Goal: Task Accomplishment & Management: Complete application form

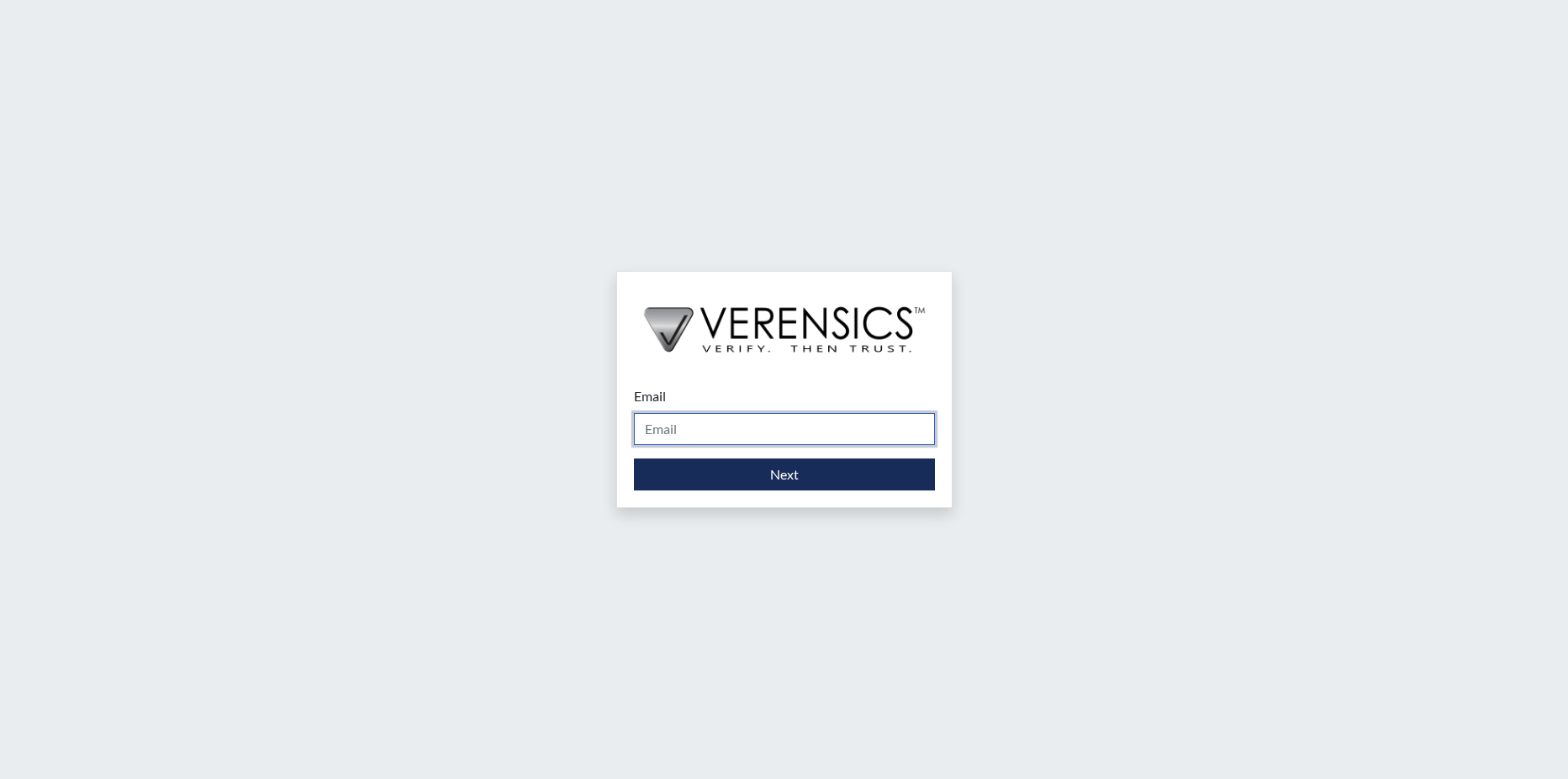
click at [684, 432] on input "Email" at bounding box center [784, 429] width 301 height 32
type input "[PERSON_NAME][EMAIL_ADDRESS][PERSON_NAME][DOMAIN_NAME]"
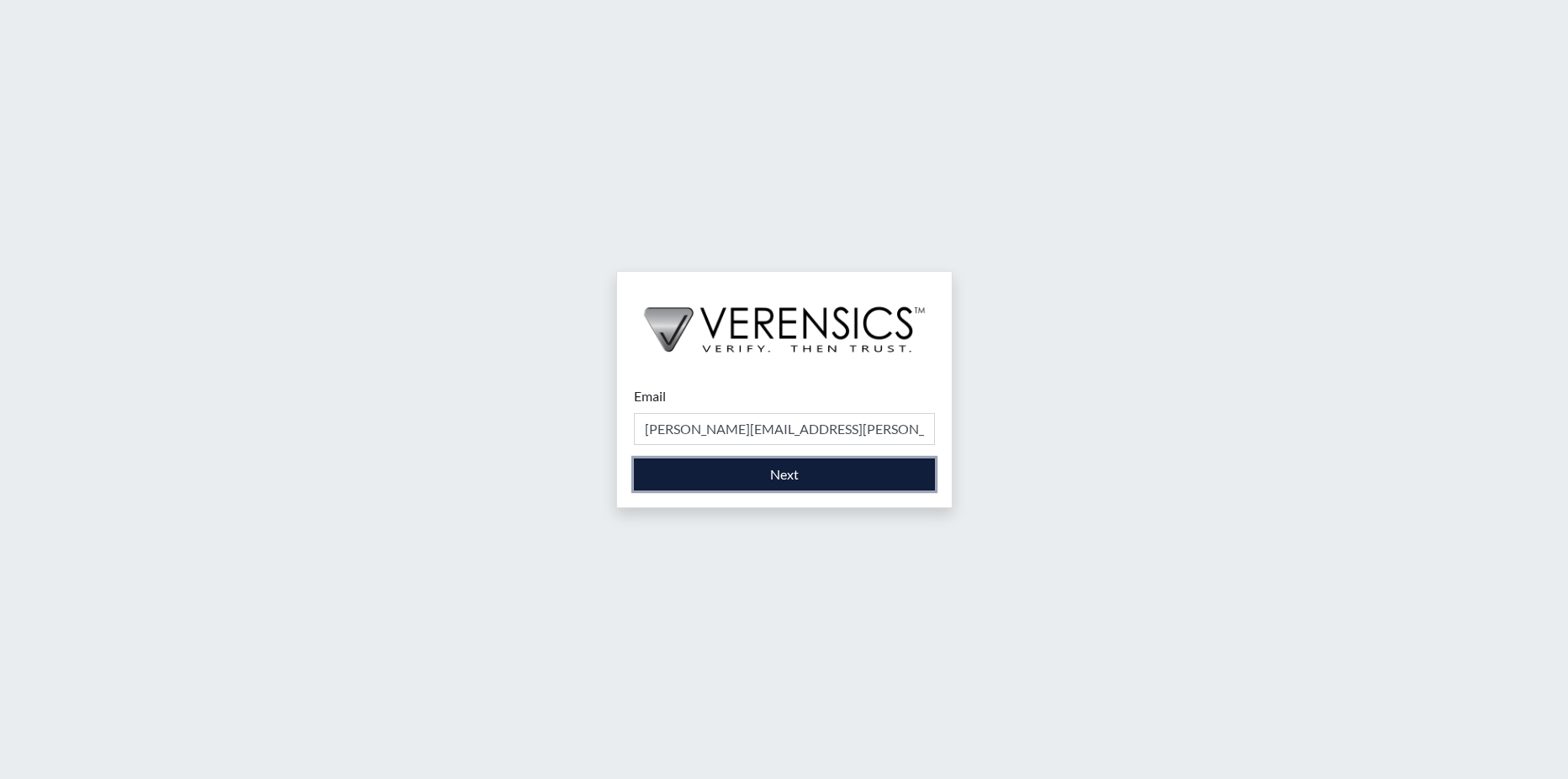
click at [699, 470] on button "Next" at bounding box center [784, 473] width 301 height 32
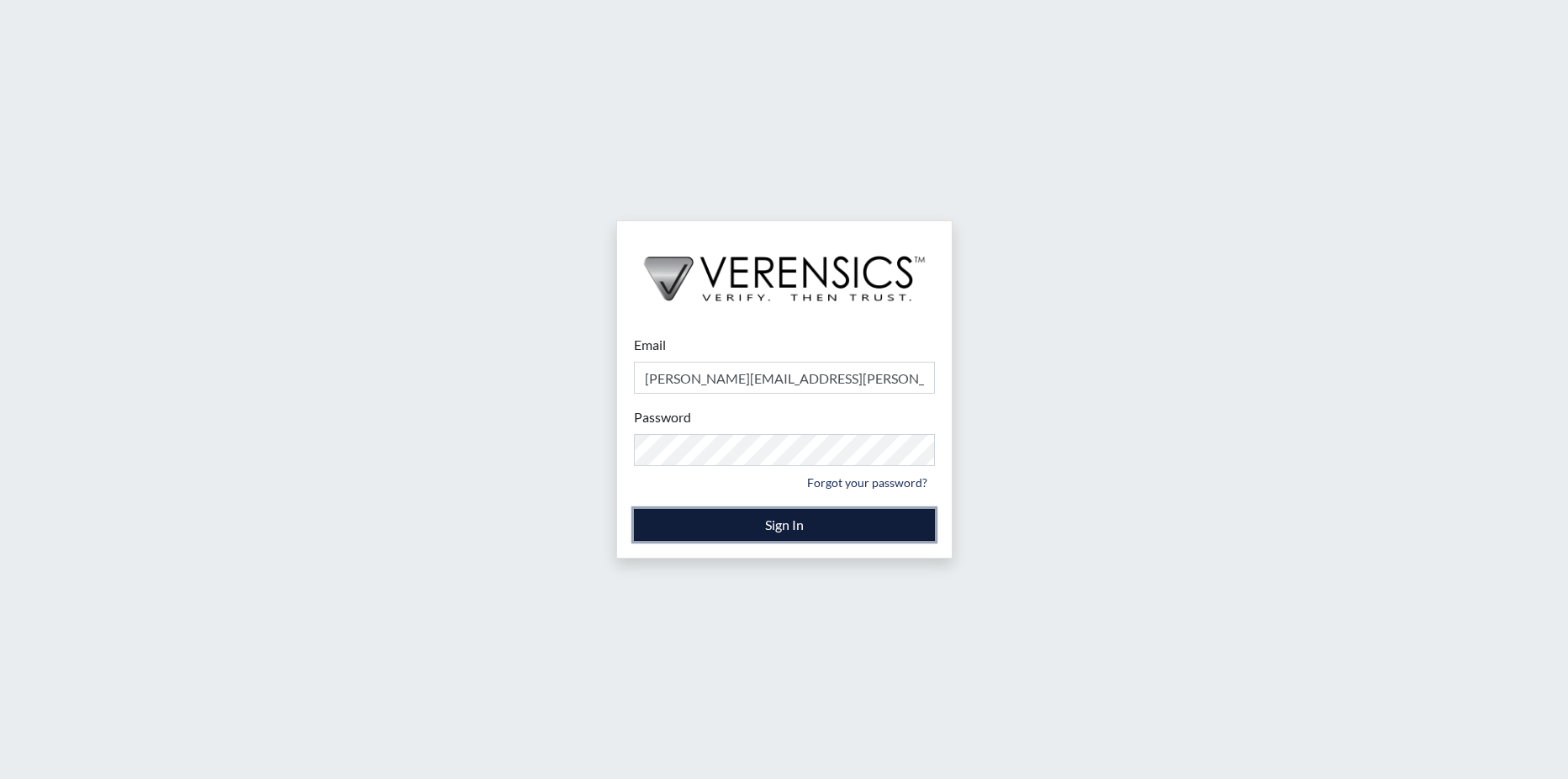
click at [679, 526] on button "Sign In" at bounding box center [784, 524] width 301 height 32
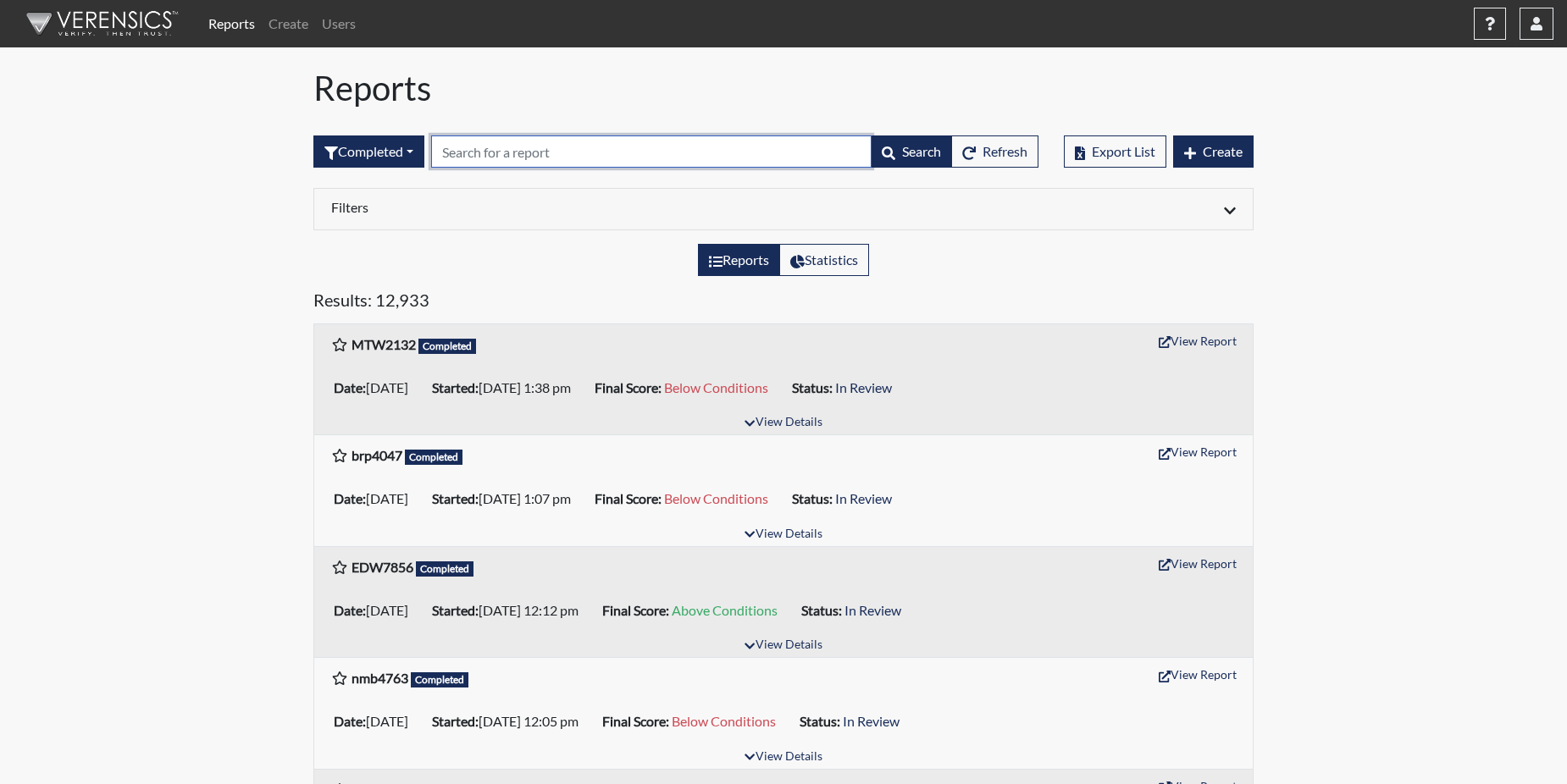
click at [454, 146] on input "text" at bounding box center [651, 151] width 441 height 32
paste input "brp4047"
type input "brp4047"
click at [505, 306] on h5 "Results: 12,933" at bounding box center [784, 303] width 940 height 27
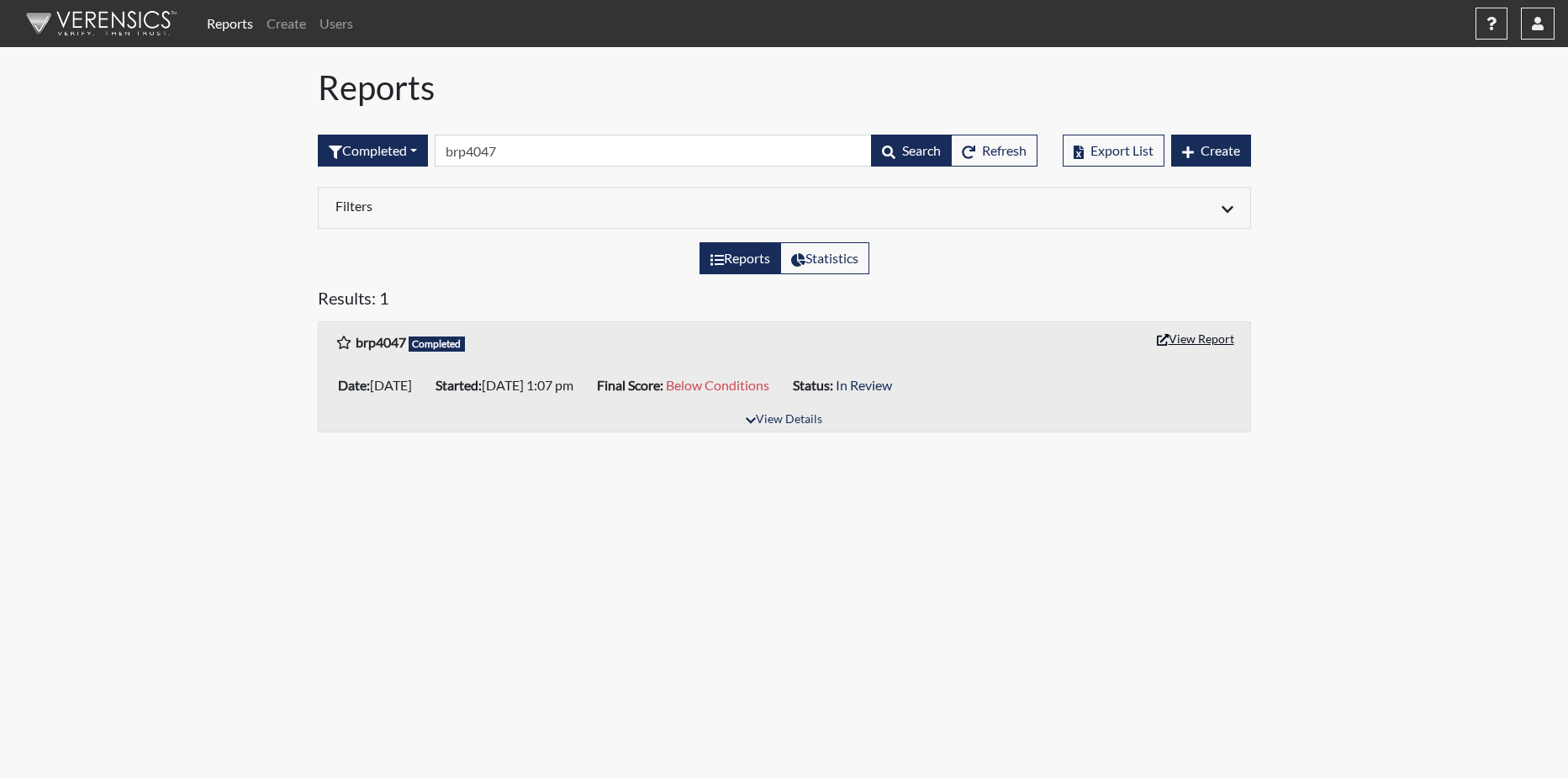
click at [1189, 337] on button "View Report" at bounding box center [1195, 338] width 92 height 26
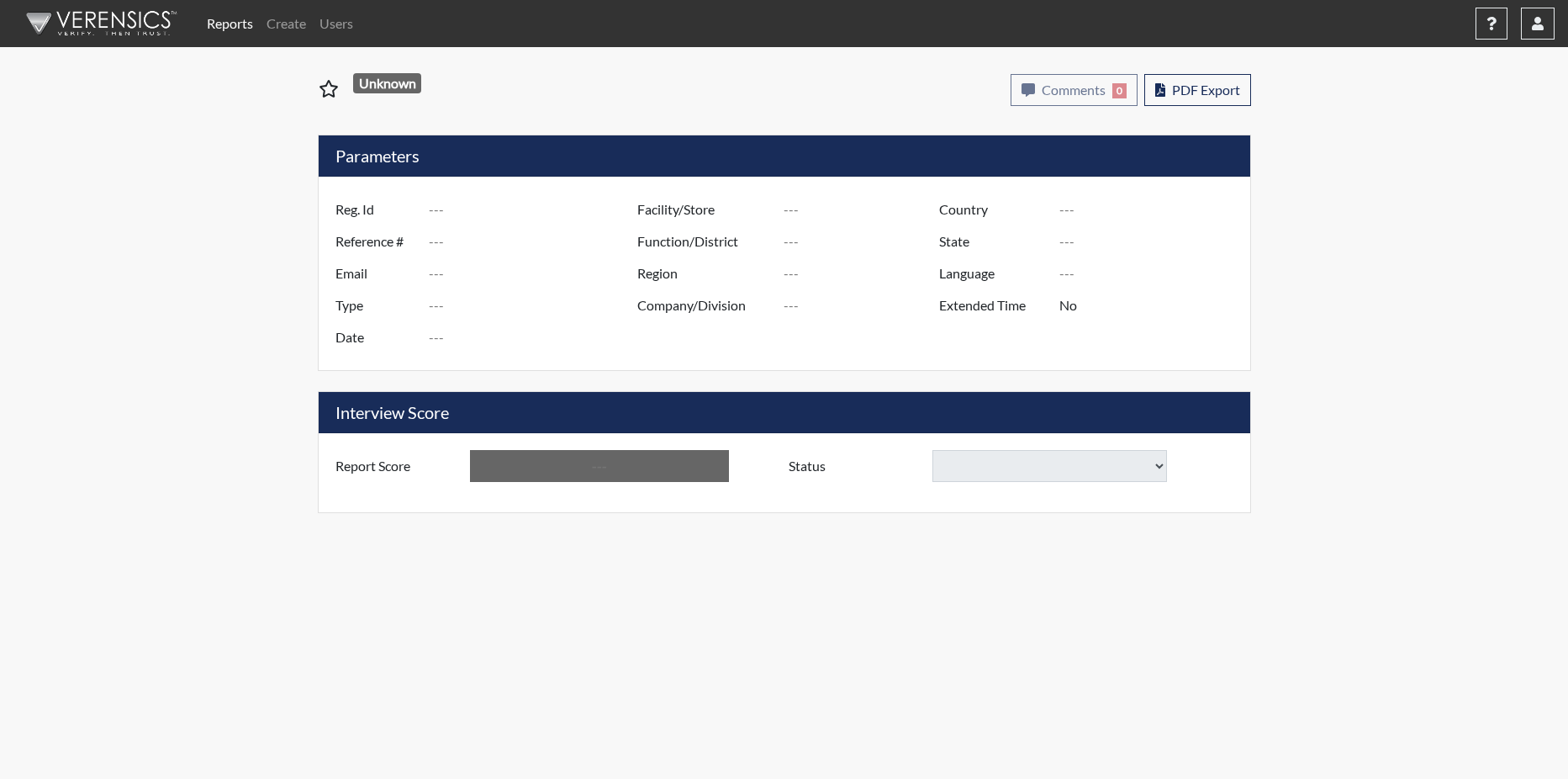
type input "brp4047"
type input "51101"
type input "---"
type input "Corrections Pre-Employment"
type input "[DATE]"
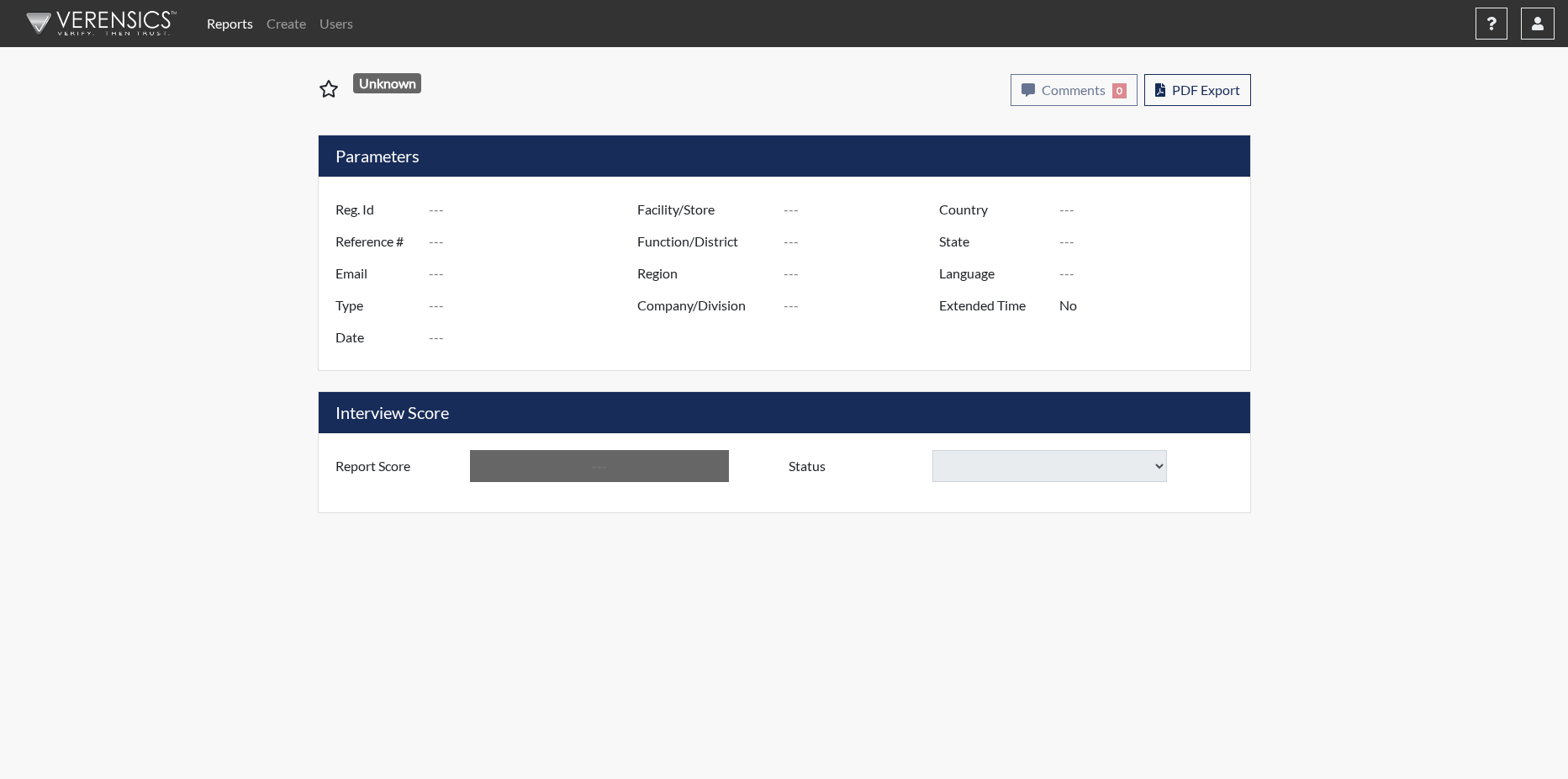
type input "Columbus TC"
type input "[GEOGRAPHIC_DATA]"
type input "[US_STATE]"
type input "English"
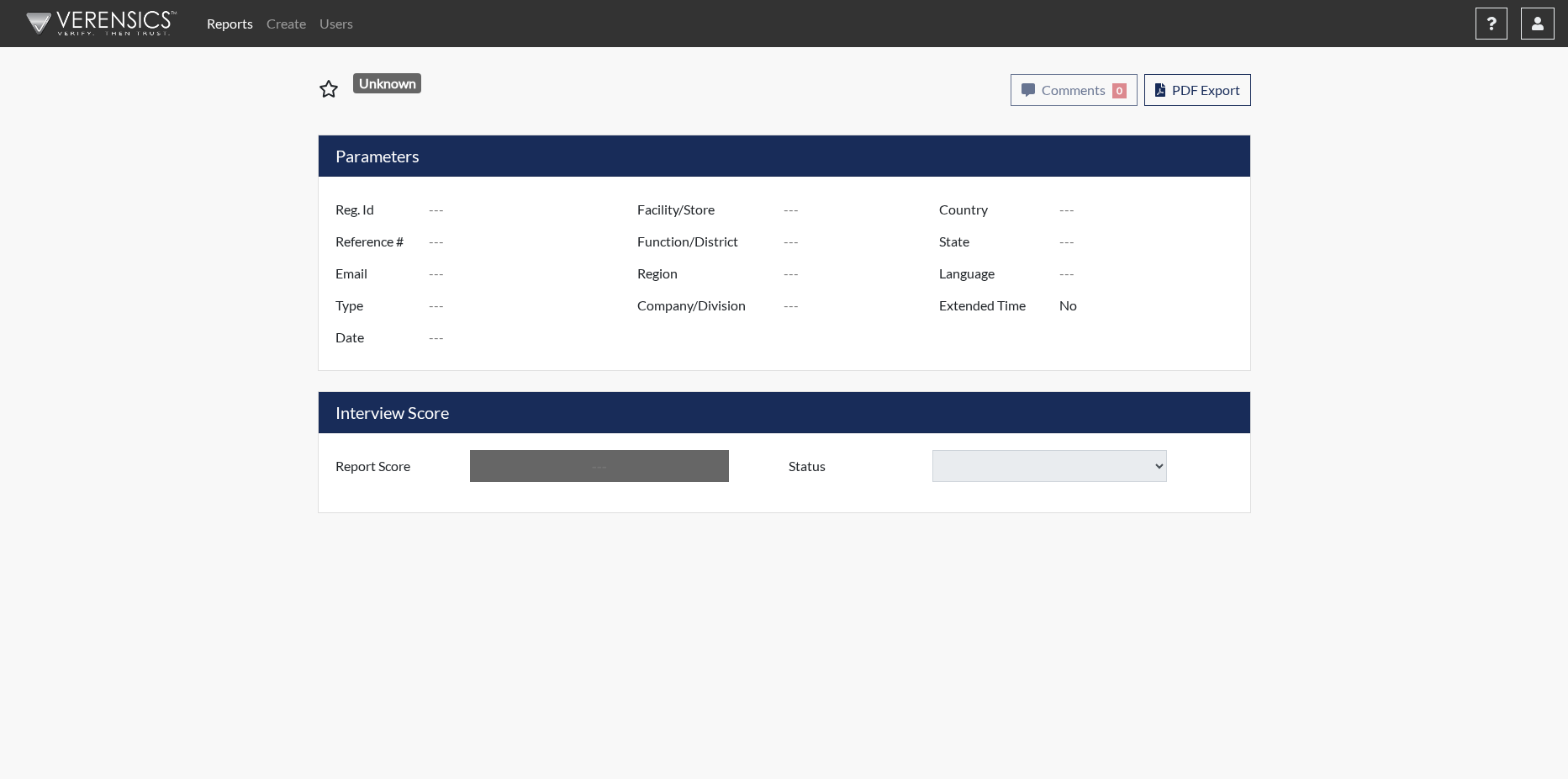
type input "Below Conditions"
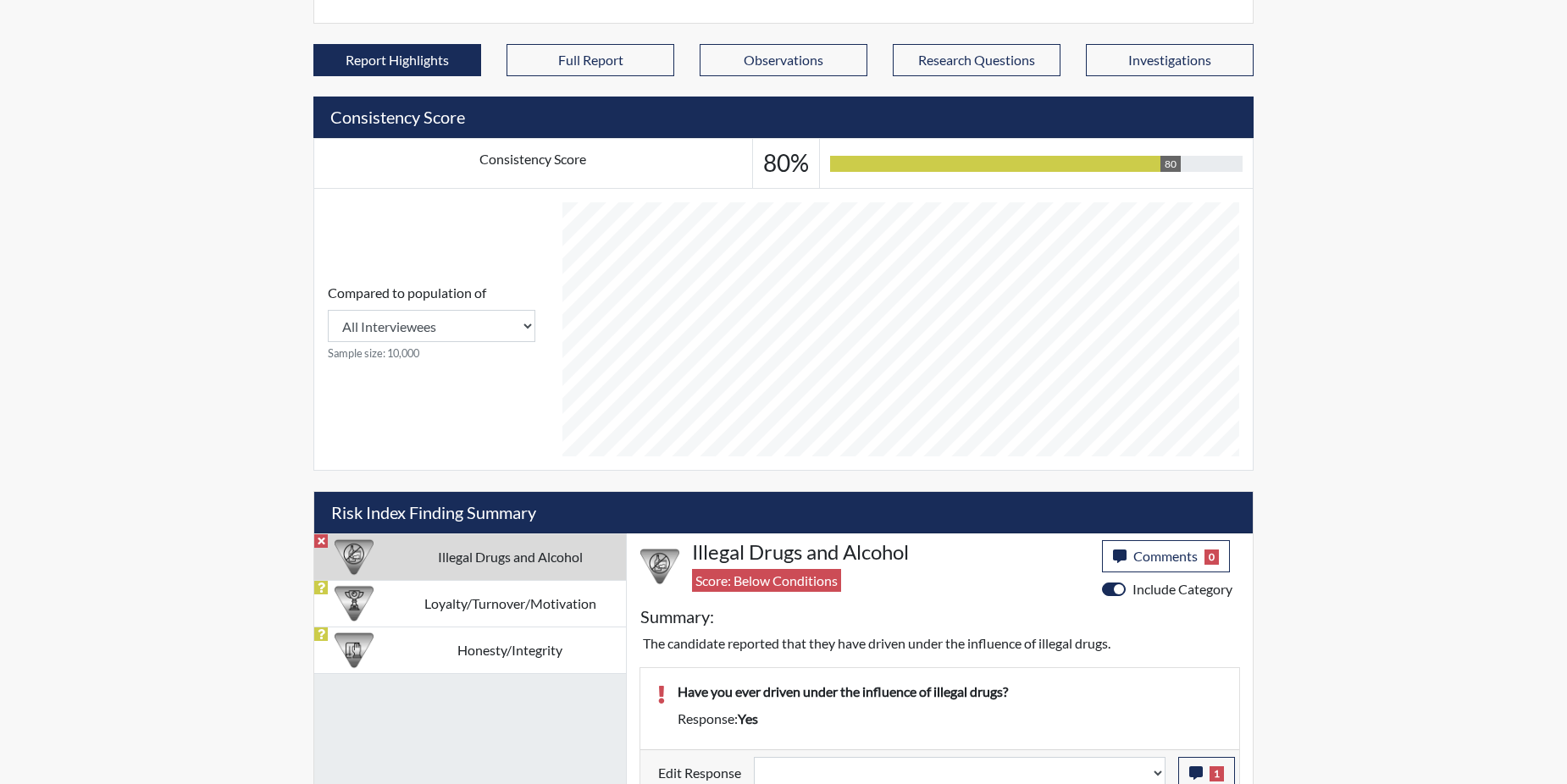
scroll to position [547, 0]
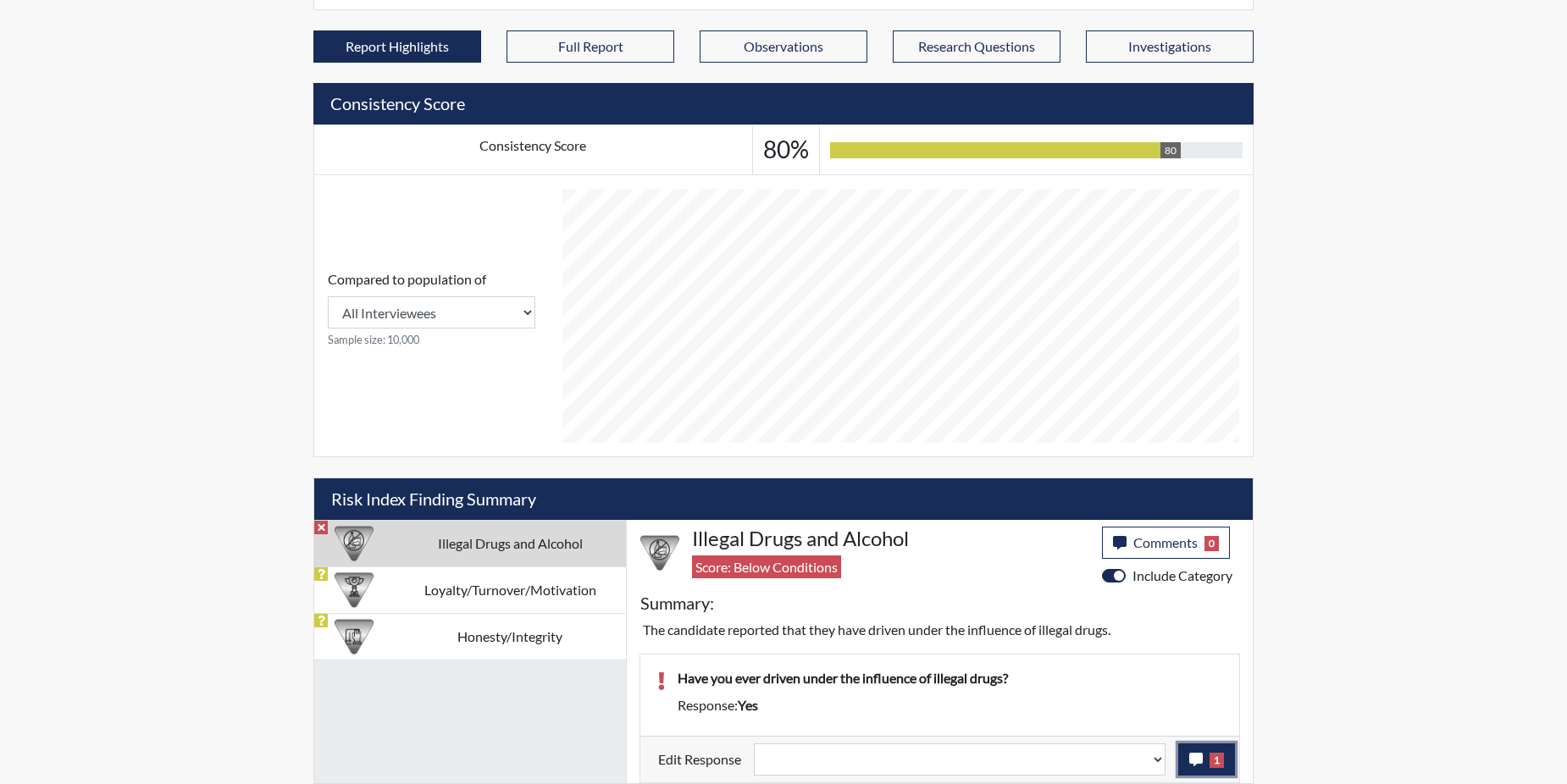
click at [1194, 760] on icon "button" at bounding box center [1196, 760] width 14 height 14
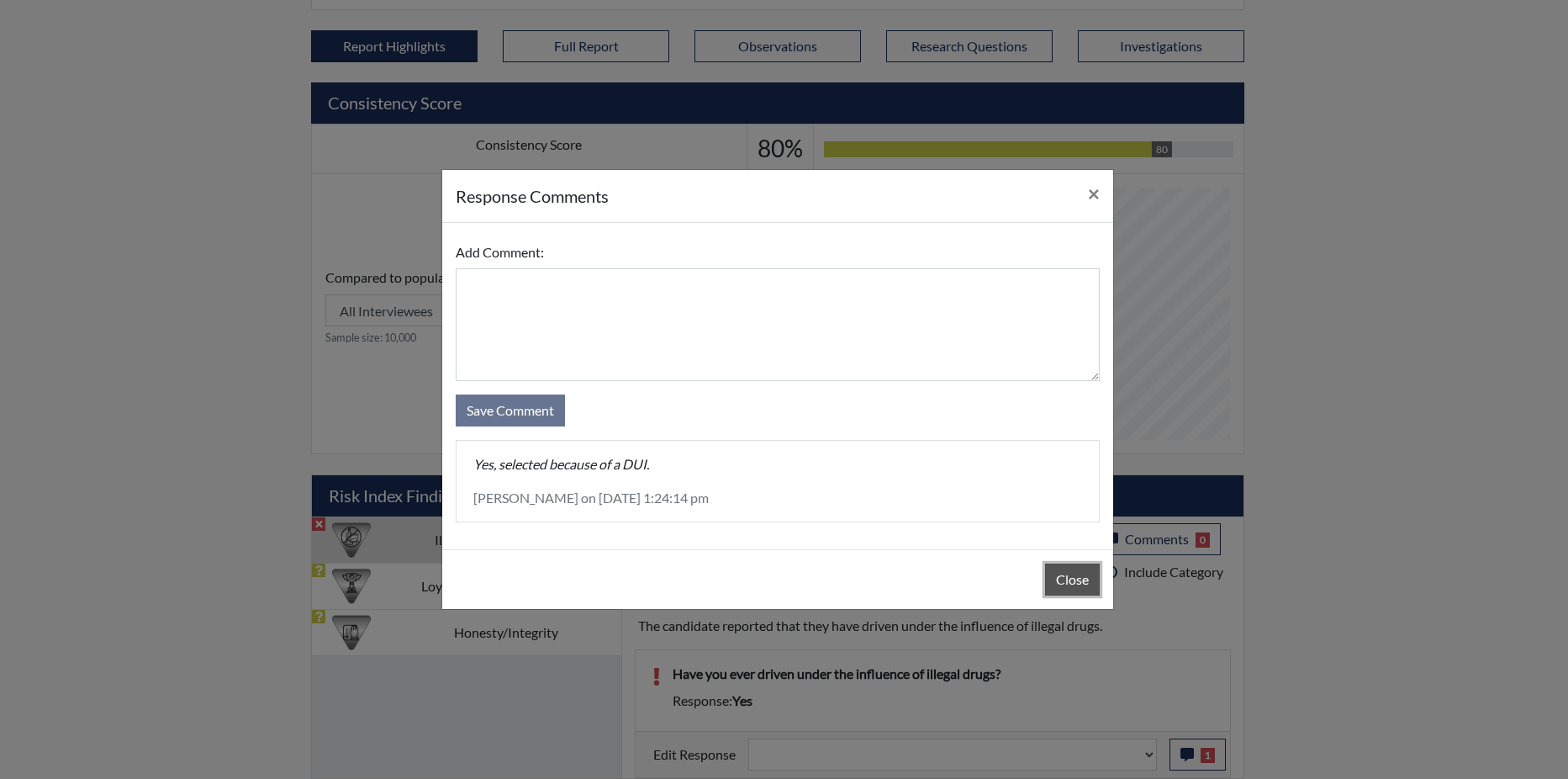
click at [1063, 577] on button "Close" at bounding box center [1072, 579] width 54 height 32
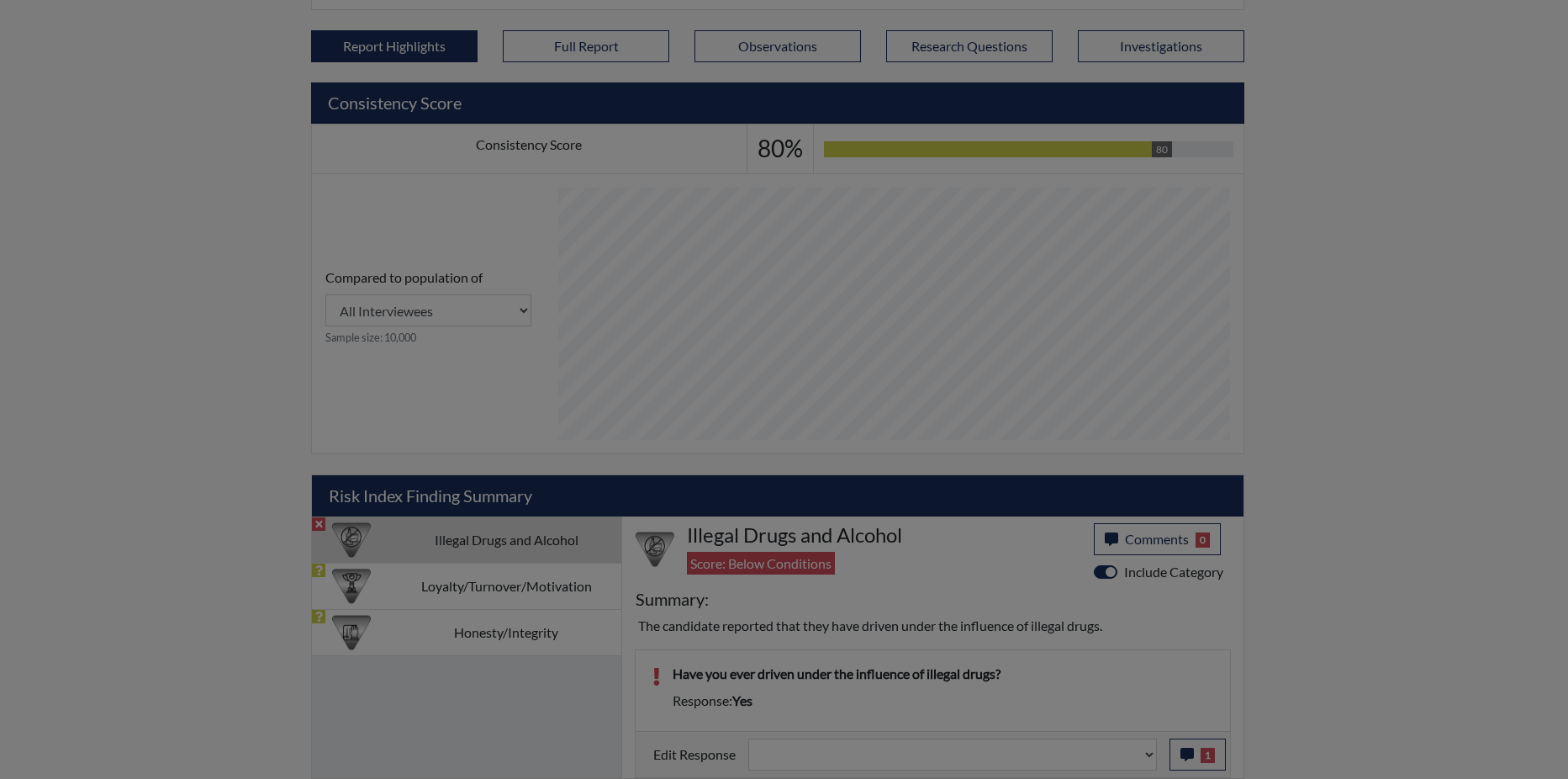
click at [1063, 553] on button "Close" at bounding box center [1072, 536] width 54 height 32
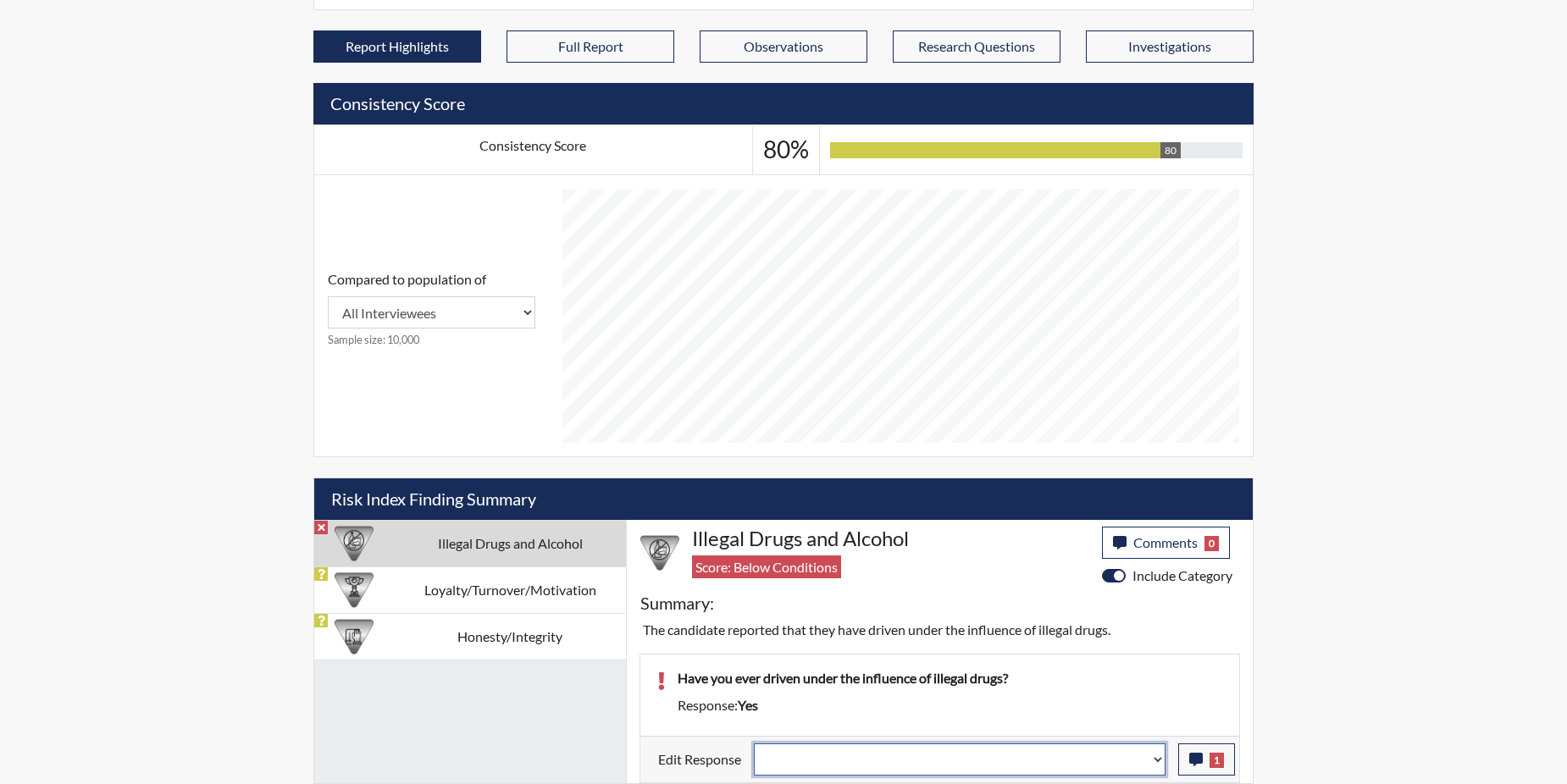
click at [1155, 758] on select "Question is not relevant. Results will be updated. Reasonable explanation provi…" at bounding box center [958, 759] width 411 height 32
click at [1155, 754] on select "Question is not relevant. Results will be updated. Reasonable explanation provi…" at bounding box center [958, 759] width 411 height 32
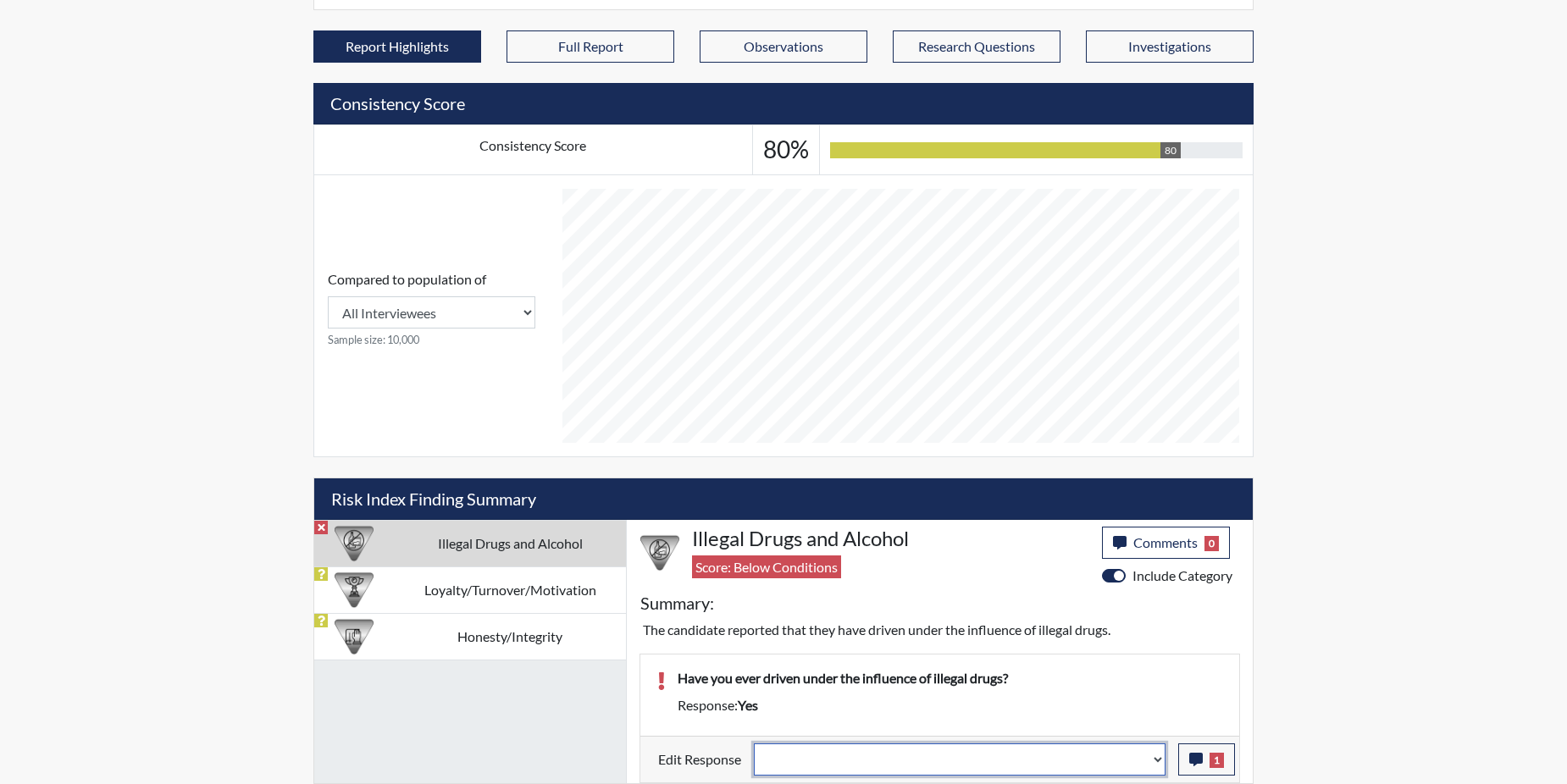
click at [1155, 754] on select "Question is not relevant. Results will be updated. Reasonable explanation provi…" at bounding box center [958, 759] width 411 height 32
click at [1157, 761] on select "Question is not relevant. Results will be updated. Reasonable explanation provi…" at bounding box center [958, 759] width 411 height 32
select select "reasonable-explanation-provided"
click at [754, 743] on select "Question is not relevant. Results will be updated. Reasonable explanation provi…" at bounding box center [958, 759] width 411 height 32
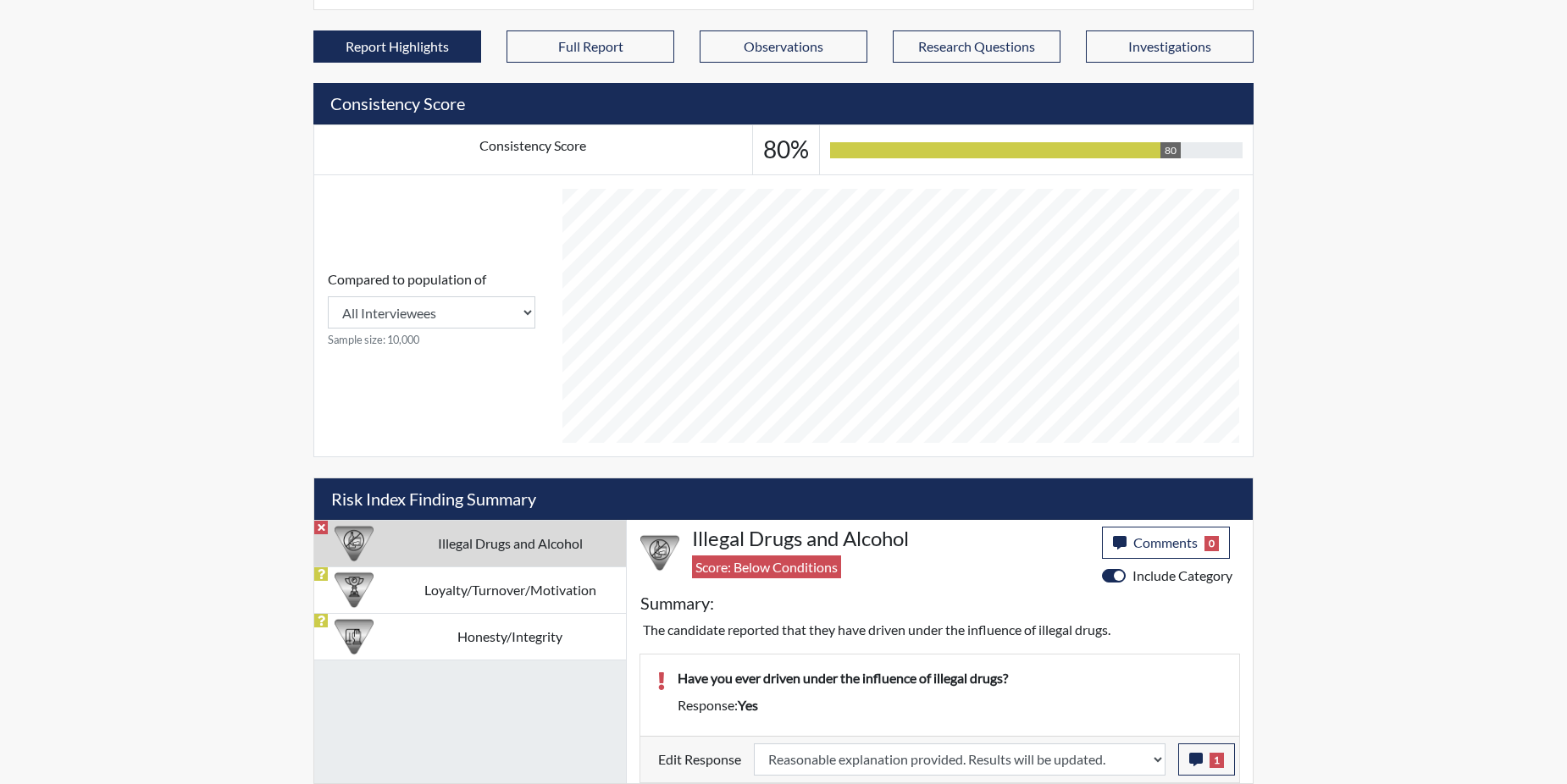
click at [1099, 690] on div "Have you ever driven under the influence of illegal drugs?" at bounding box center [949, 681] width 570 height 27
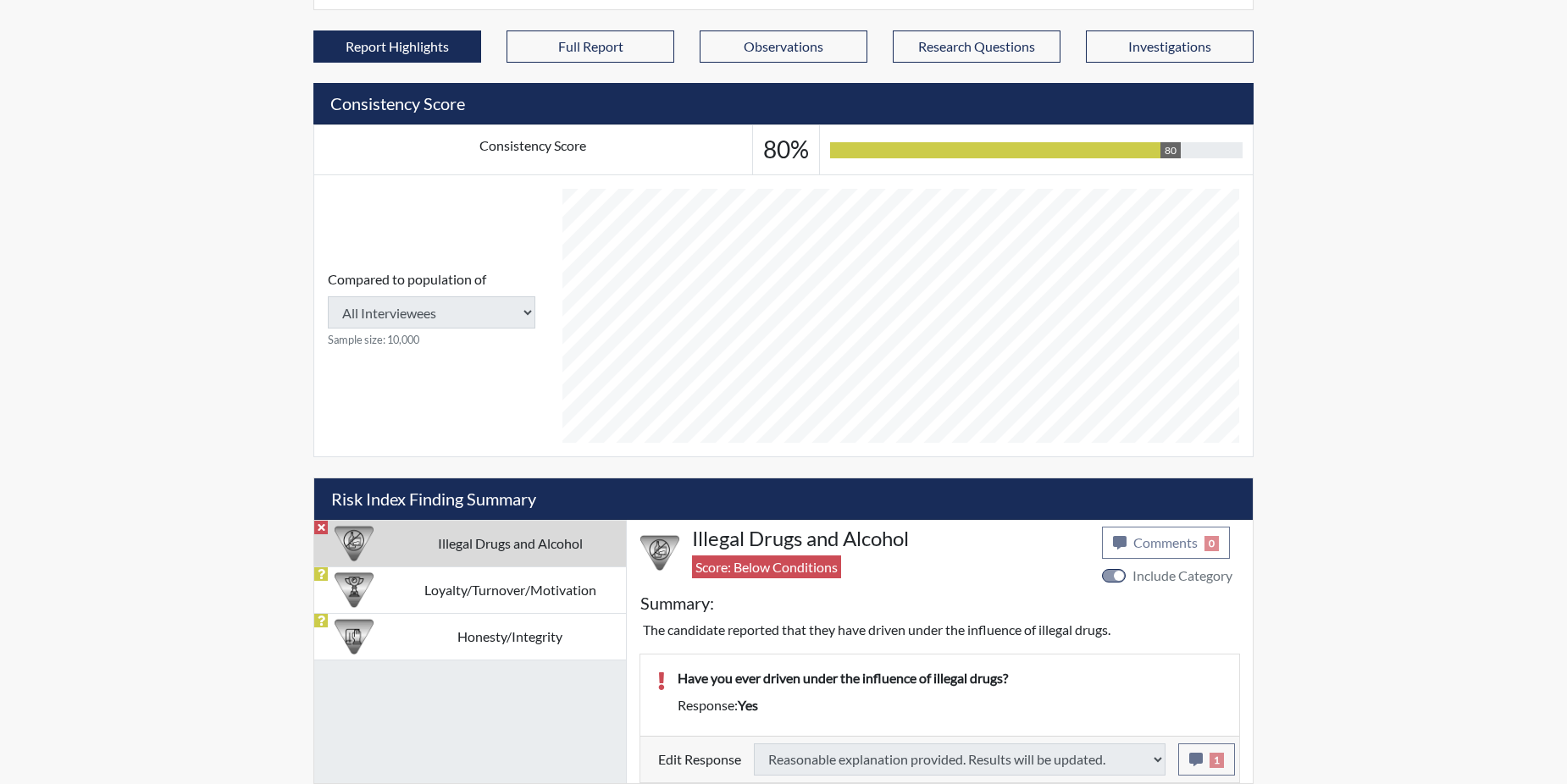
type input "Above Conditions"
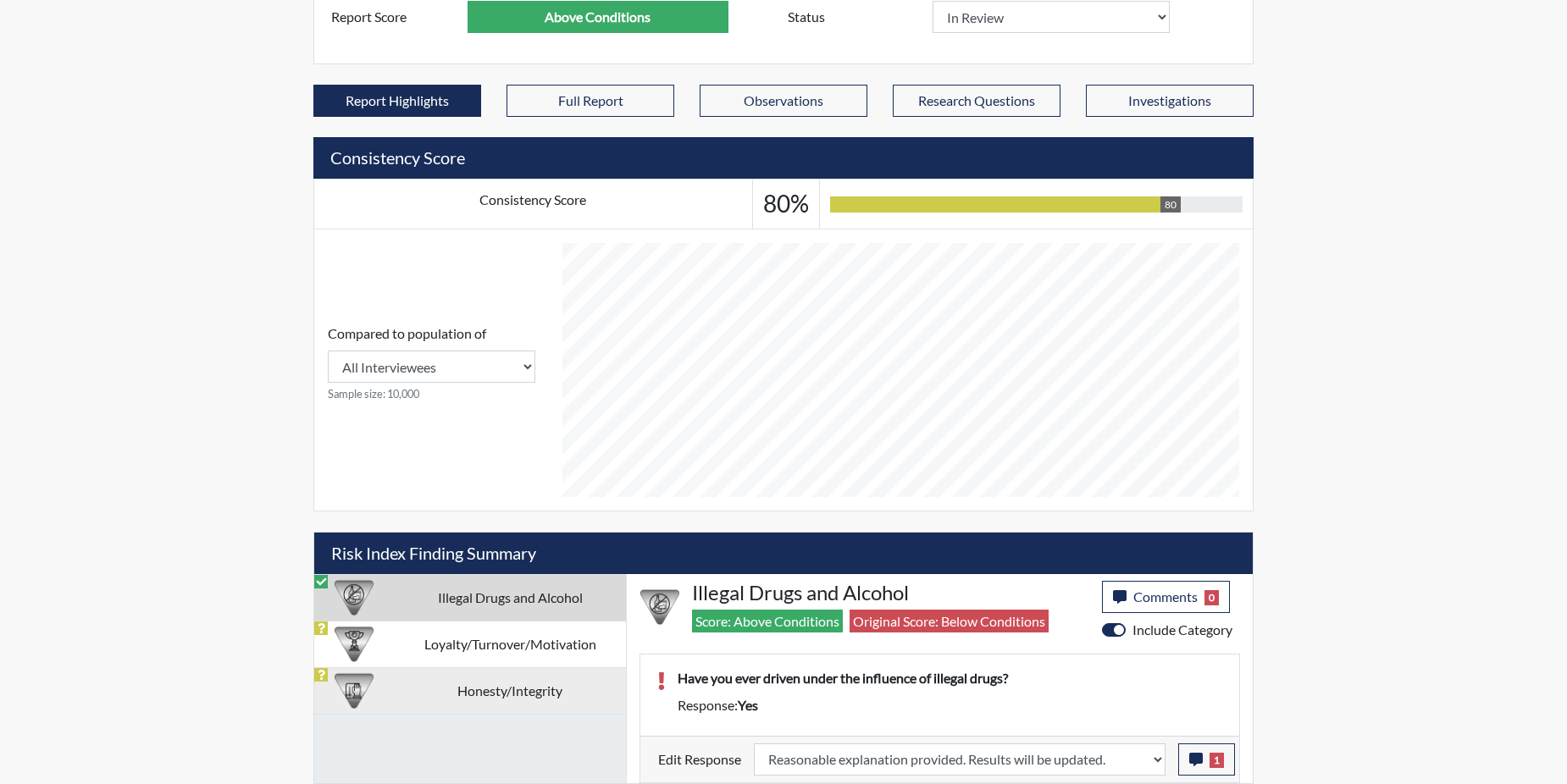
scroll to position [281, 703]
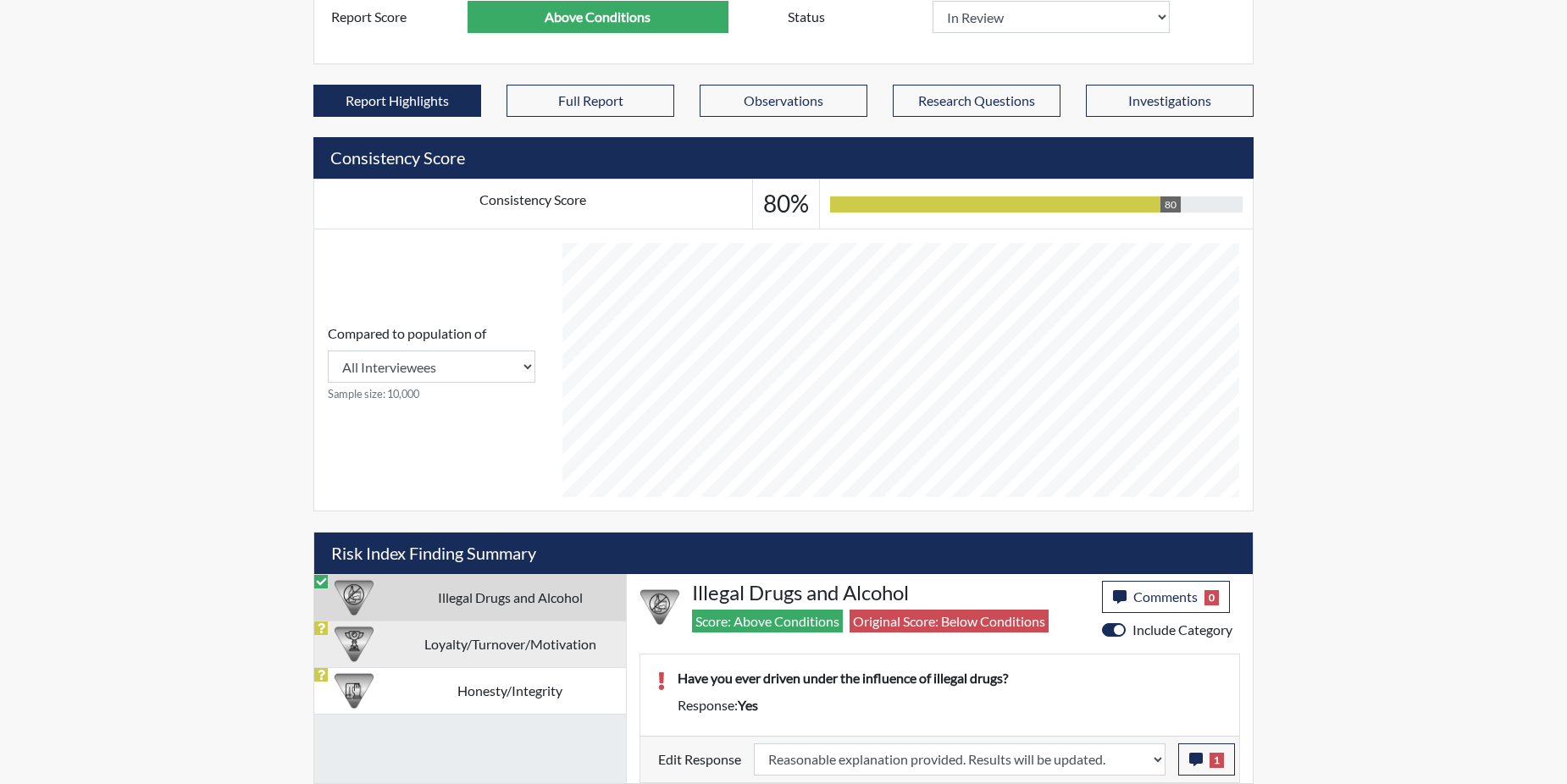
click at [459, 648] on td "Loyalty/Turnover/Motivation" at bounding box center [509, 643] width 232 height 47
select select
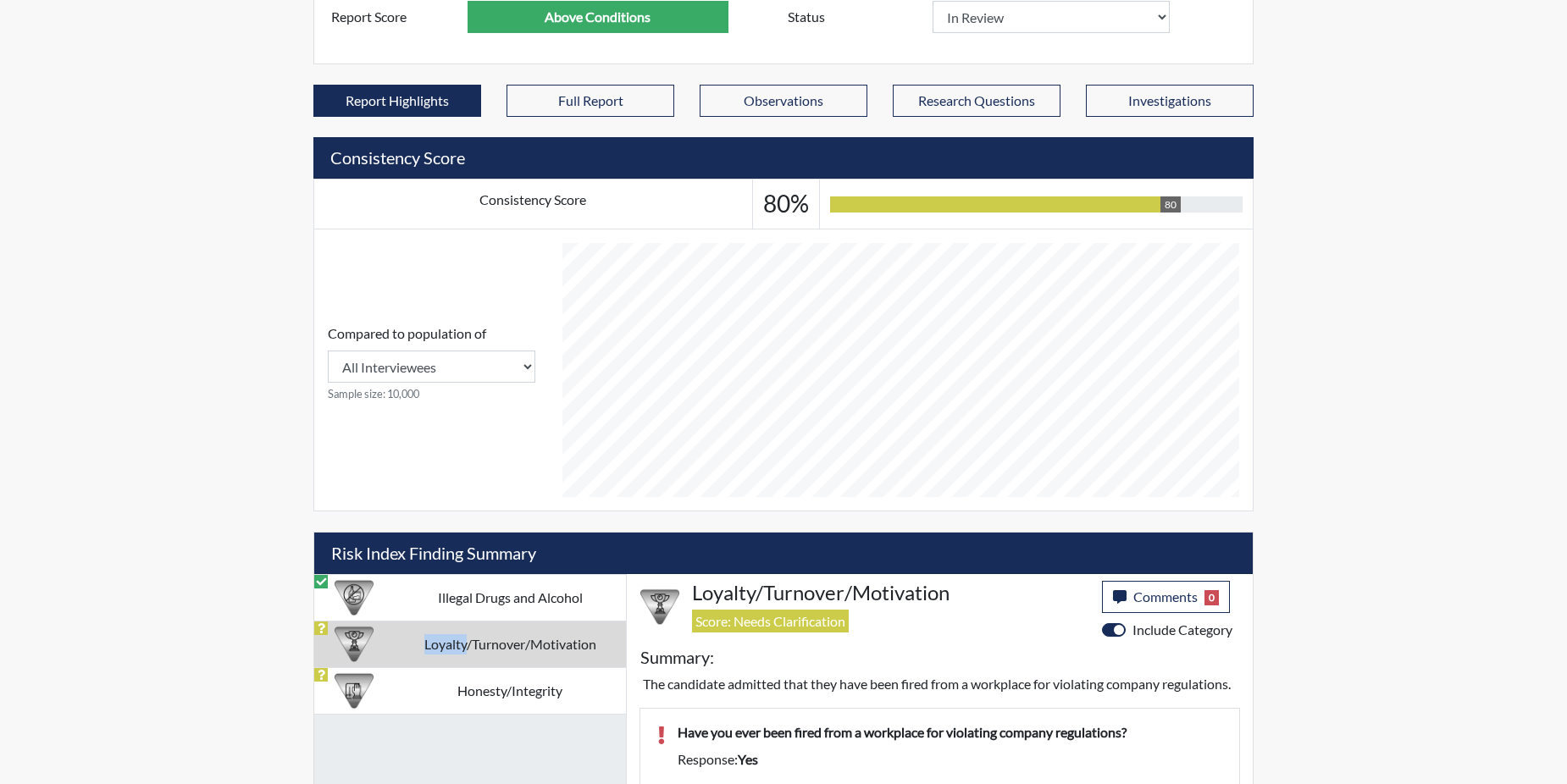
click at [459, 648] on td "Loyalty/Turnover/Motivation" at bounding box center [509, 643] width 232 height 47
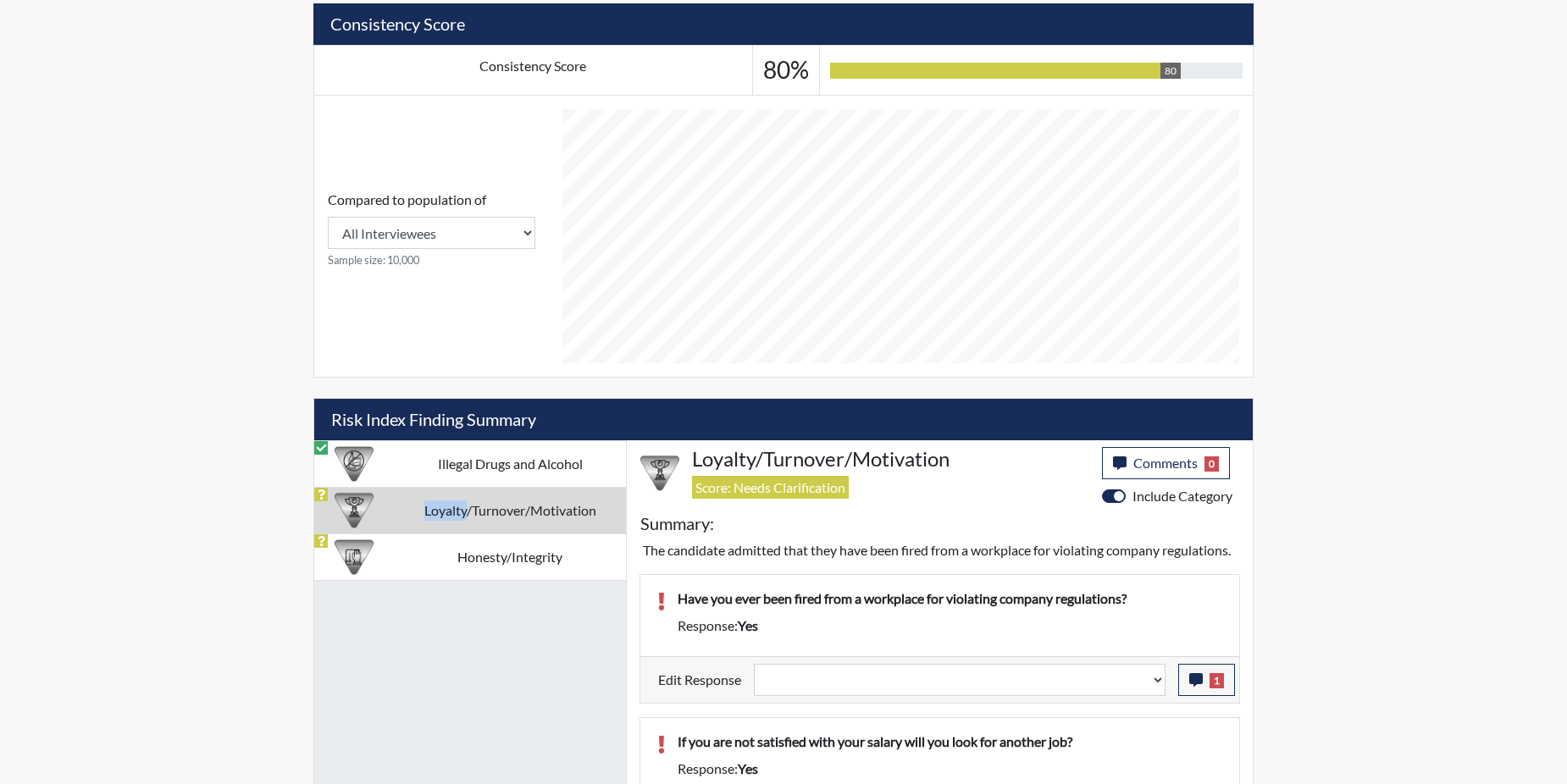
scroll to position [710, 0]
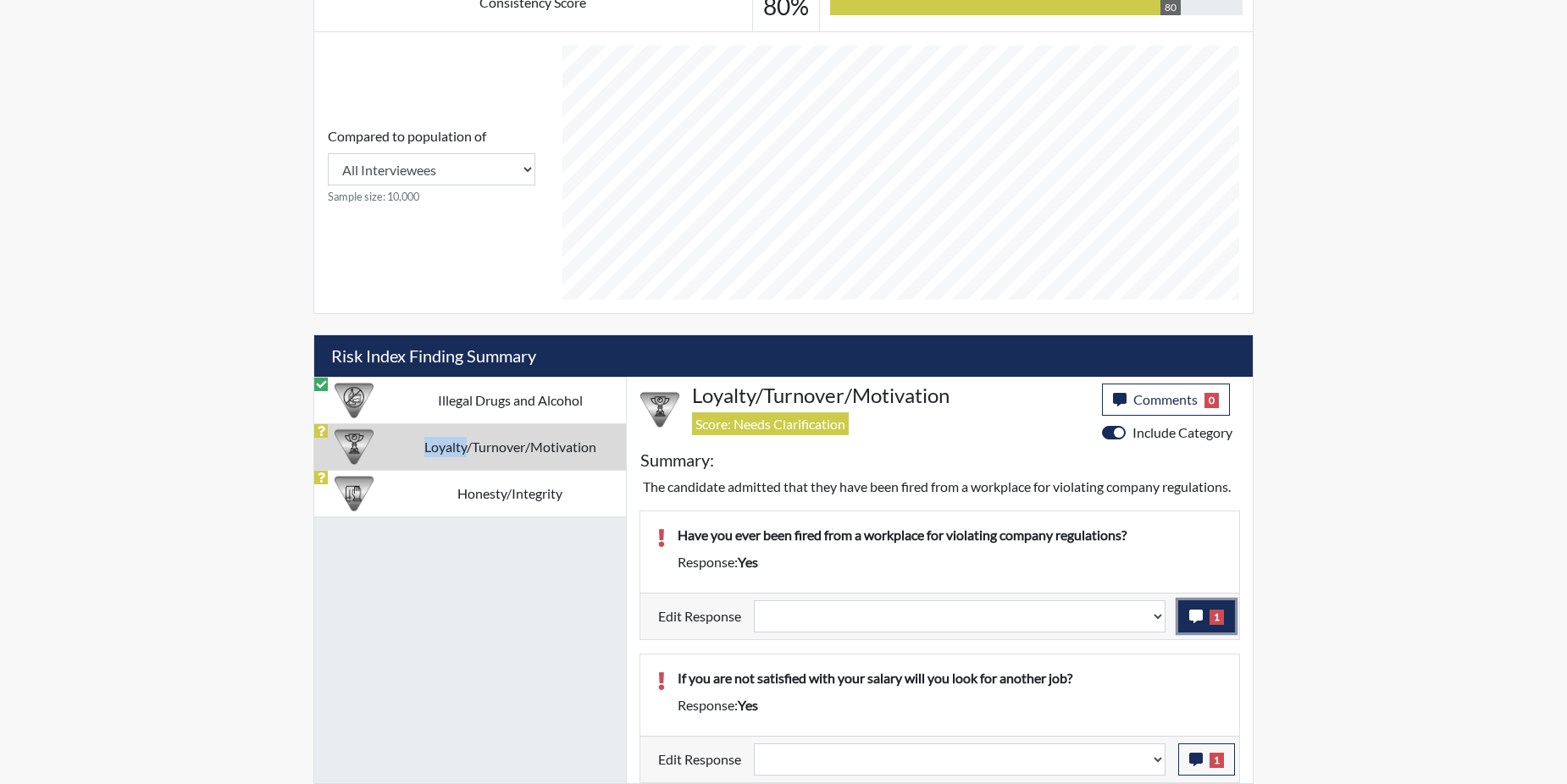
click at [1192, 623] on button "1" at bounding box center [1207, 616] width 57 height 32
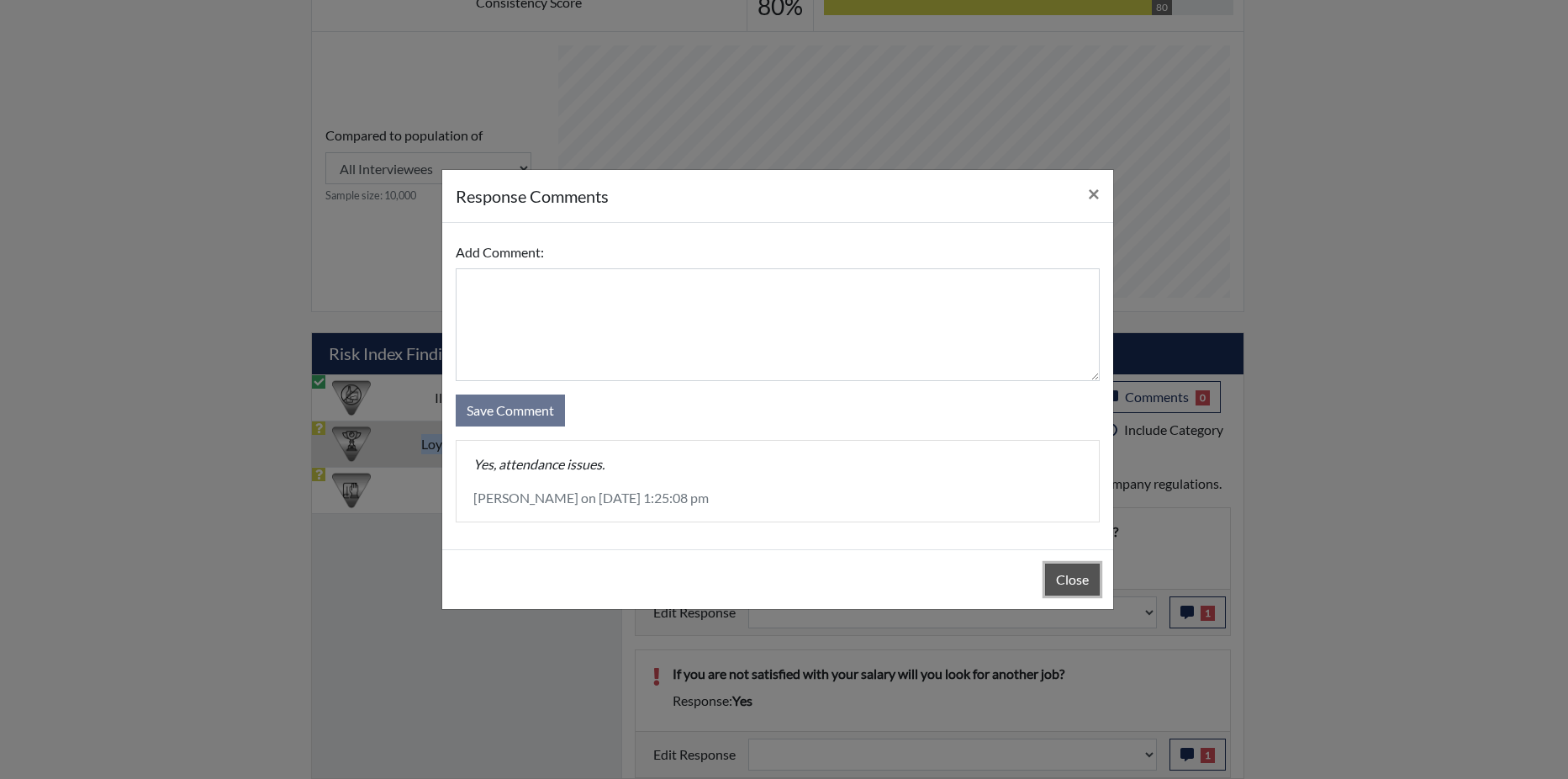
click at [1055, 571] on button "Close" at bounding box center [1072, 579] width 54 height 32
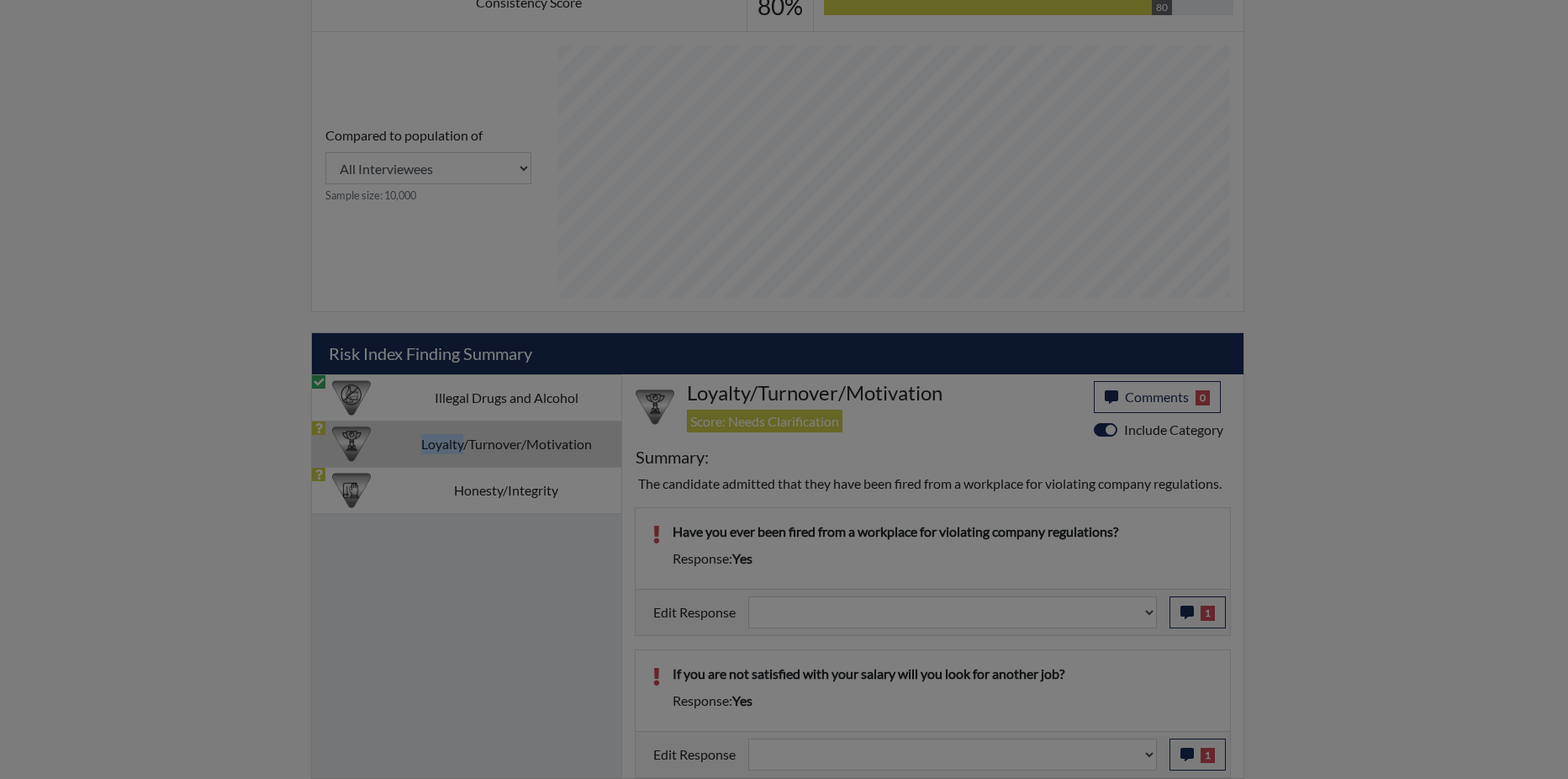
click at [1055, 553] on button "Close" at bounding box center [1072, 536] width 54 height 32
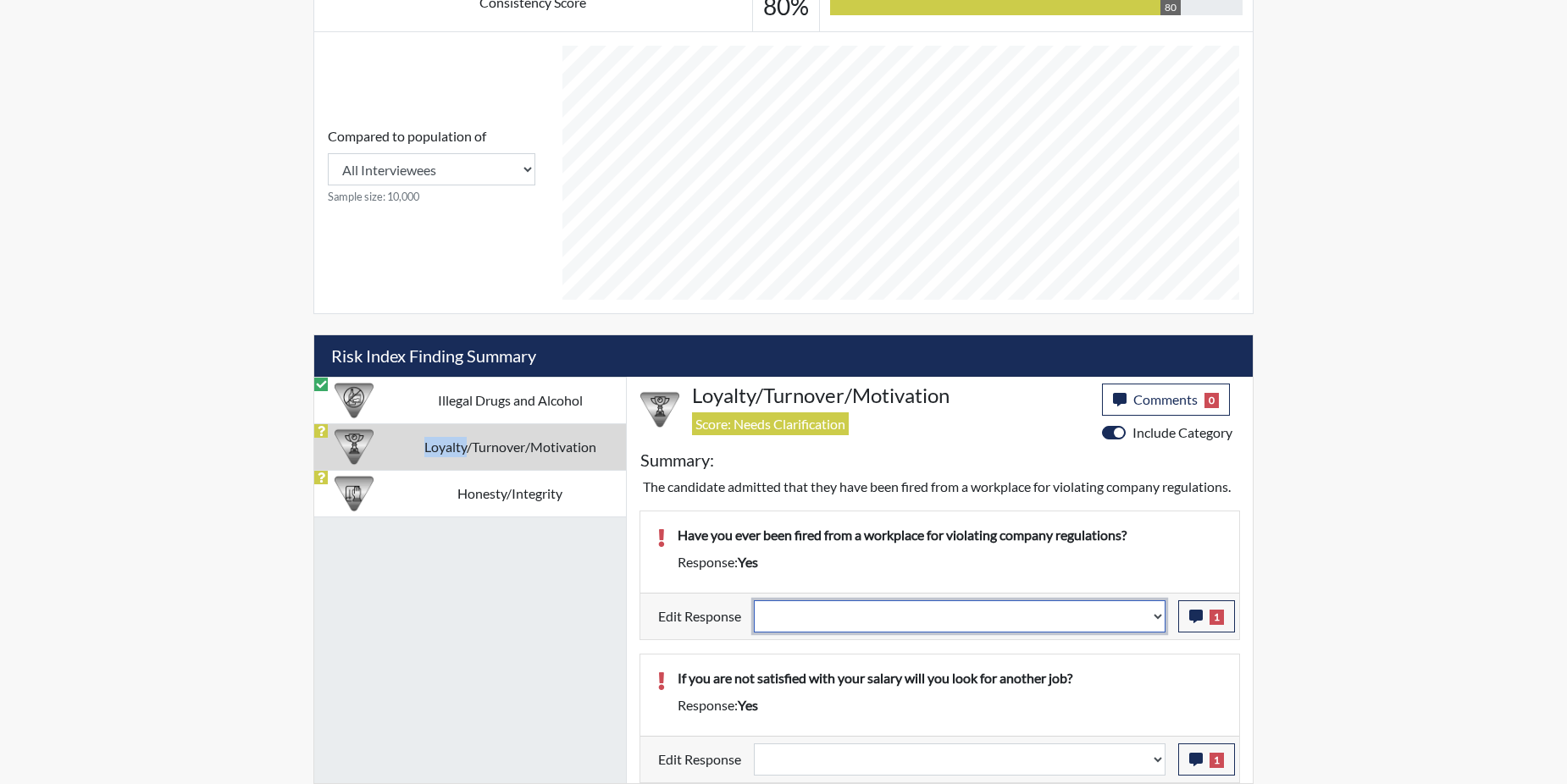
drag, startPoint x: 1063, startPoint y: 575, endPoint x: 1161, endPoint y: 613, distance: 105.1
click at [1161, 613] on select "Question is not relevant. Results will be updated. Reasonable explanation provi…" at bounding box center [958, 616] width 411 height 32
select select "reasonable-explanation-provided"
click at [754, 600] on select "Question is not relevant. Results will be updated. Reasonable explanation provi…" at bounding box center [958, 616] width 411 height 32
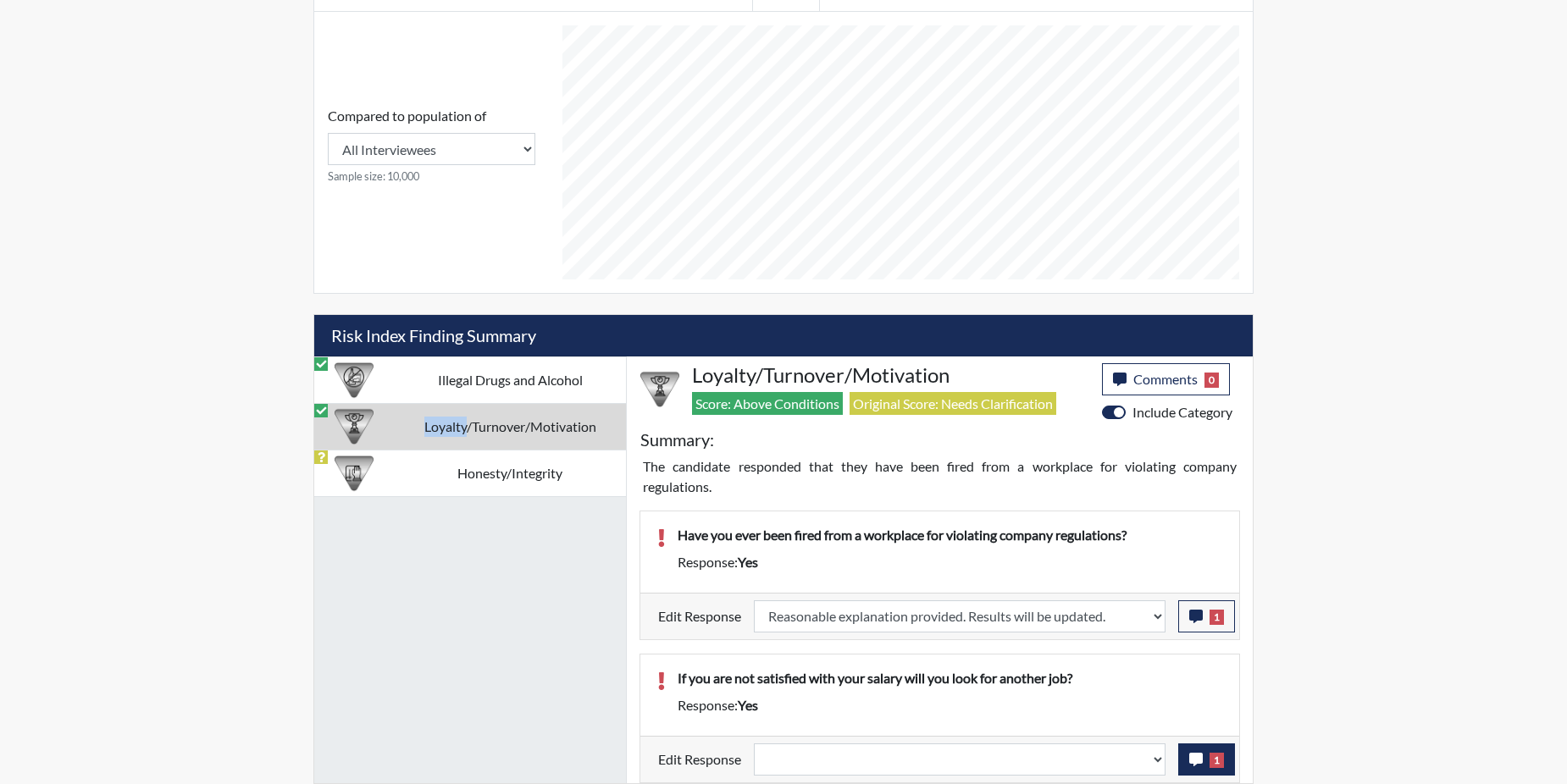
scroll to position [281, 703]
click at [1186, 760] on button "1" at bounding box center [1207, 759] width 57 height 32
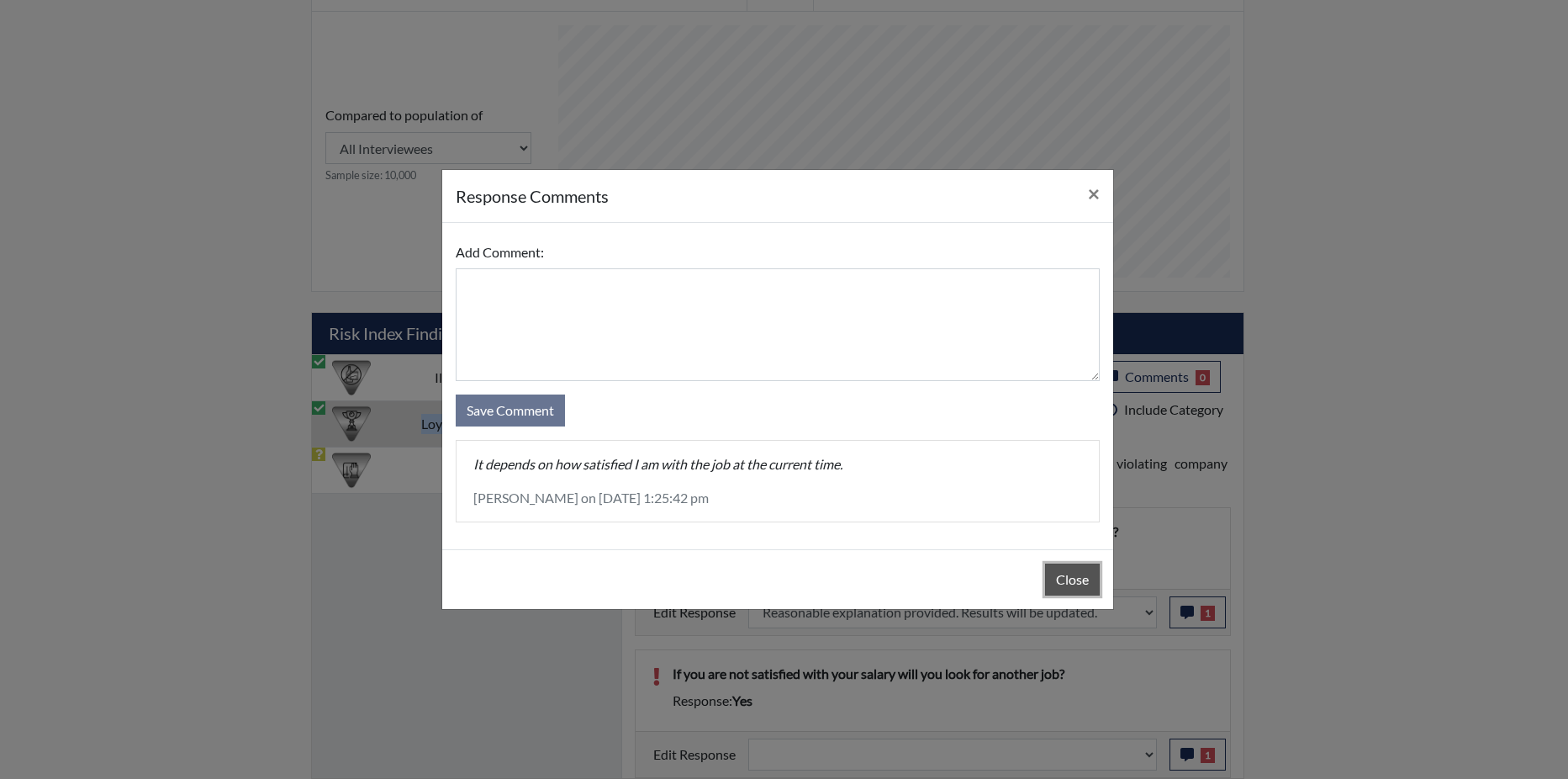
click at [1058, 580] on button "Close" at bounding box center [1072, 579] width 54 height 32
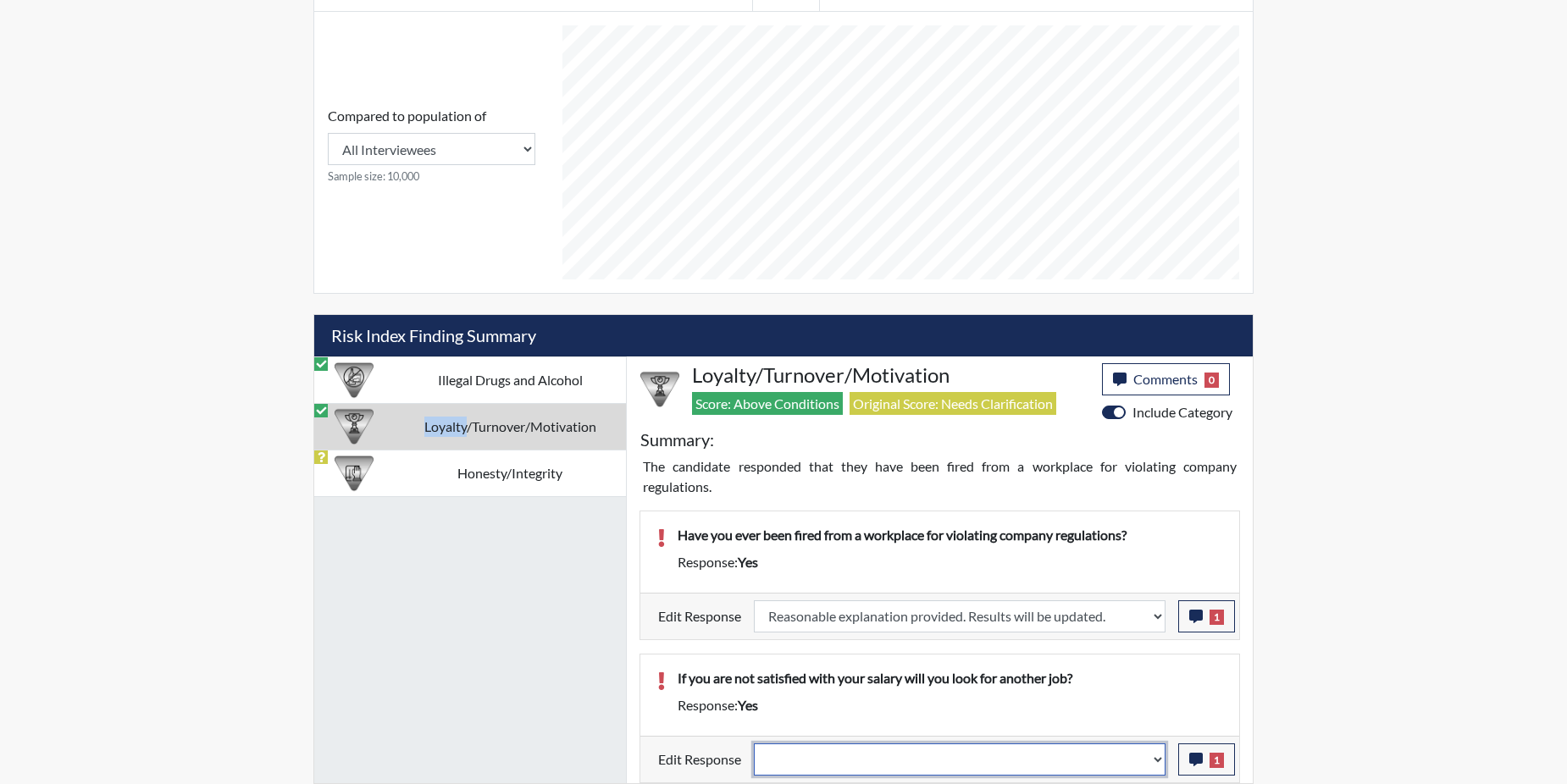
click at [1156, 755] on select "Question is not relevant. Results will be updated. Reasonable explanation provi…" at bounding box center [958, 759] width 411 height 32
select select "confirmed"
click at [754, 743] on select "Question is not relevant. Results will be updated. Reasonable explanation provi…" at bounding box center [958, 759] width 411 height 32
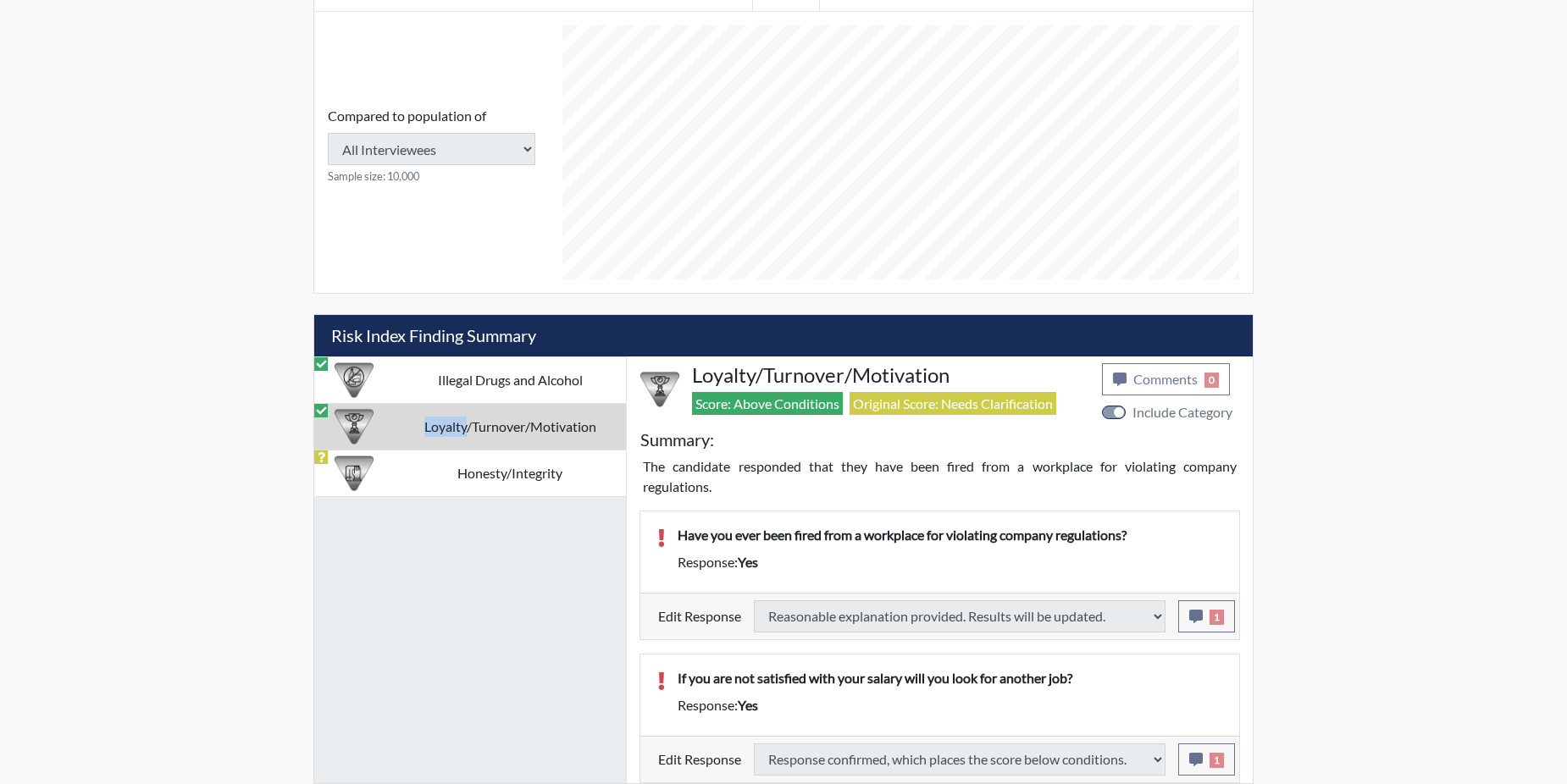
type input "Below Conditions"
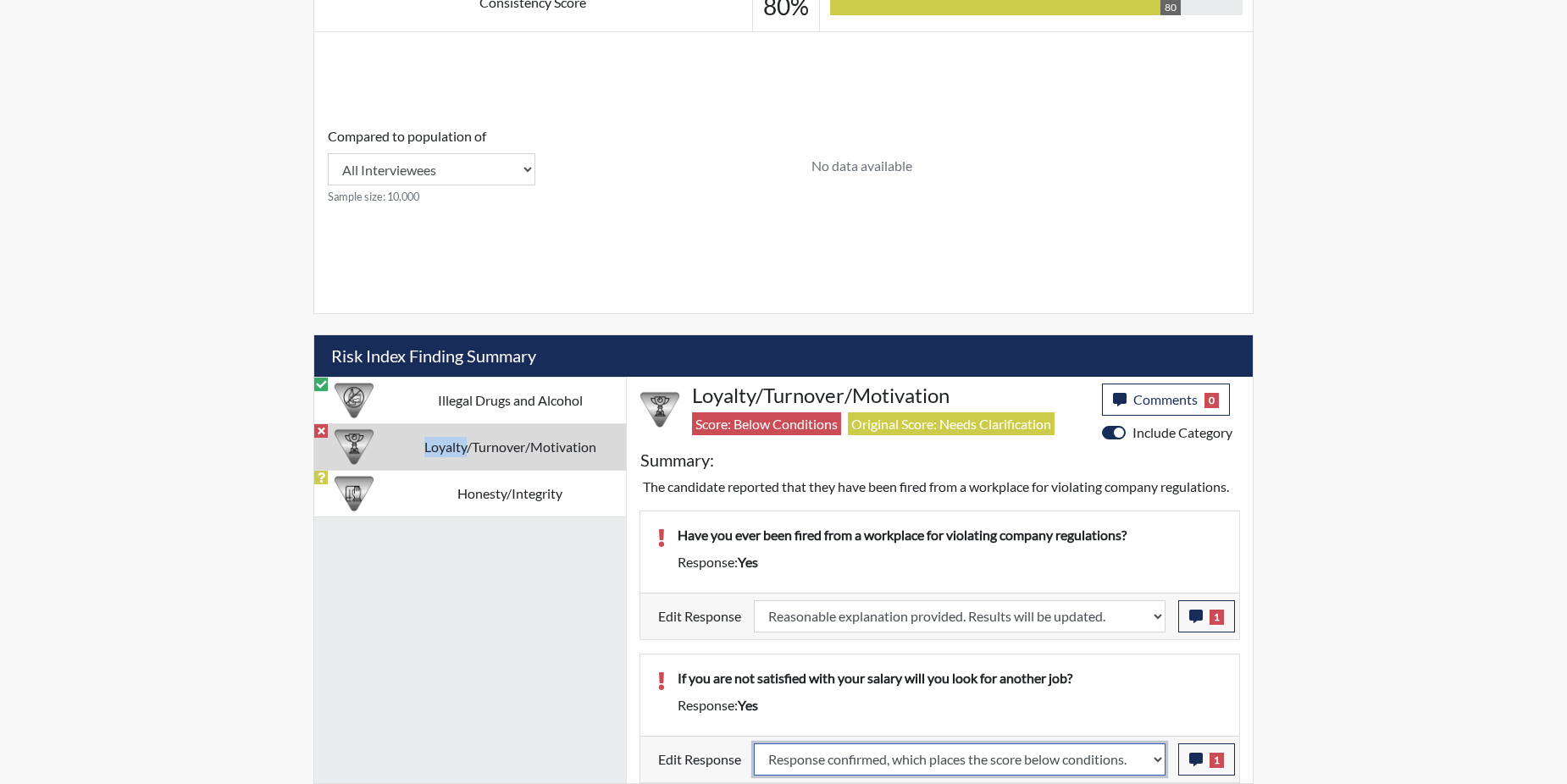
click at [1160, 761] on select "Question is not relevant. Results will be updated. Reasonable explanation provi…" at bounding box center [958, 759] width 411 height 32
select select "reasonable-explanation-provided"
click at [754, 743] on select "Question is not relevant. Results will be updated. Reasonable explanation provi…" at bounding box center [958, 759] width 411 height 32
click at [1114, 683] on p "If you are not satisfied with your salary will you look for another job?" at bounding box center [949, 678] width 544 height 21
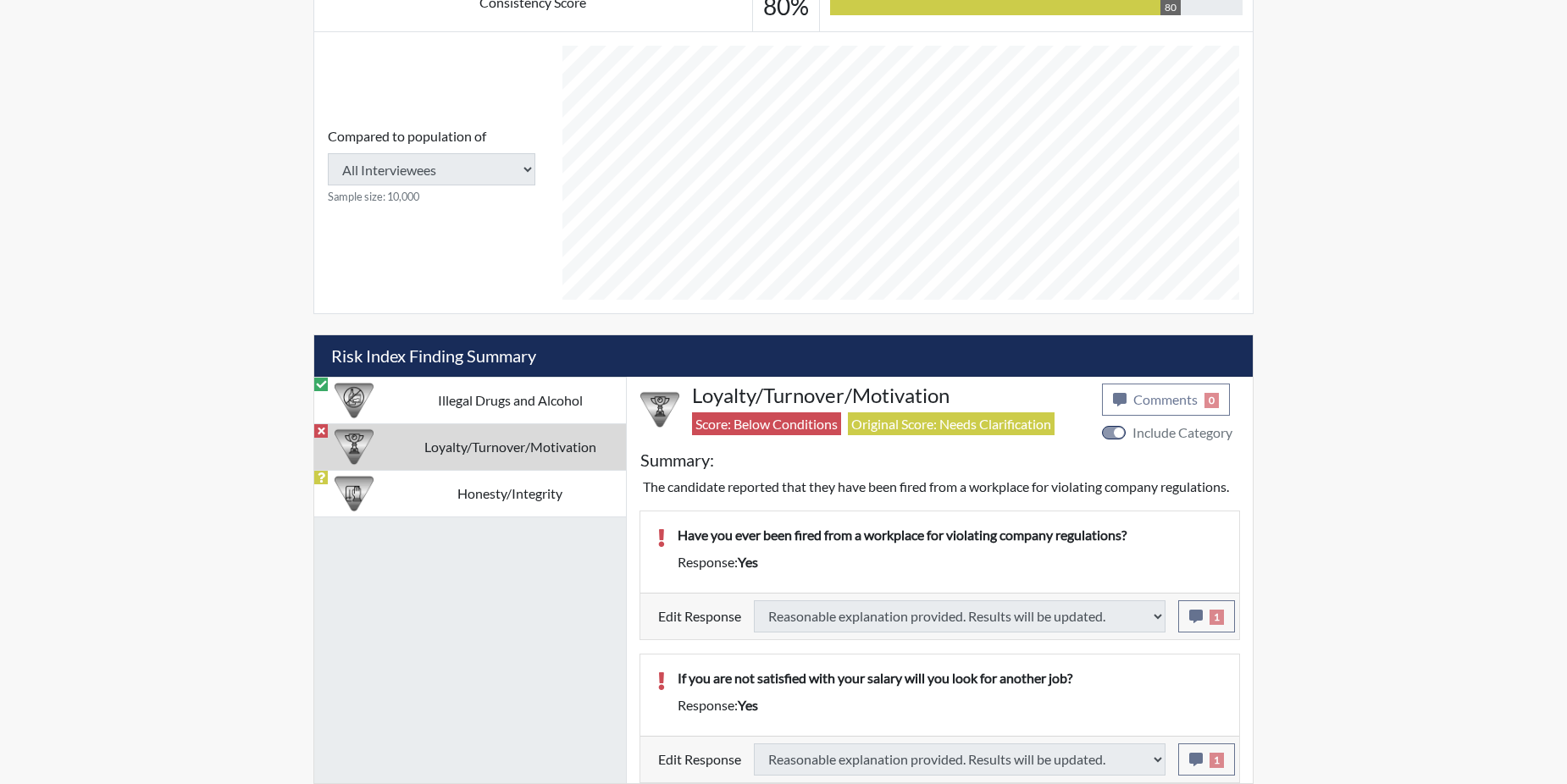
type input "Above Conditions"
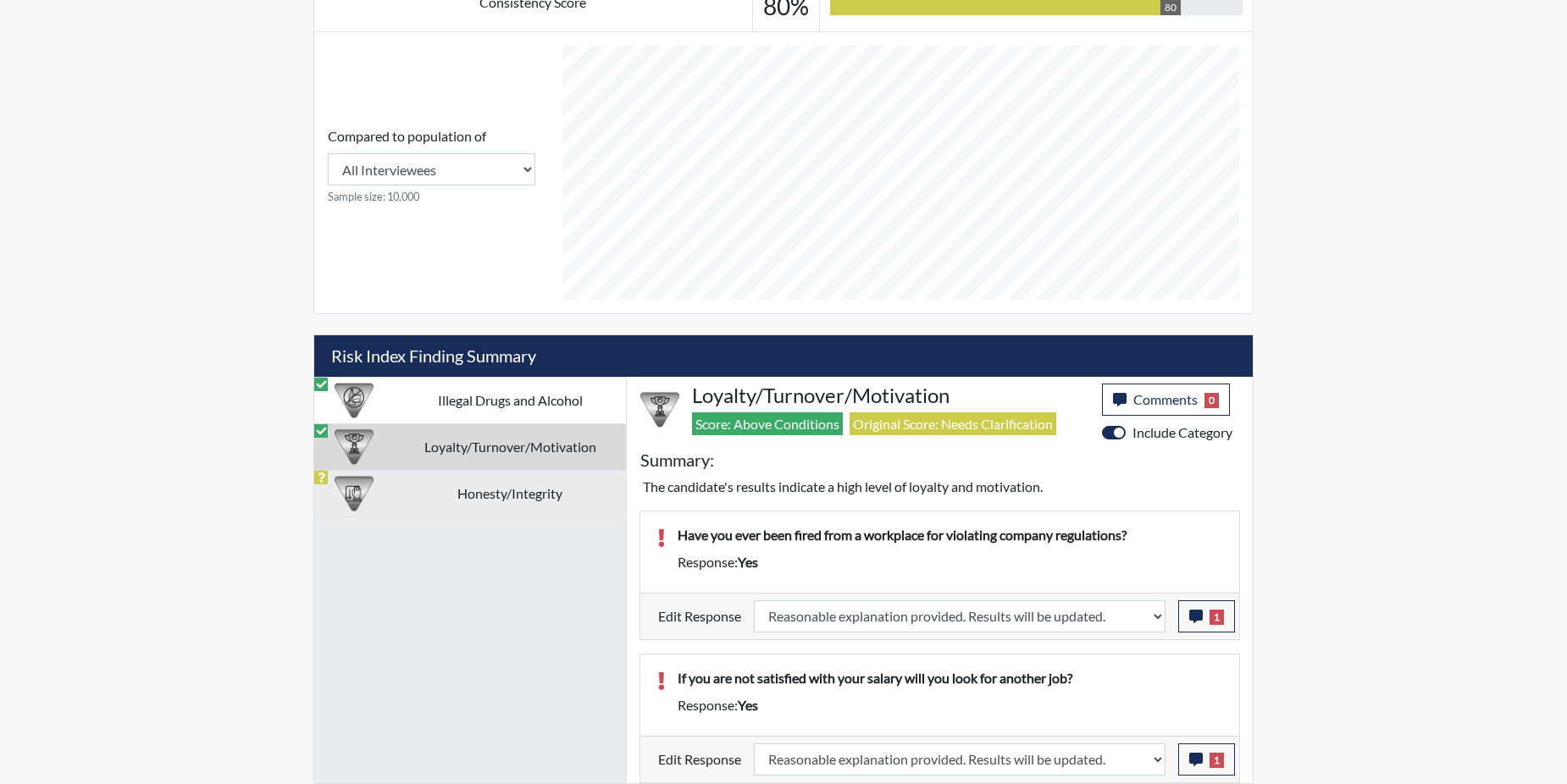
click at [515, 491] on td "Honesty/Integrity" at bounding box center [509, 493] width 232 height 47
click at [515, 492] on td "Honesty/Integrity" at bounding box center [509, 493] width 232 height 47
select select
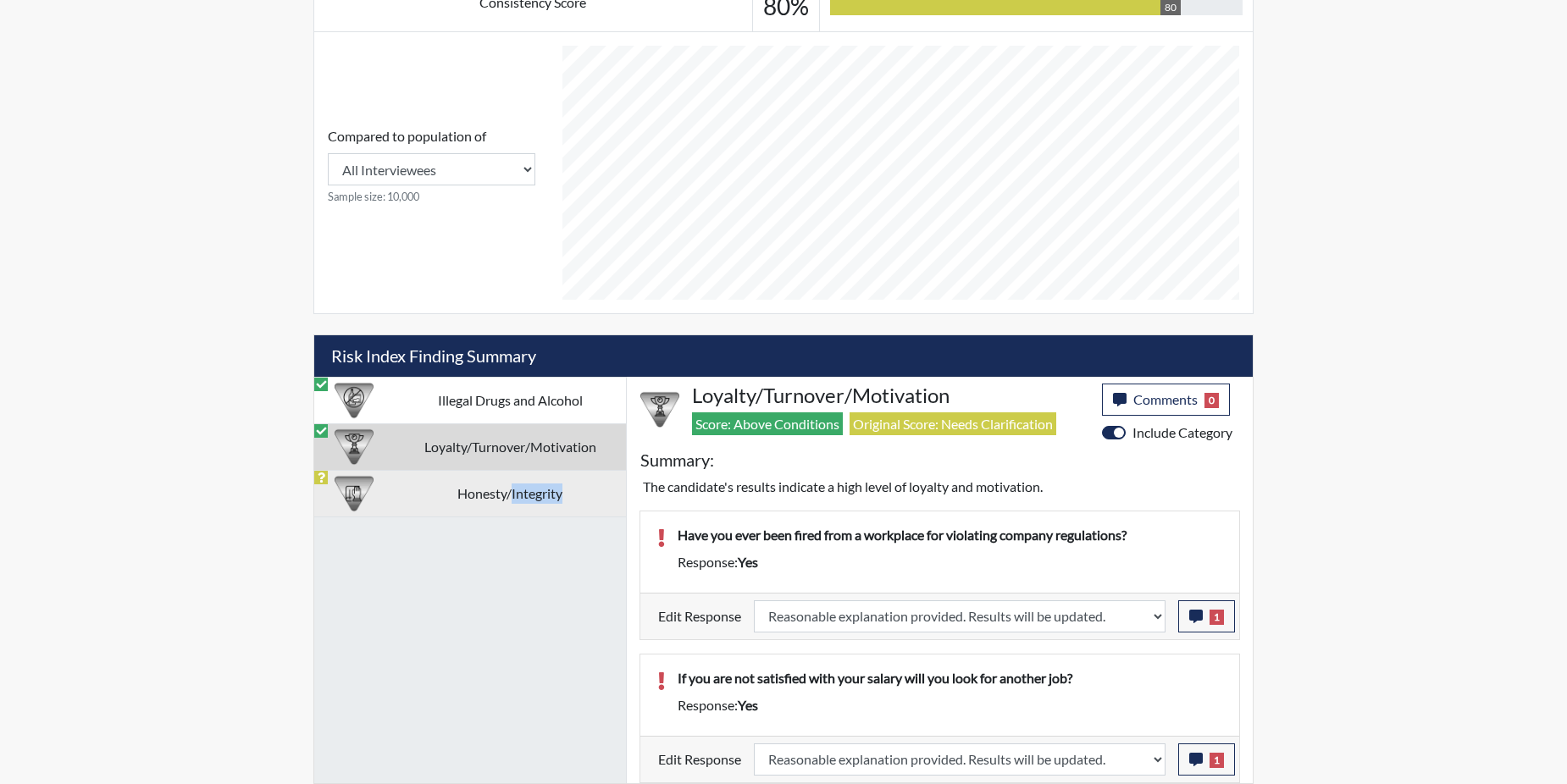
select select
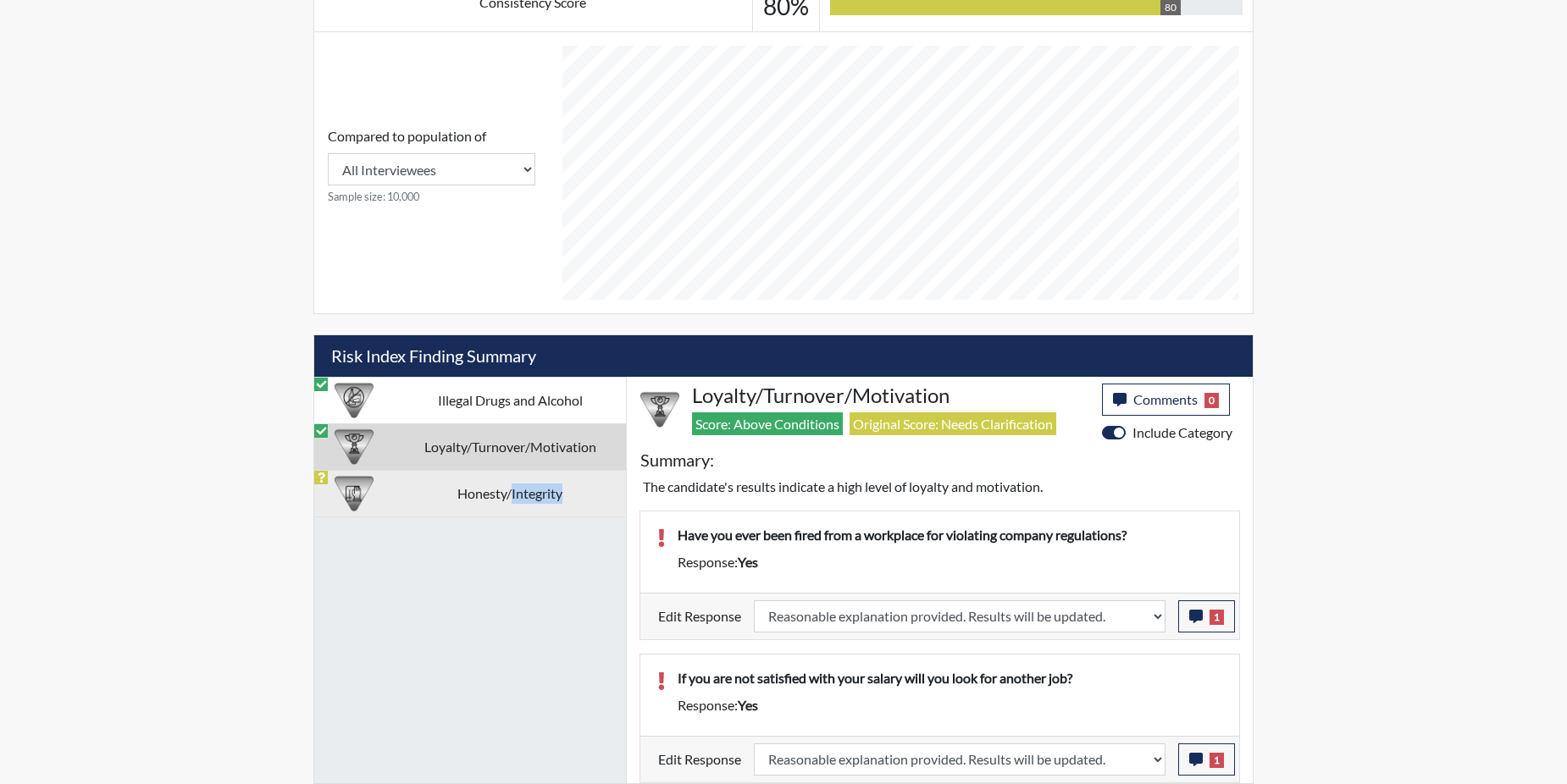
select select
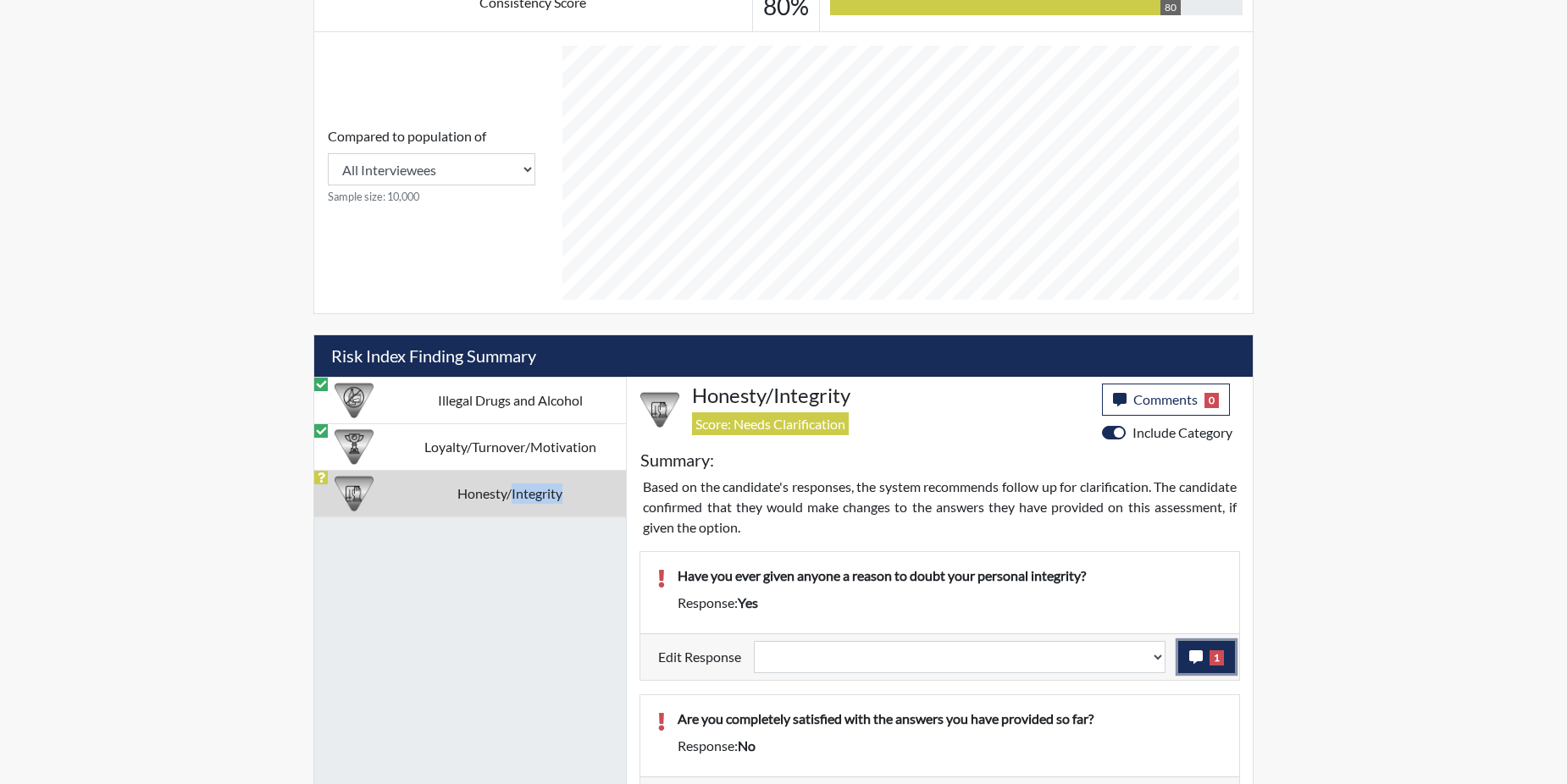
click at [1207, 657] on button "1" at bounding box center [1207, 656] width 57 height 32
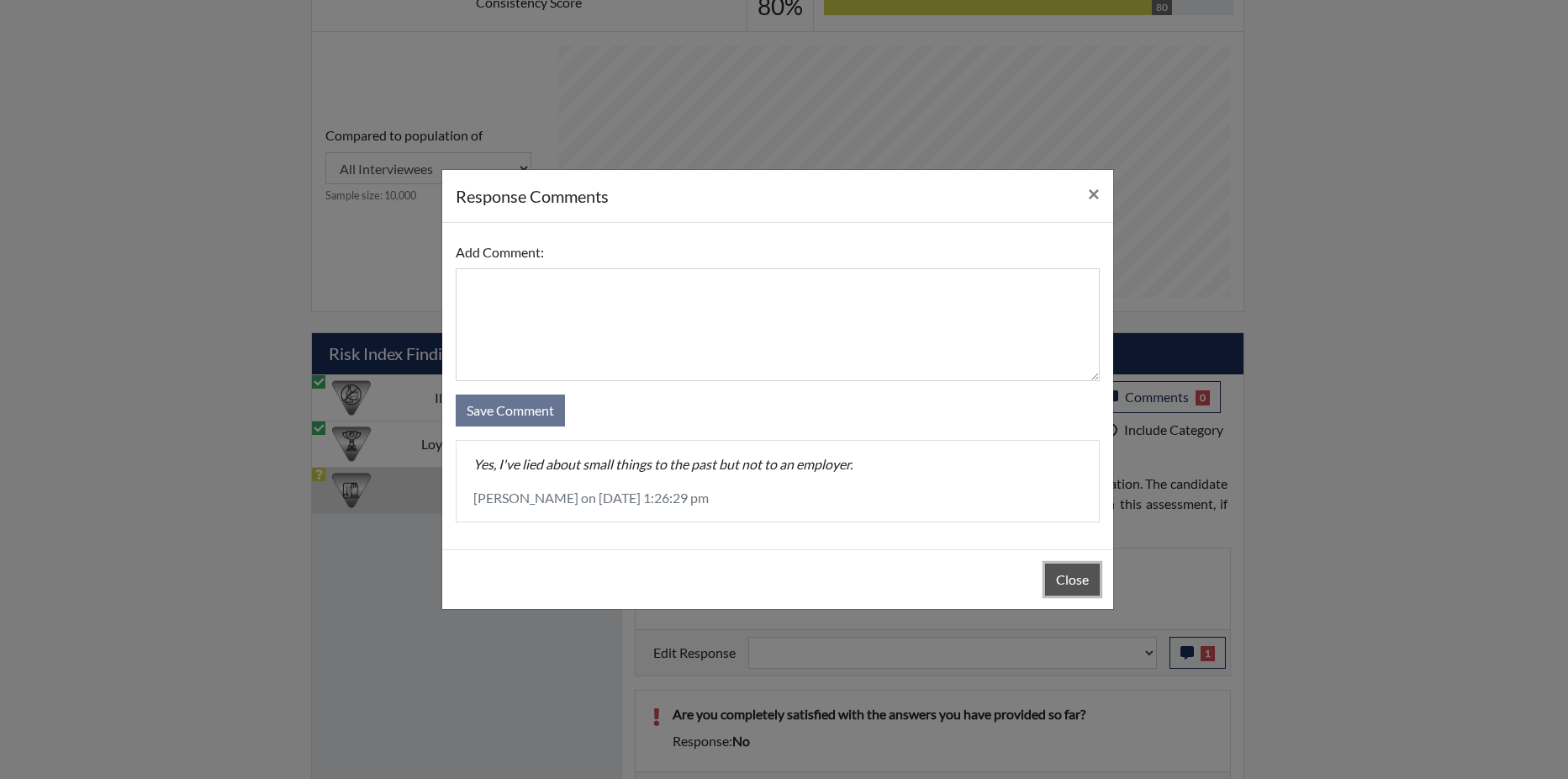
click at [1074, 573] on button "Close" at bounding box center [1072, 579] width 54 height 32
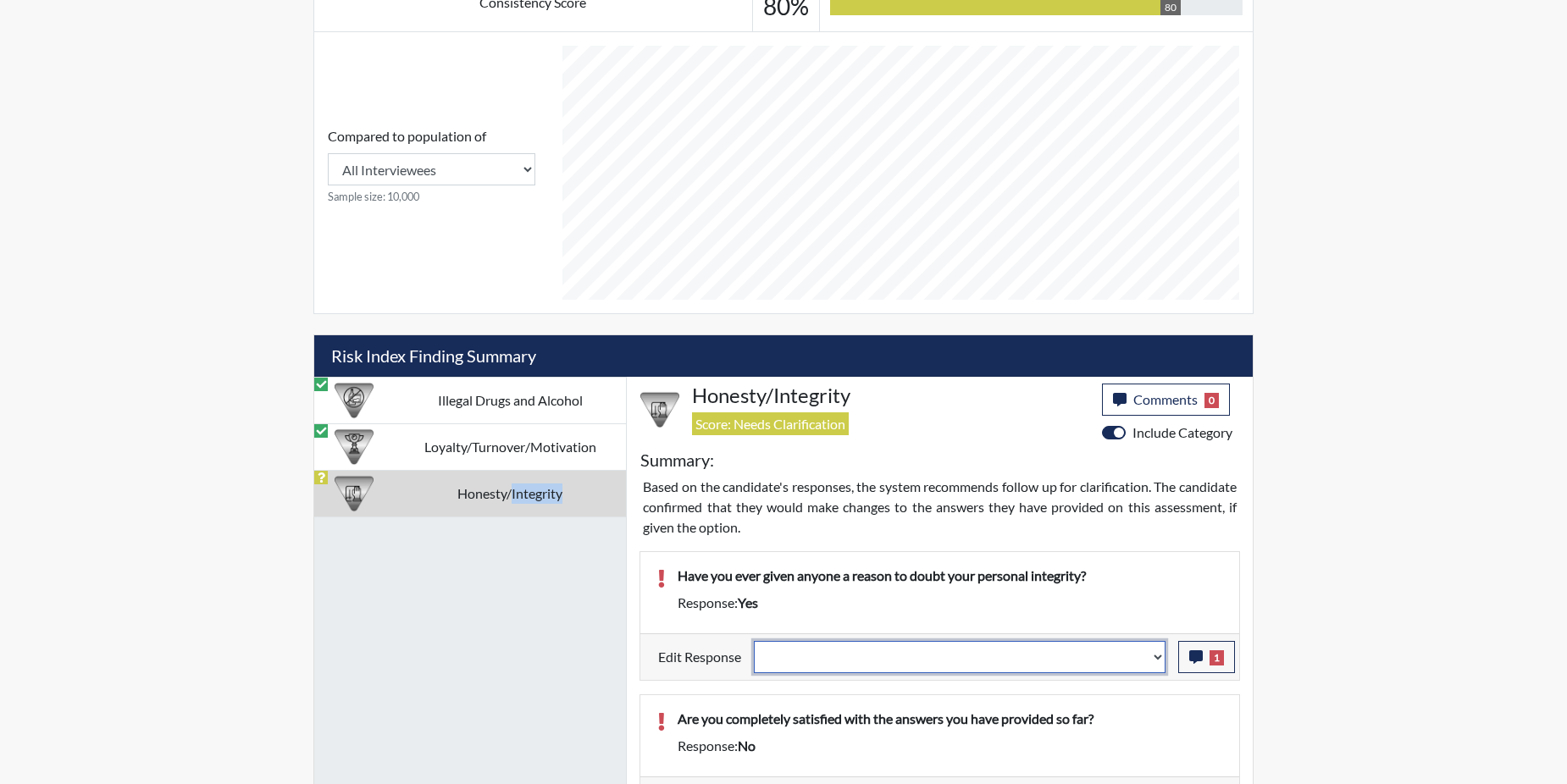
click at [1161, 653] on select "Question is not relevant. Results will be updated. Reasonable explanation provi…" at bounding box center [958, 656] width 411 height 32
select select "reasonable-explanation-provided"
click at [754, 640] on select "Question is not relevant. Results will be updated. Reasonable explanation provi…" at bounding box center [958, 656] width 411 height 32
select select
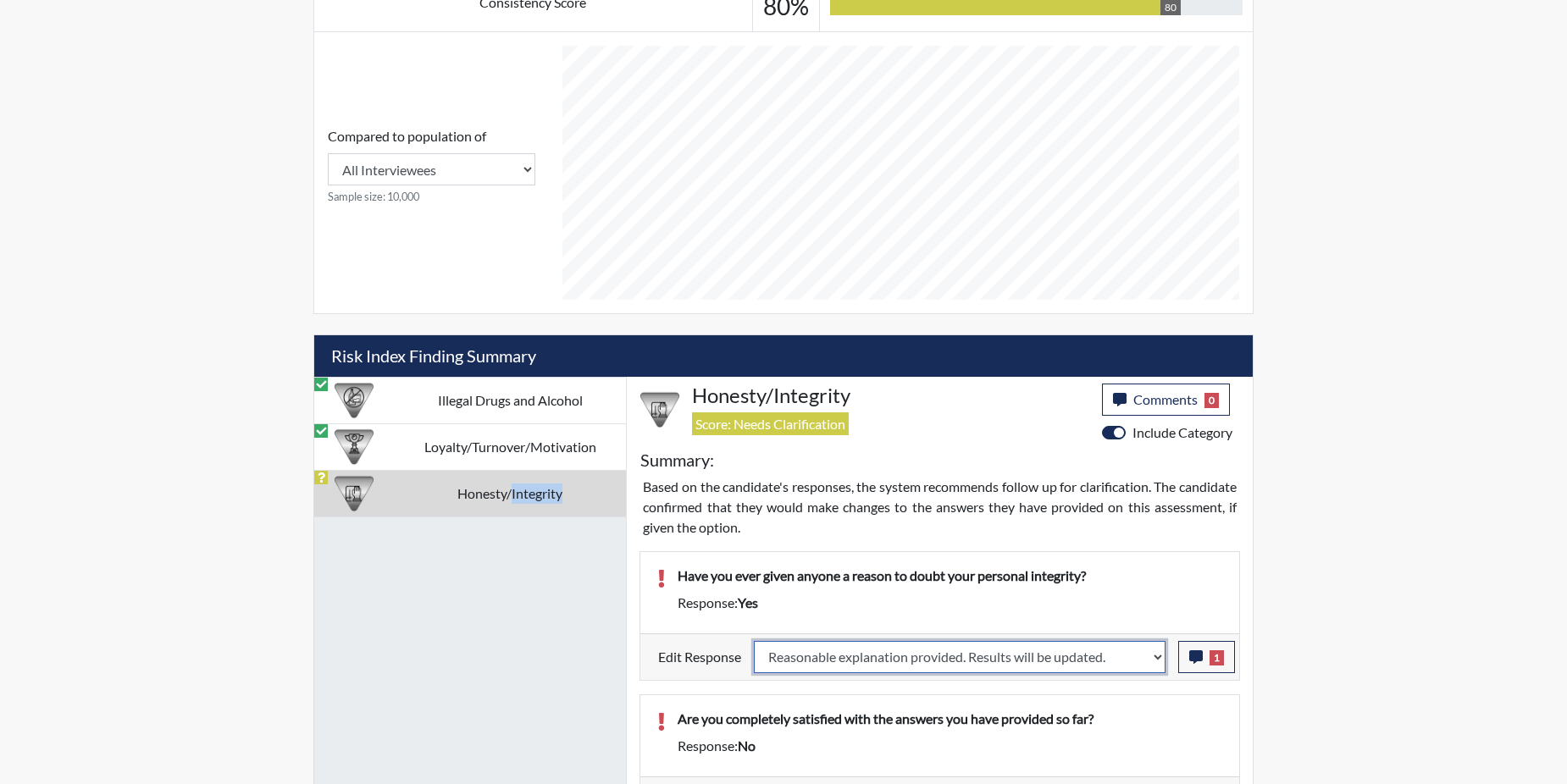
select select
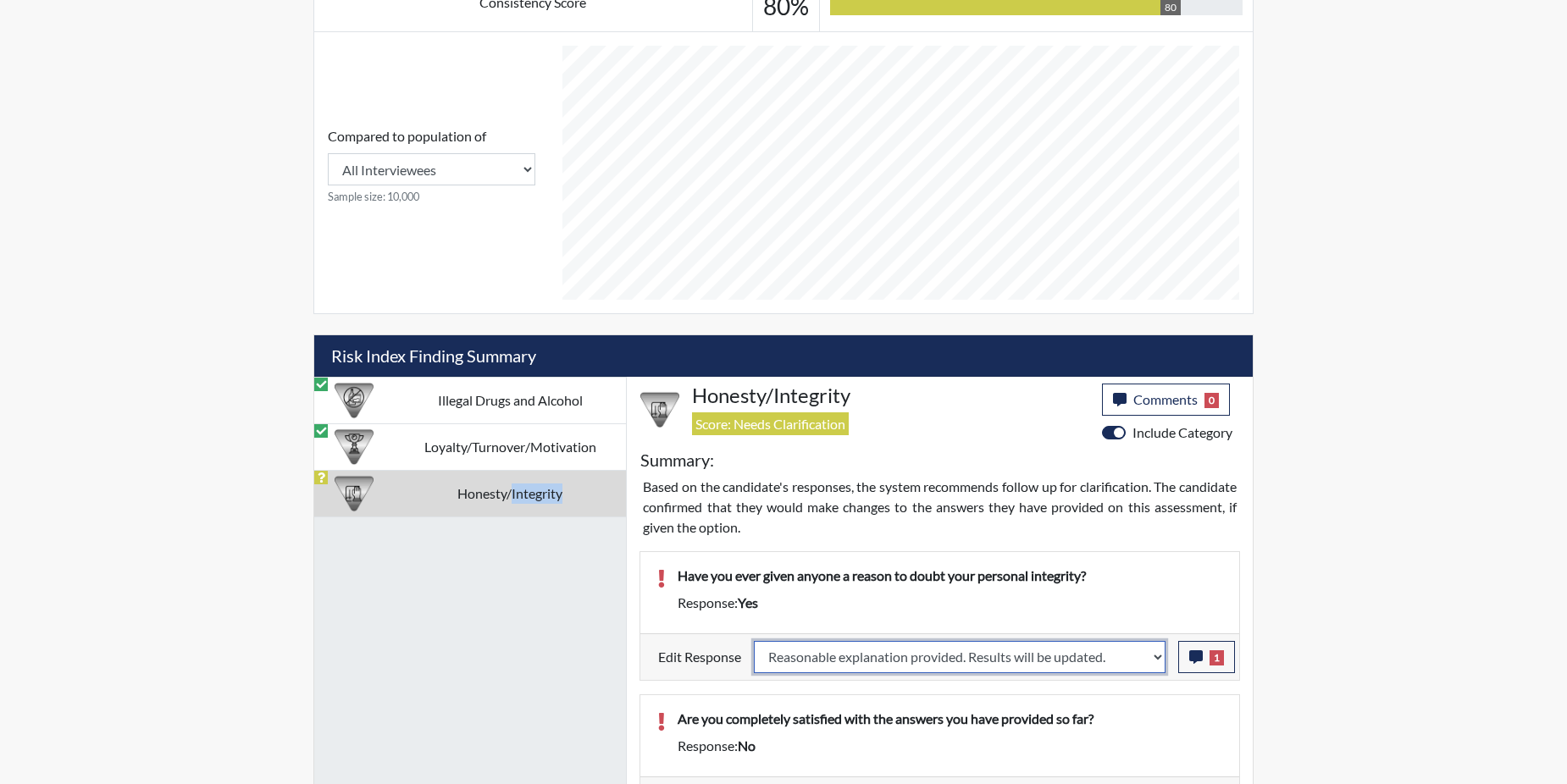
select select
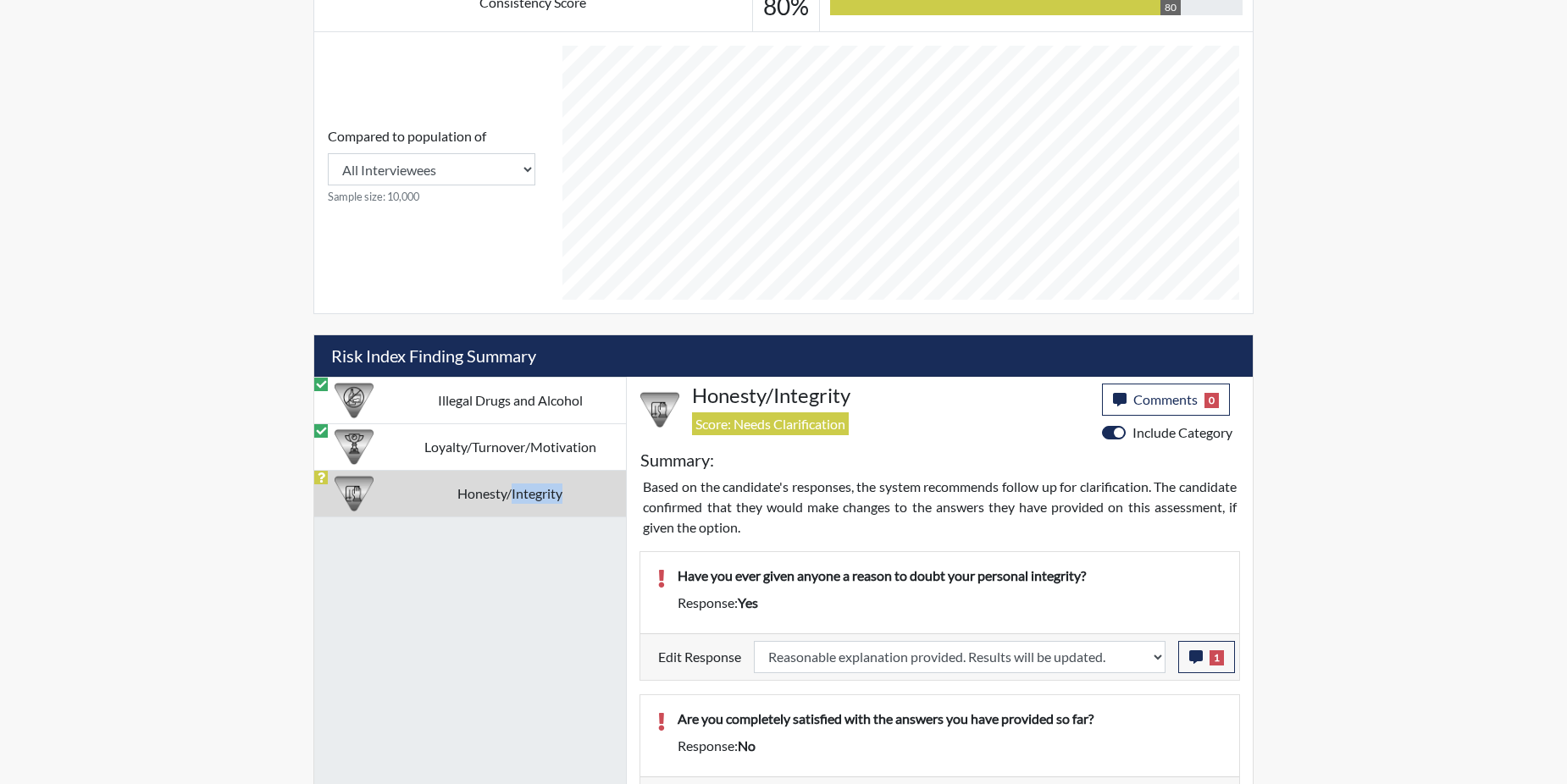
select select
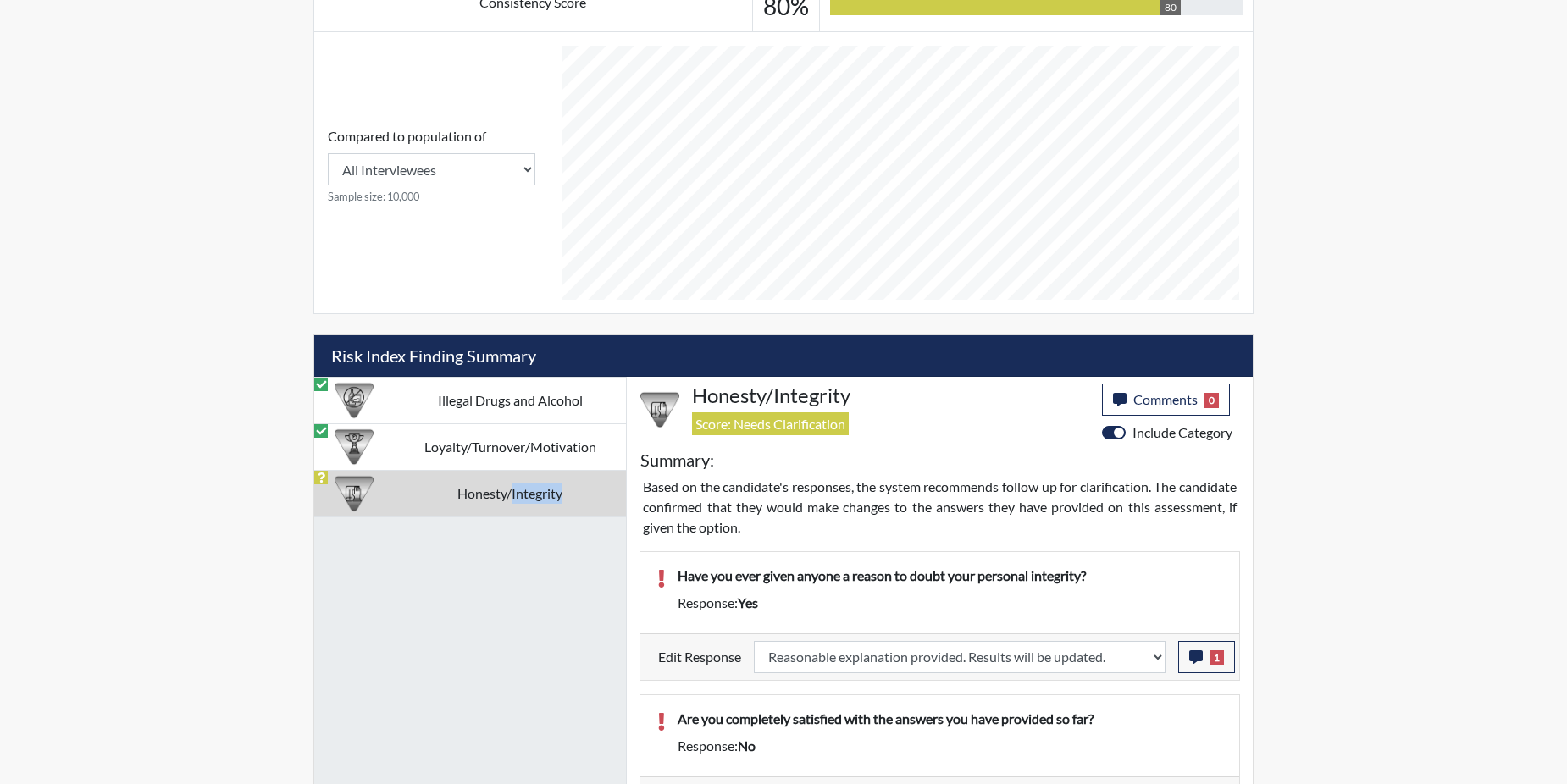
select select
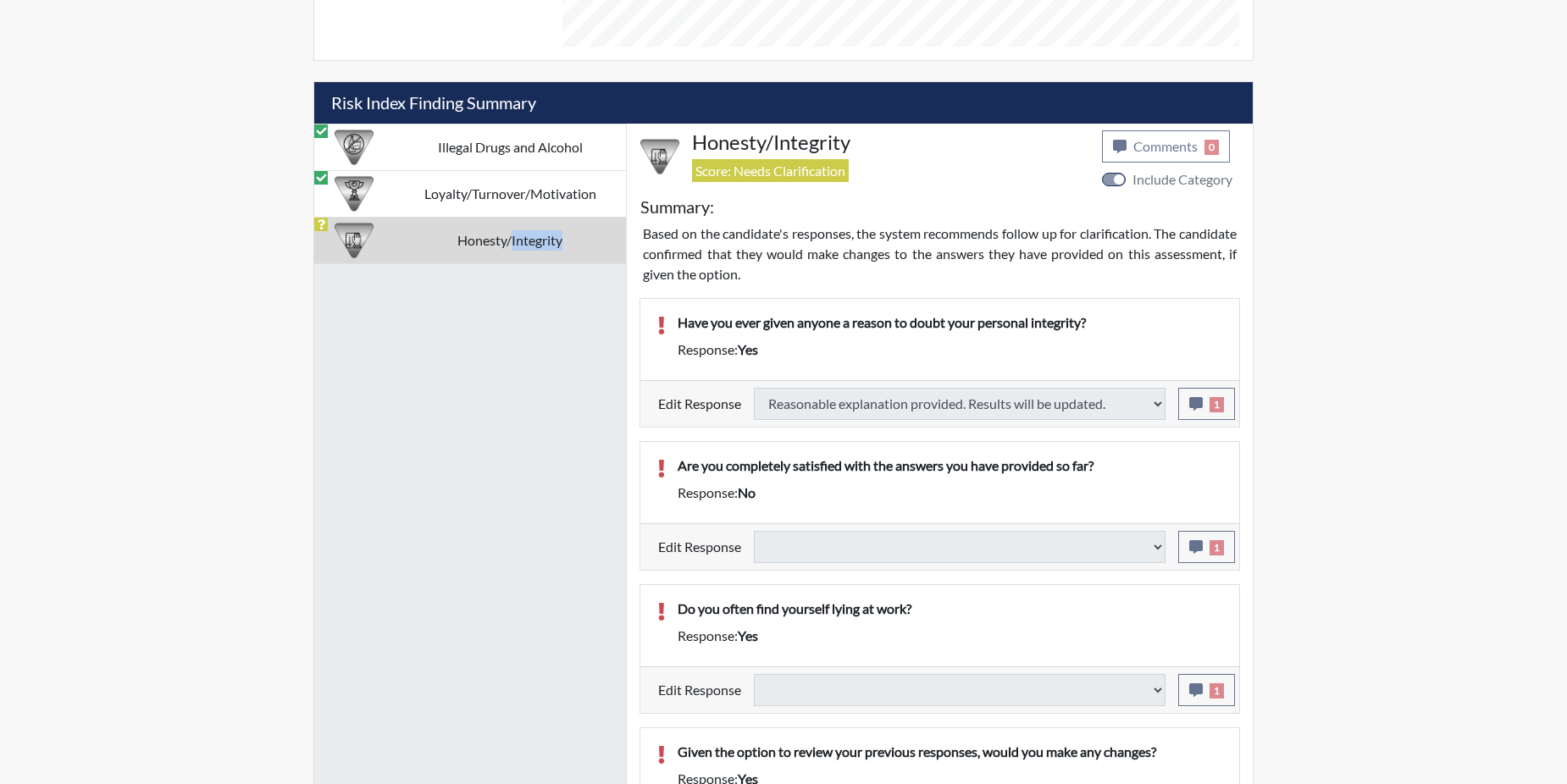
select select
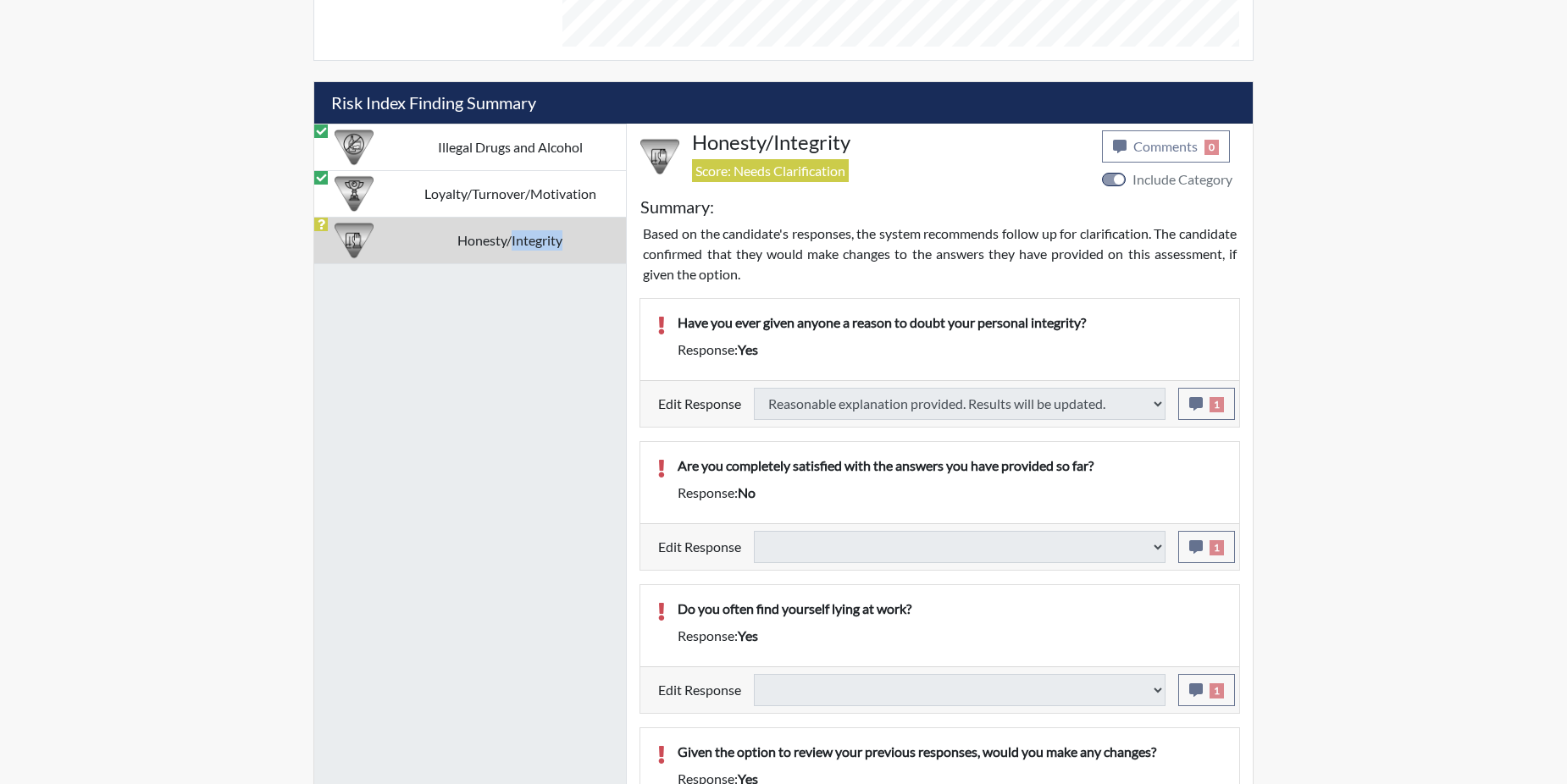
select select
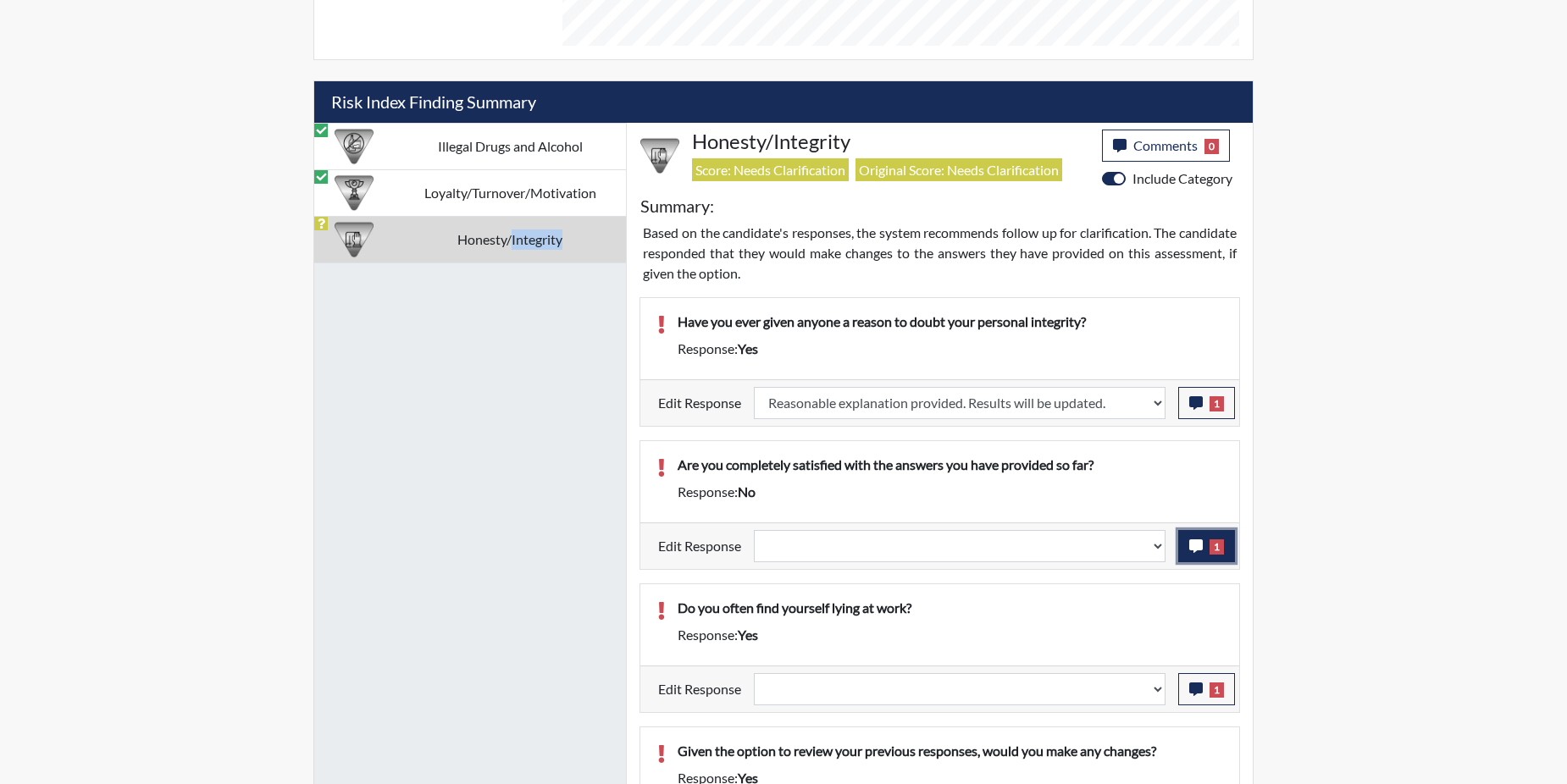
click at [1191, 541] on icon "button" at bounding box center [1196, 546] width 14 height 14
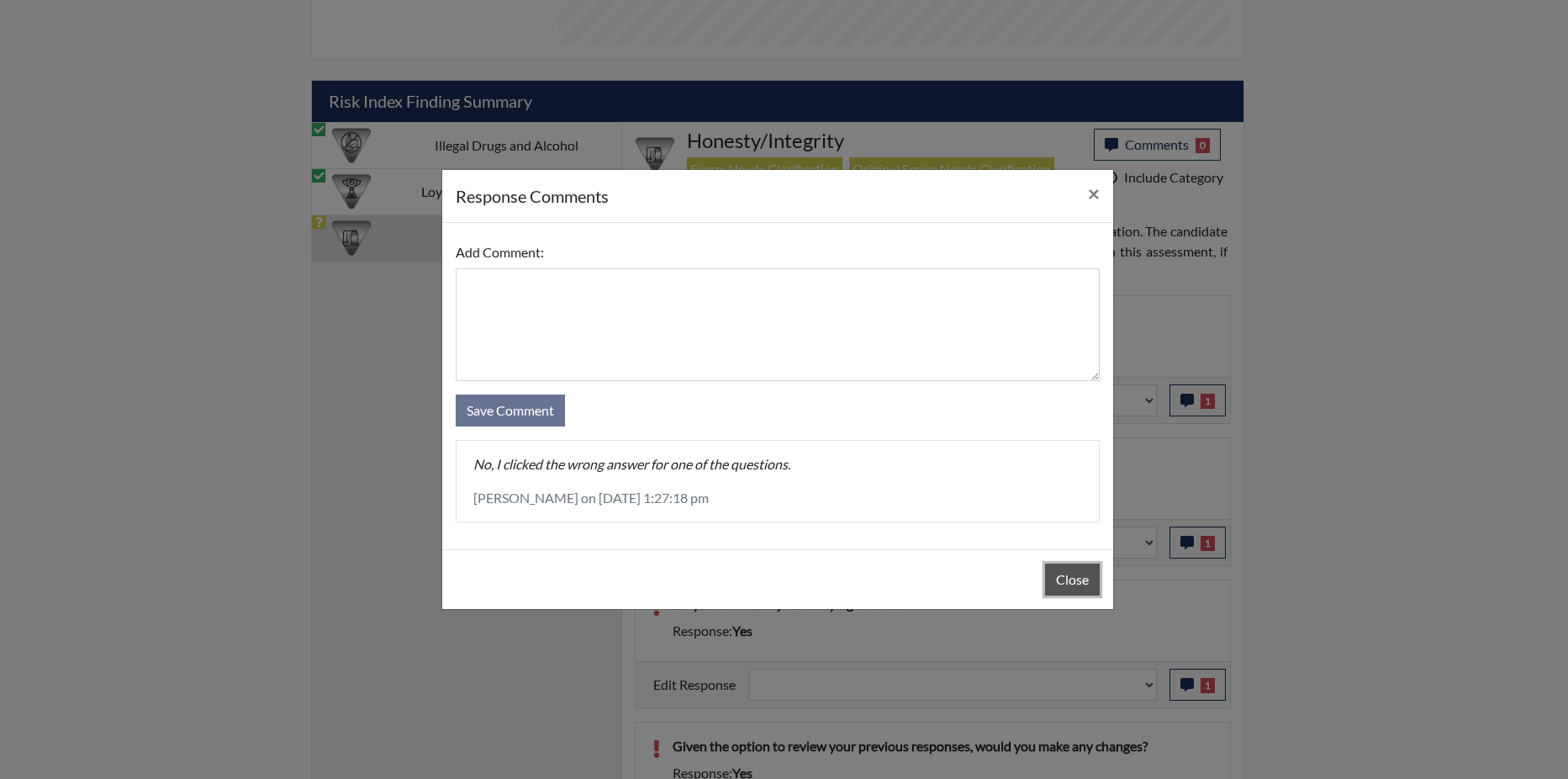
click at [1059, 584] on button "Close" at bounding box center [1072, 579] width 54 height 32
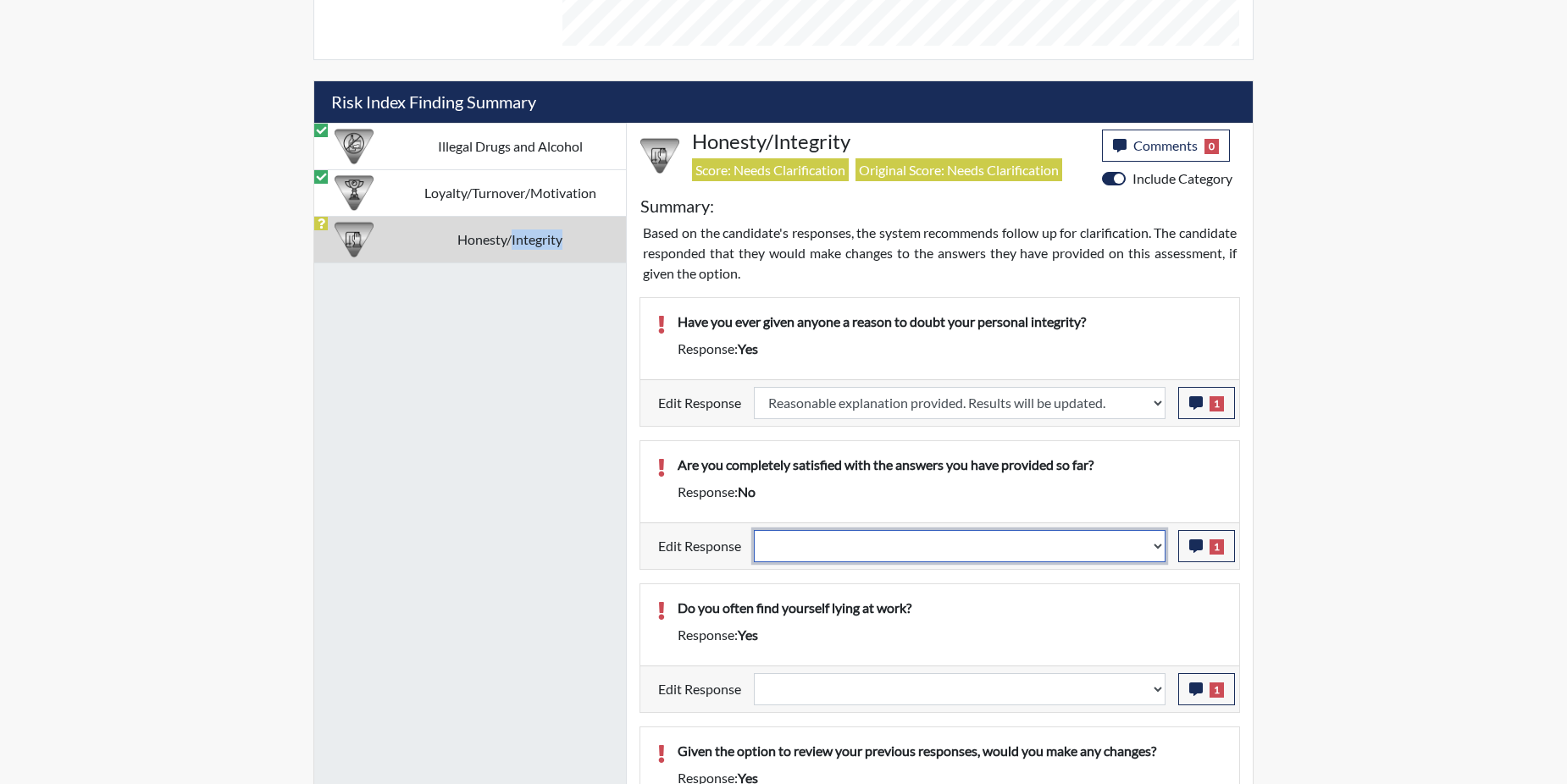
click at [1161, 546] on select "Question is not relevant. Results will be updated. Reasonable explanation provi…" at bounding box center [958, 546] width 411 height 32
select select "reasonable-explanation-provided"
click at [754, 530] on select "Question is not relevant. Results will be updated. Reasonable explanation provi…" at bounding box center [958, 546] width 411 height 32
select select
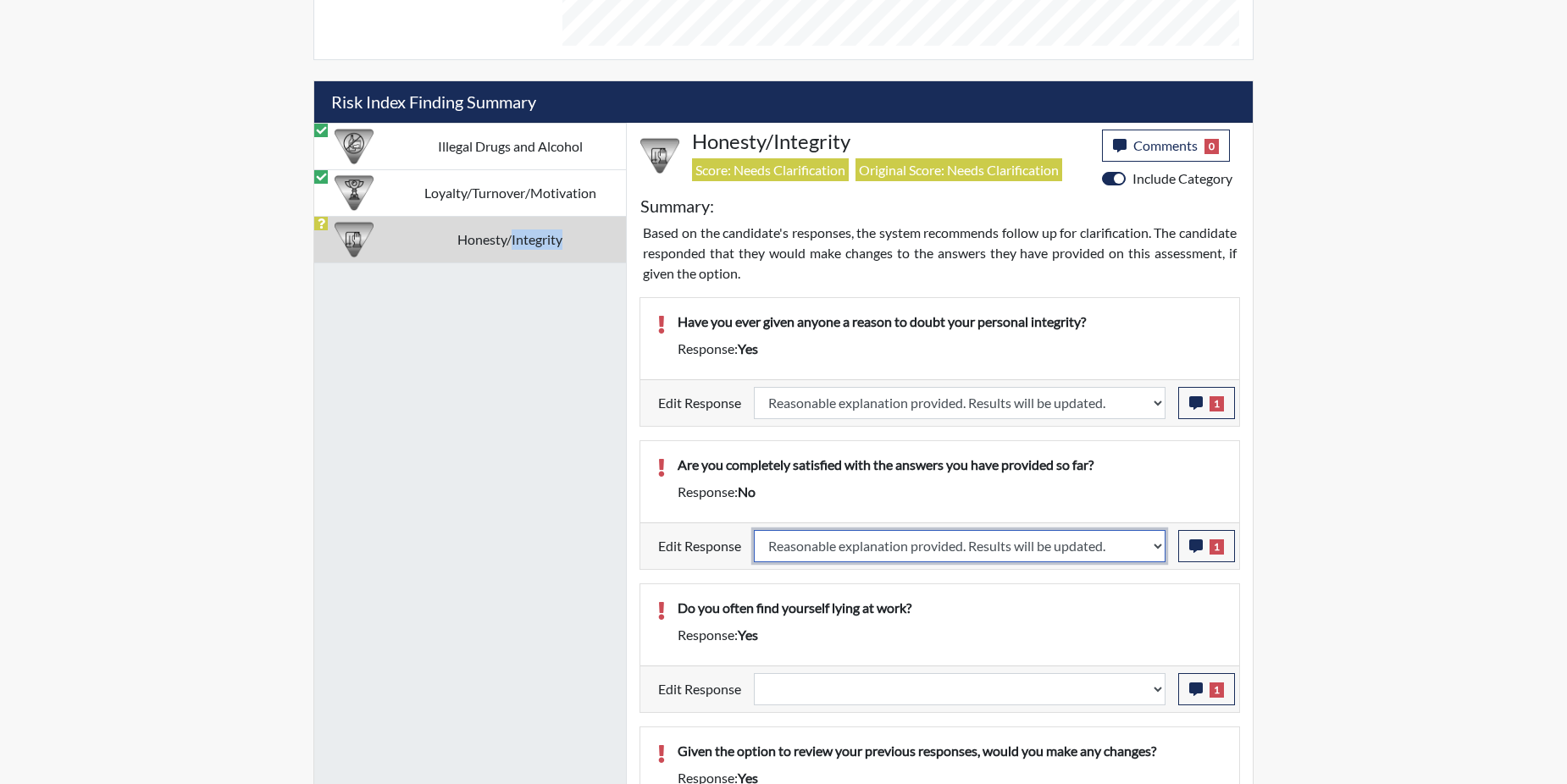
select select
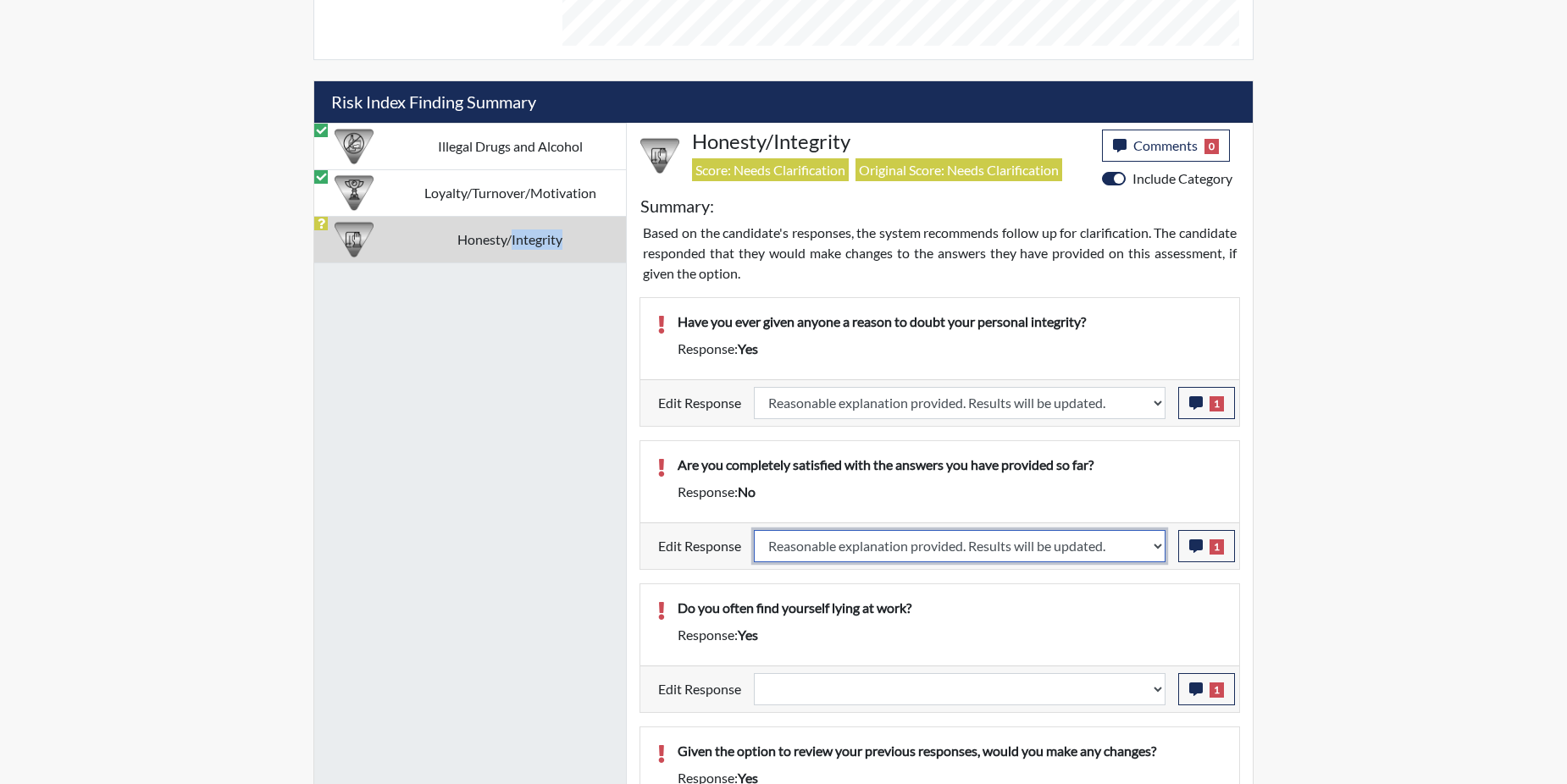
select select
click at [1132, 593] on div "Do you often find yourself lying at work? Response: yes" at bounding box center [939, 624] width 599 height 81
select select
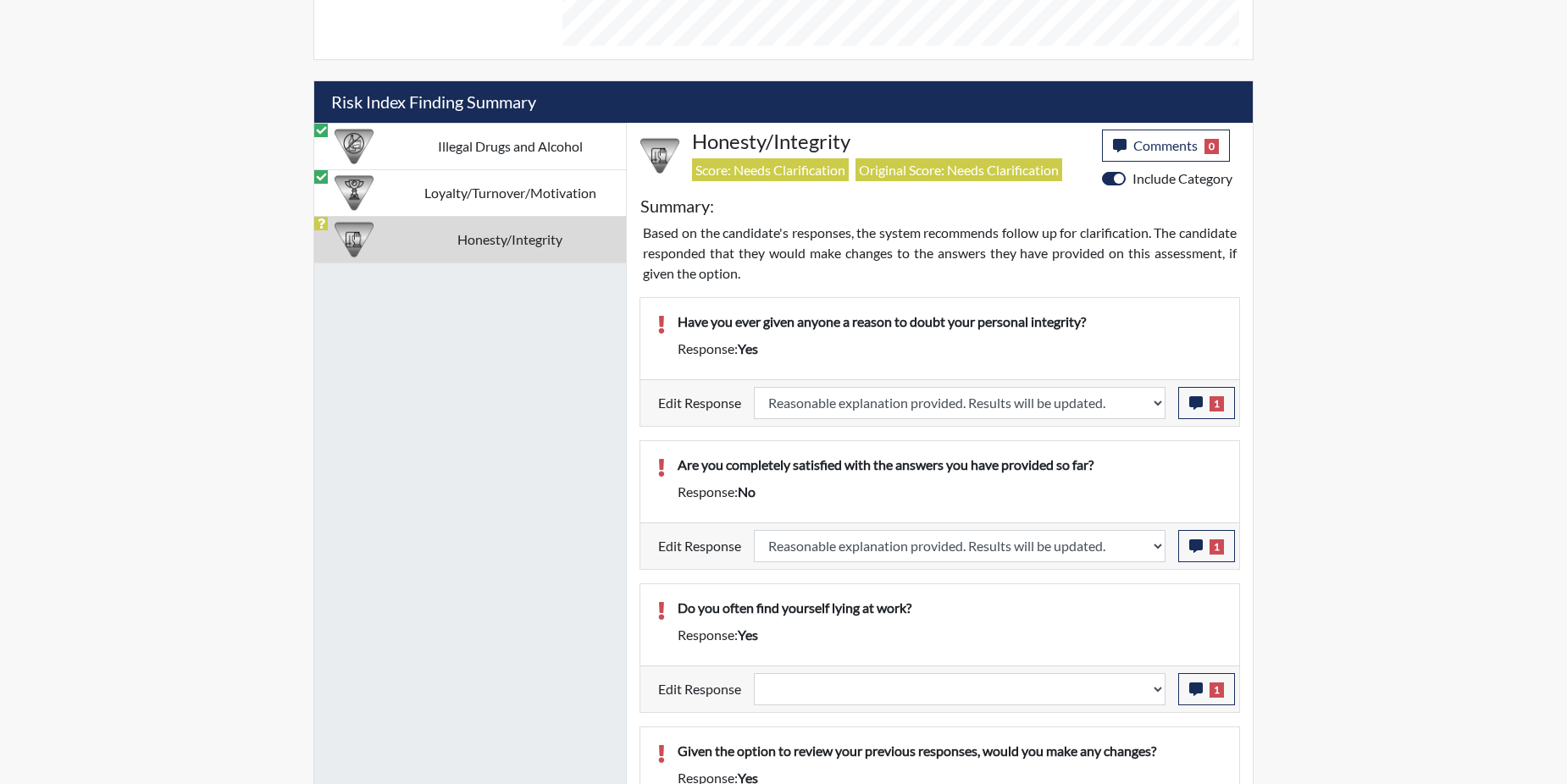
select select
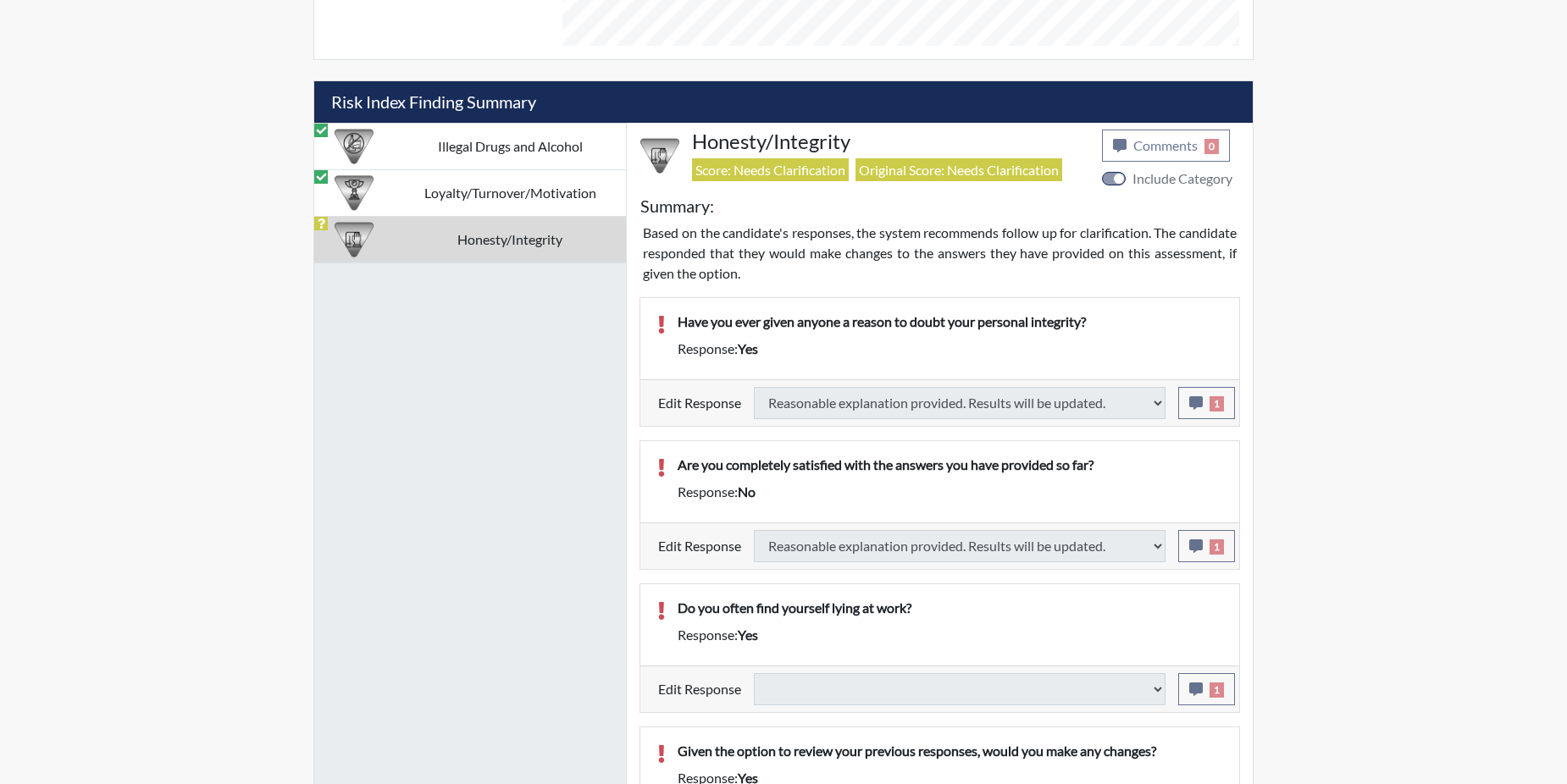
select select
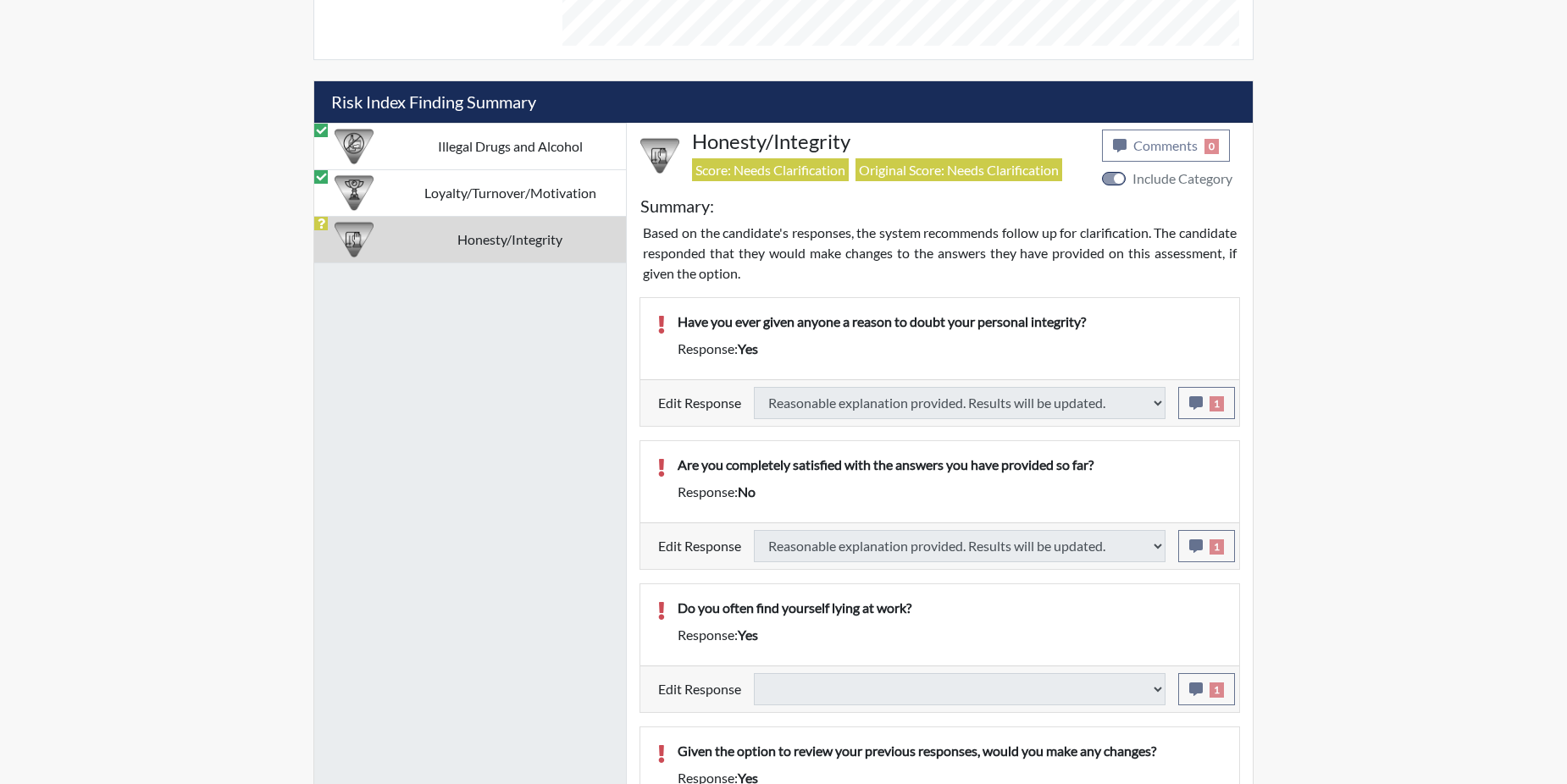
select select
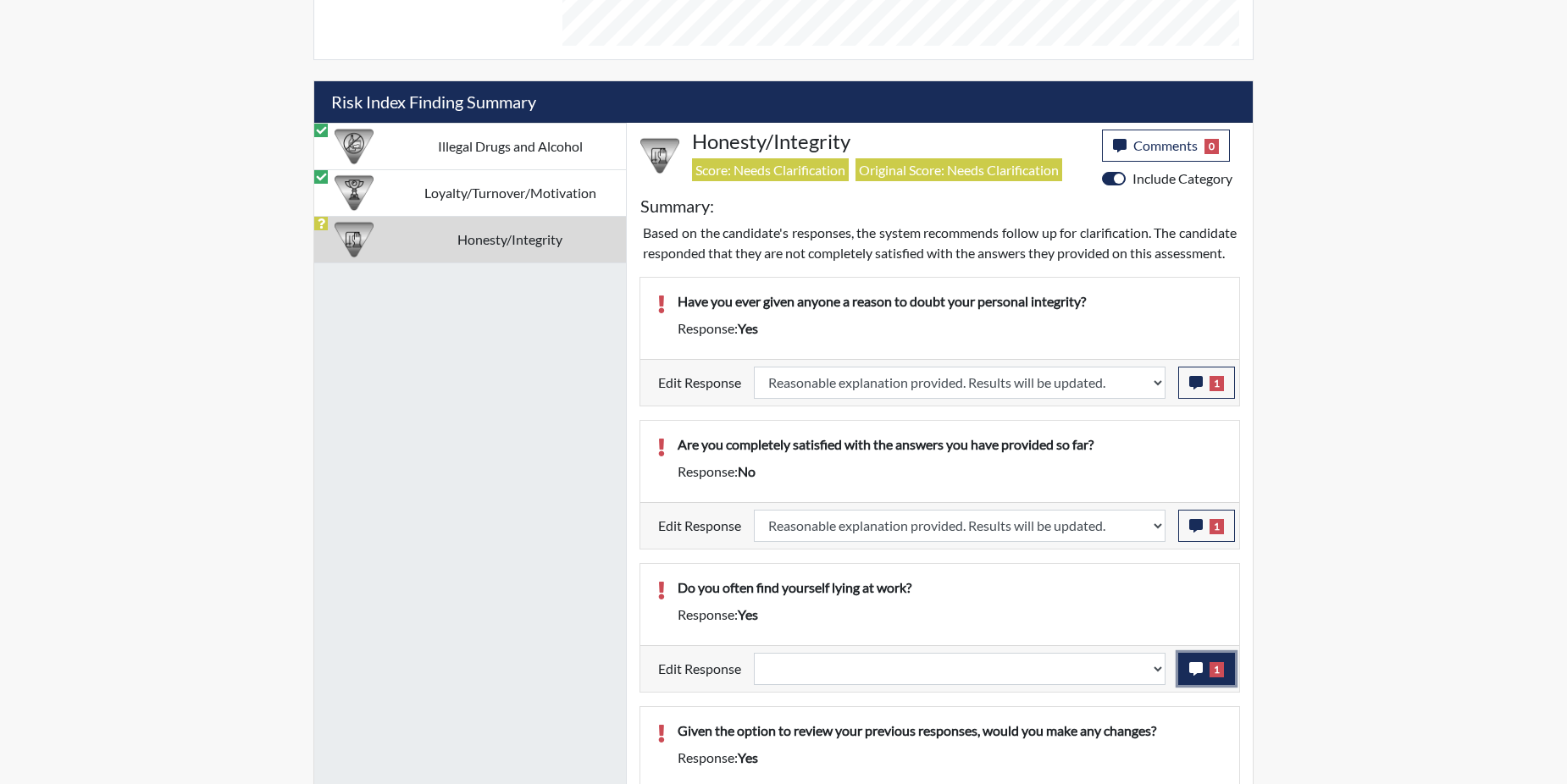
click at [1192, 676] on icon "button" at bounding box center [1196, 669] width 14 height 14
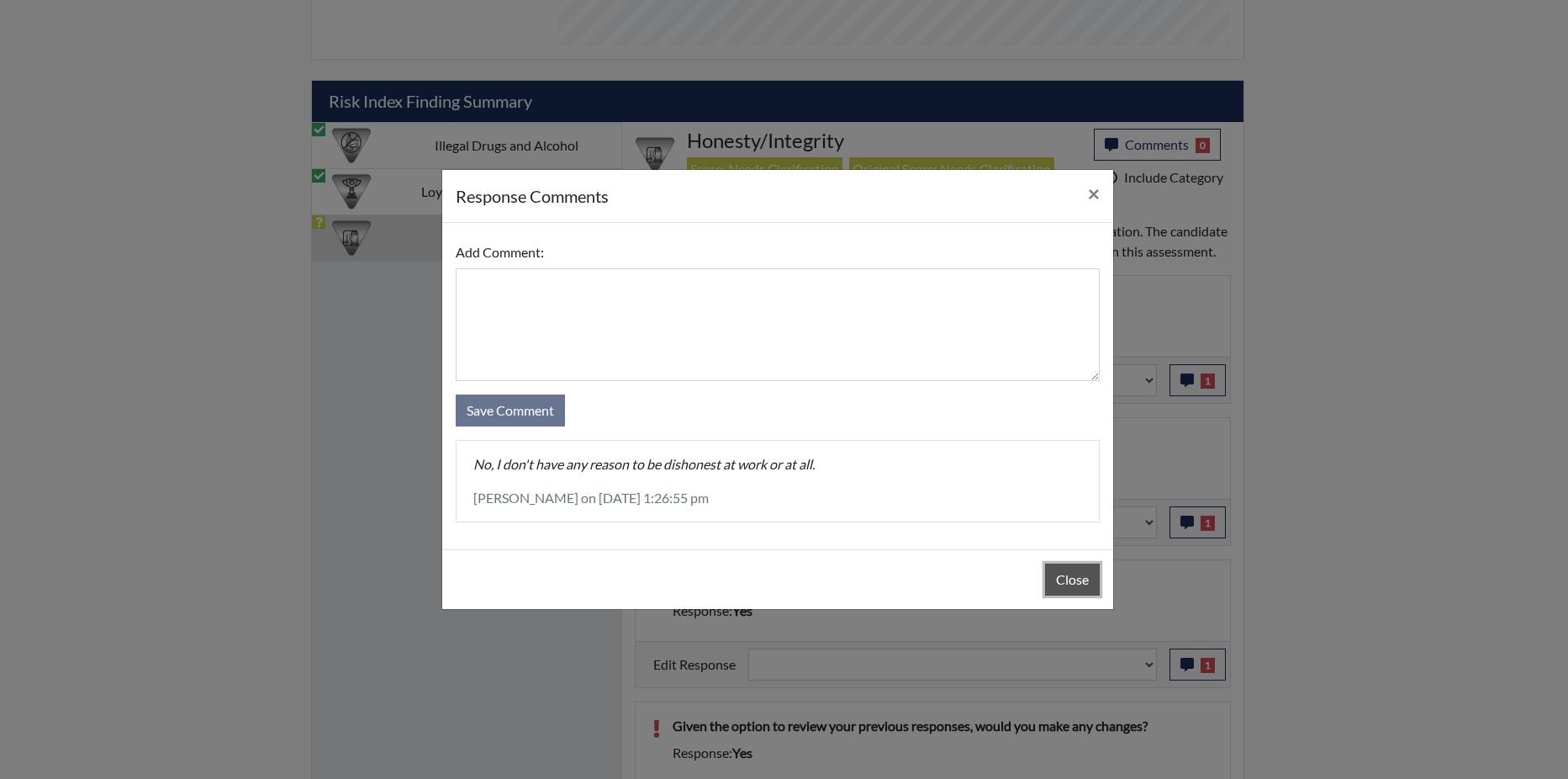
click at [1073, 572] on button "Close" at bounding box center [1072, 579] width 54 height 32
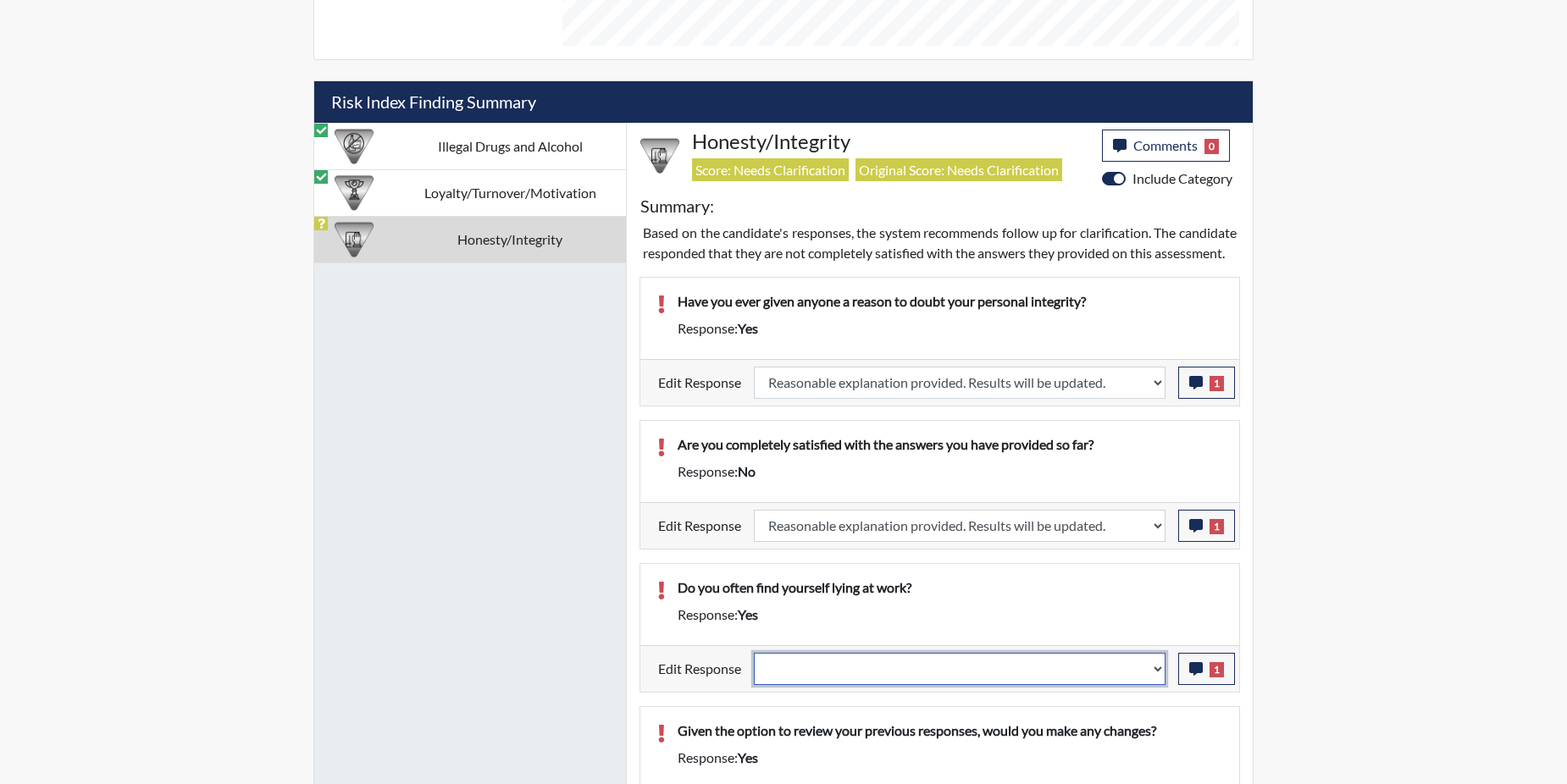
click at [1161, 684] on select "Question is not relevant. Results will be updated. Reasonable explanation provi…" at bounding box center [958, 668] width 411 height 32
select select "reasonable-explanation-provided"
click at [754, 672] on select "Question is not relevant. Results will be updated. Reasonable explanation provi…" at bounding box center [958, 668] width 411 height 32
select select
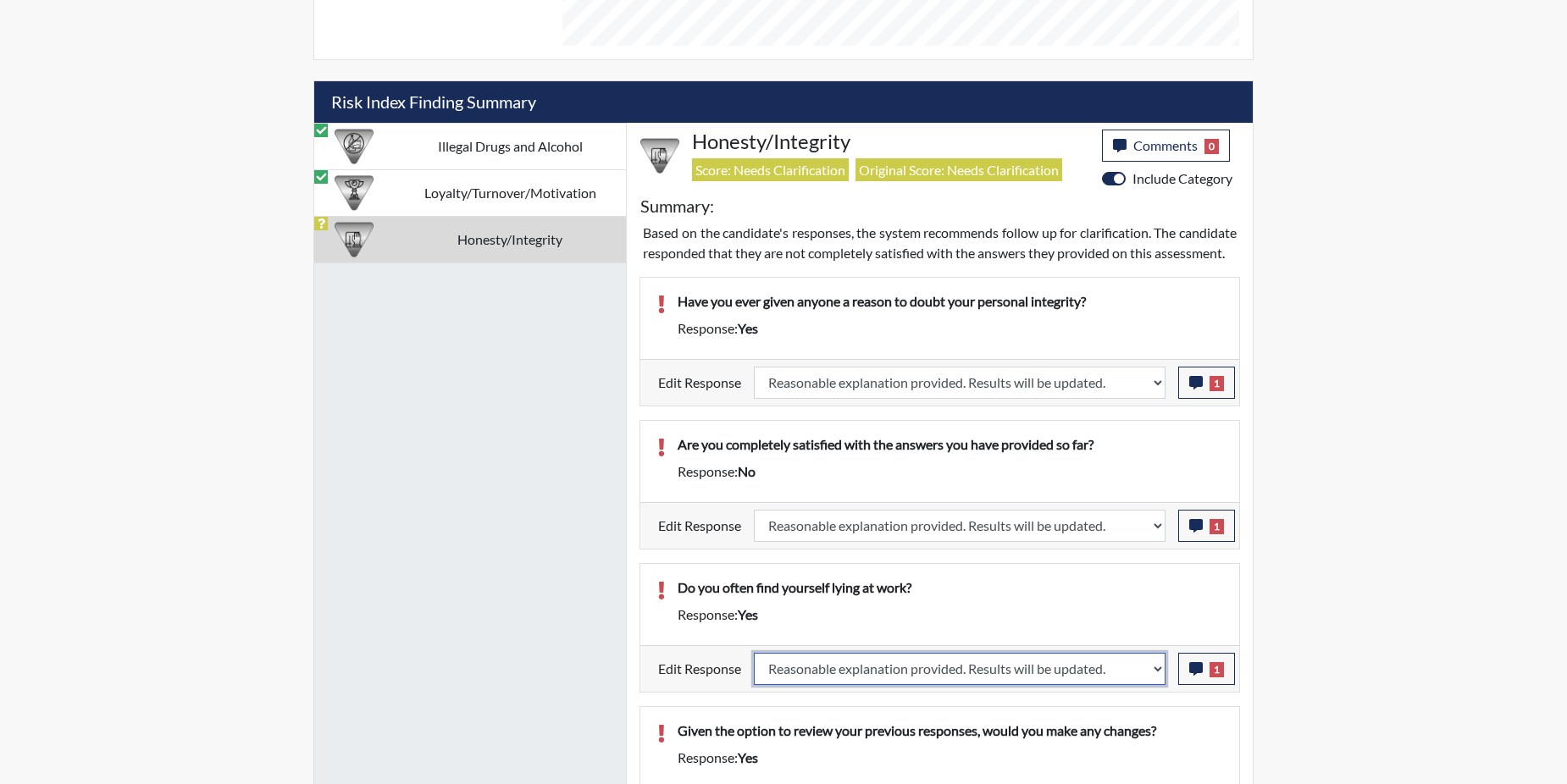
select select
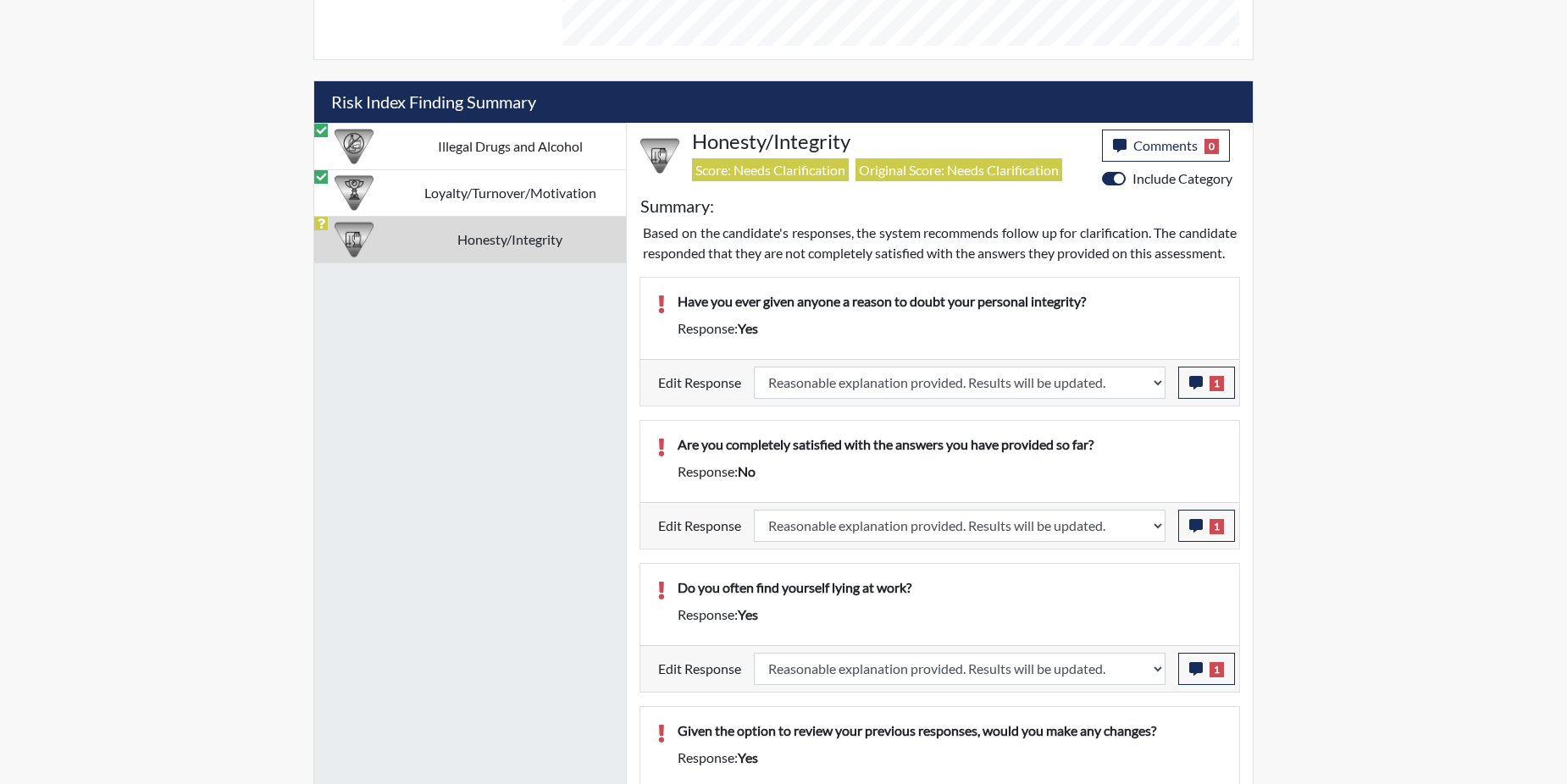
click at [1134, 598] on p "Do you often find yourself lying at work?" at bounding box center [949, 587] width 544 height 21
select select
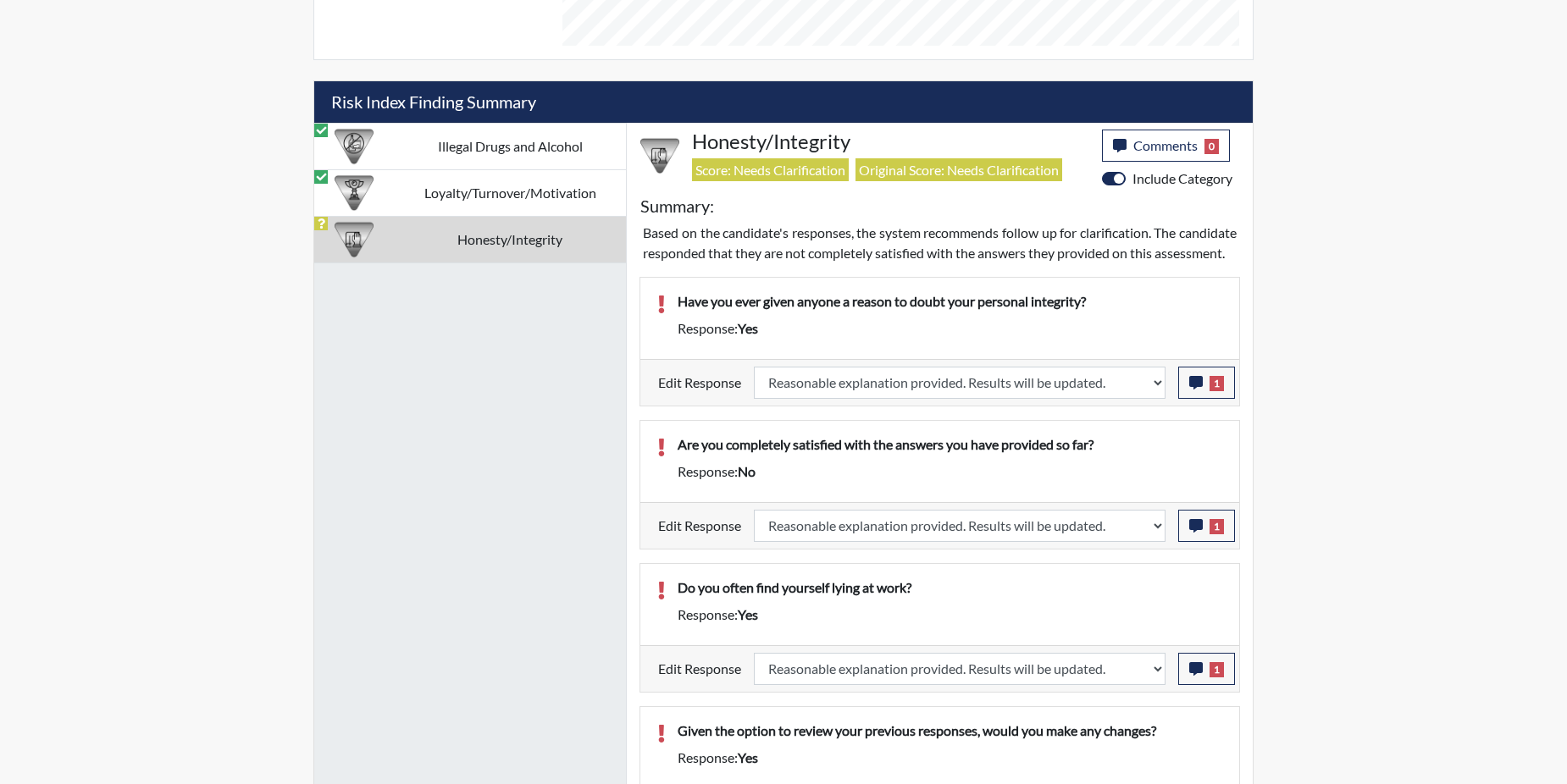
select select
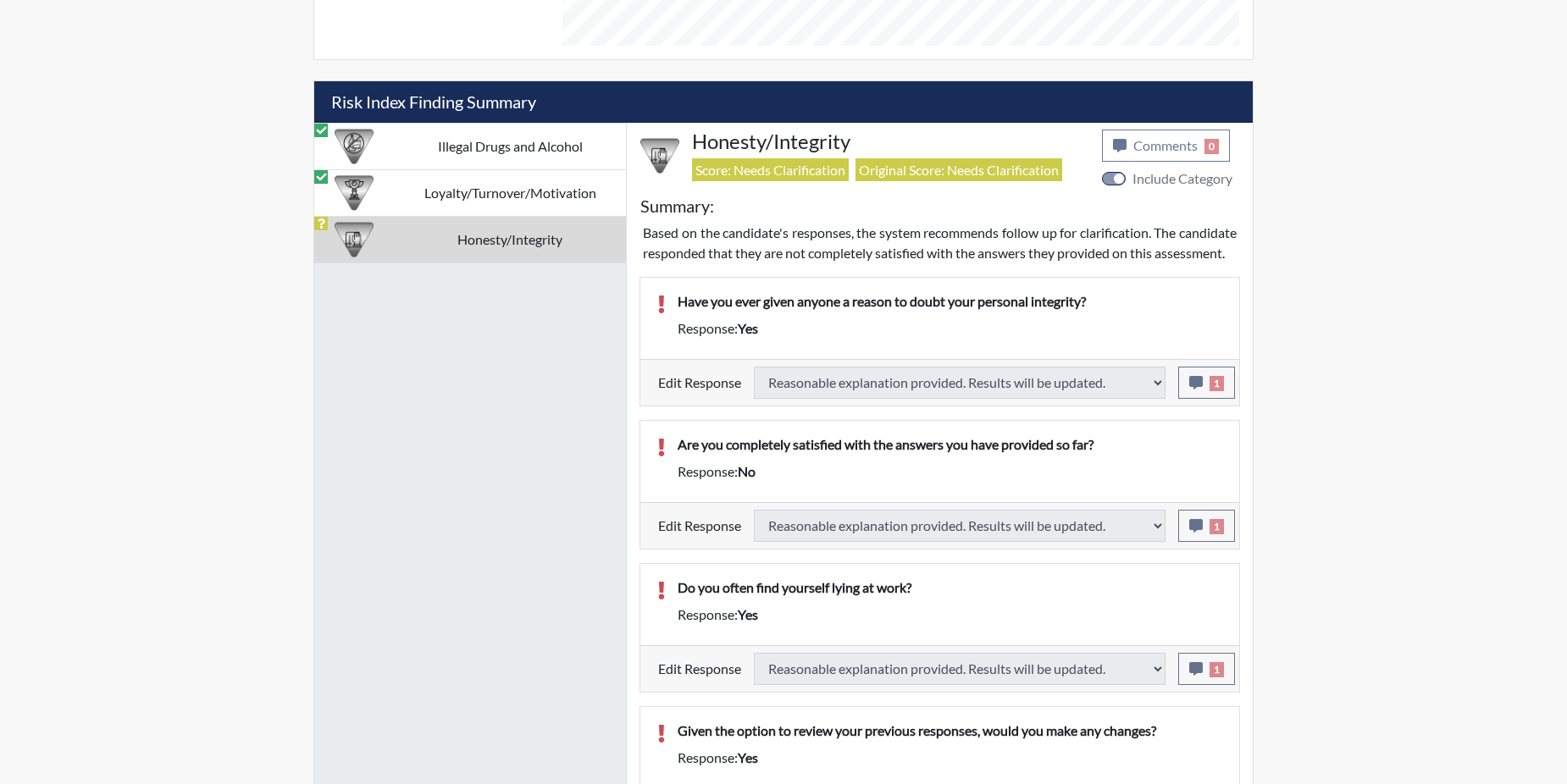
select select
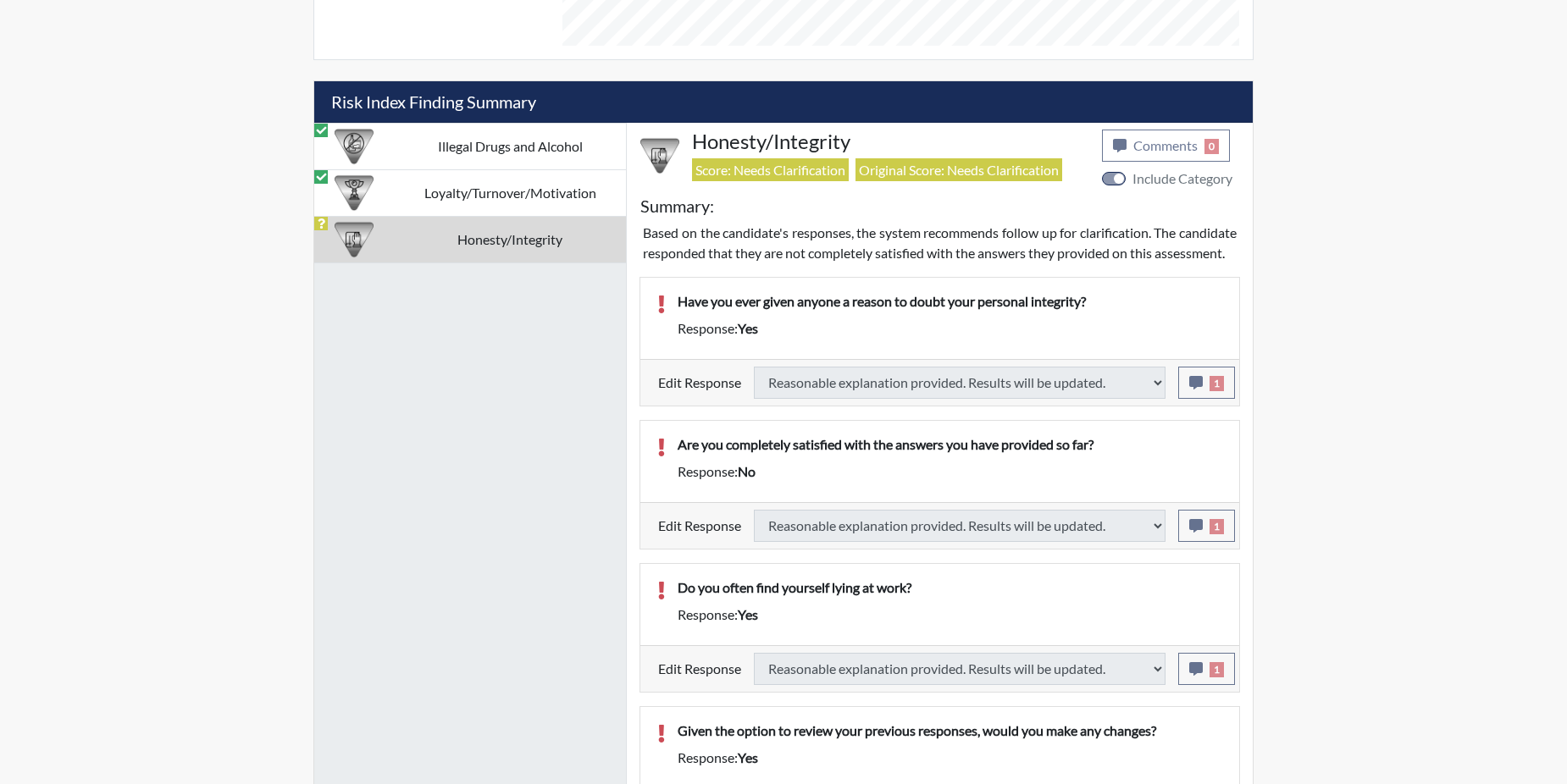
select select
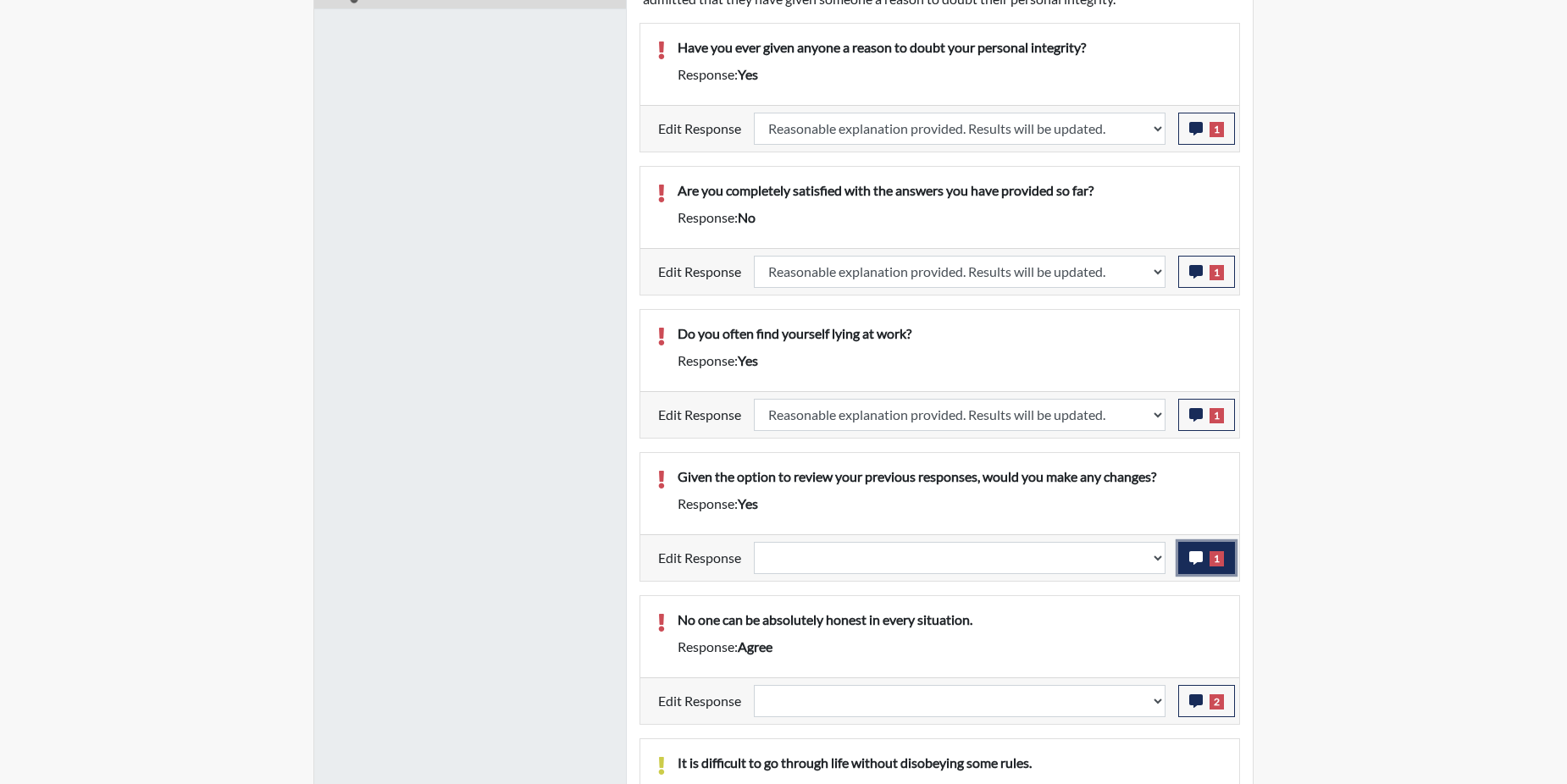
click at [1196, 557] on icon "button" at bounding box center [1196, 557] width 14 height 14
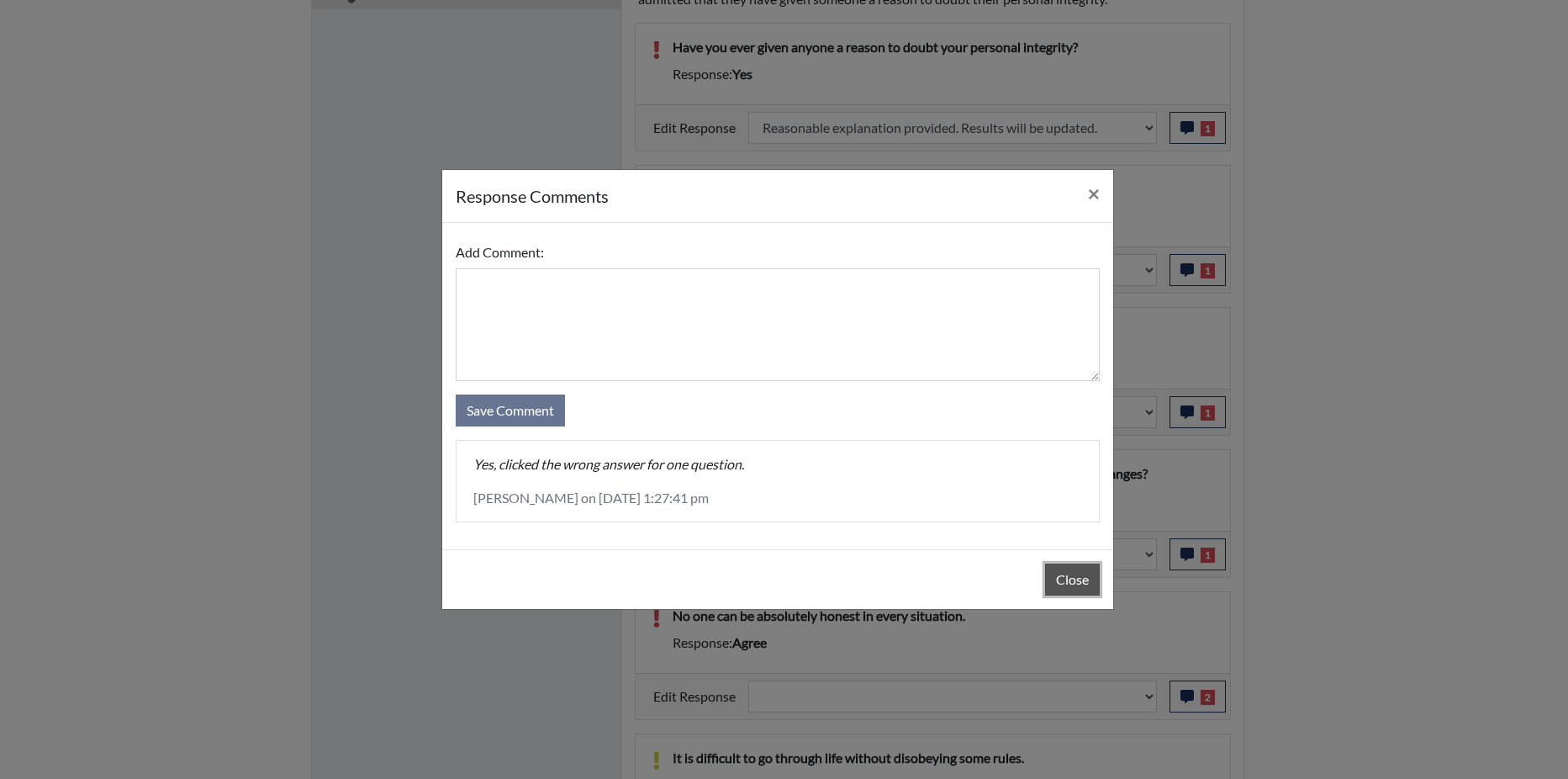
click at [1070, 582] on button "Close" at bounding box center [1072, 579] width 54 height 32
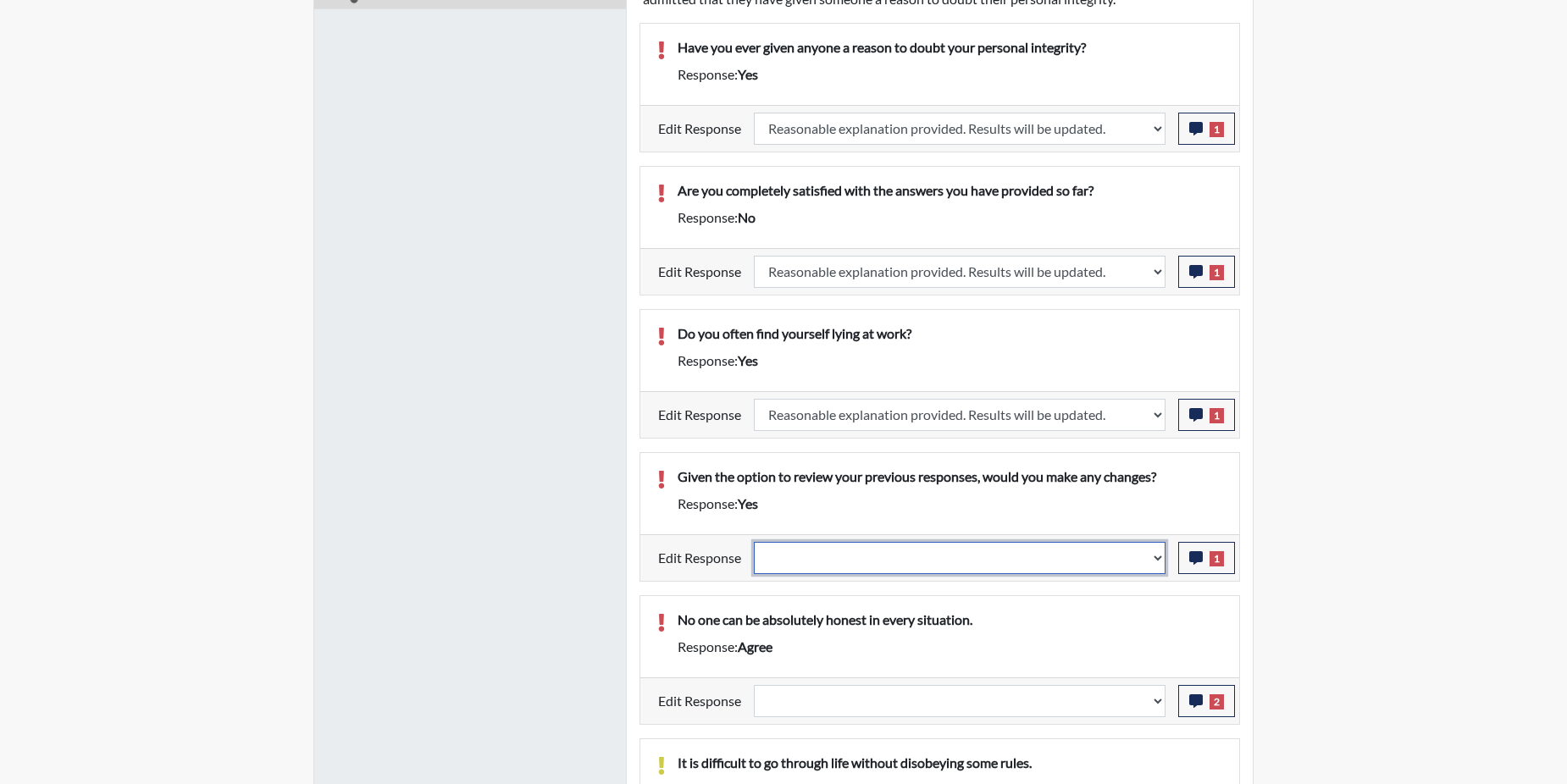
click at [1154, 557] on select "Question is not relevant. Results will be updated. Reasonable explanation provi…" at bounding box center [958, 557] width 411 height 32
select select "reasonable-explanation-provided"
click at [754, 542] on select "Question is not relevant. Results will be updated. Reasonable explanation provi…" at bounding box center [958, 557] width 411 height 32
select select
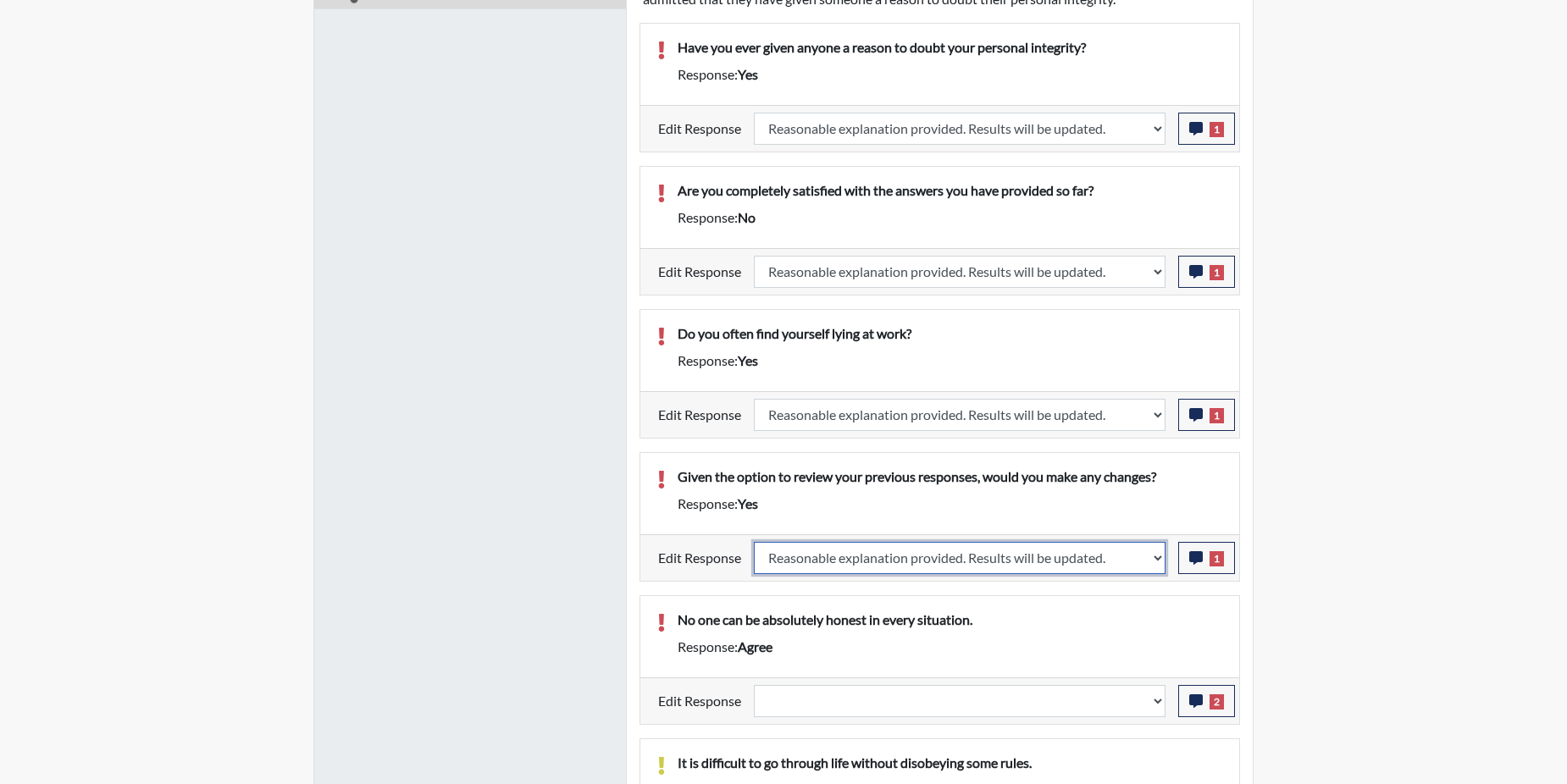
select select
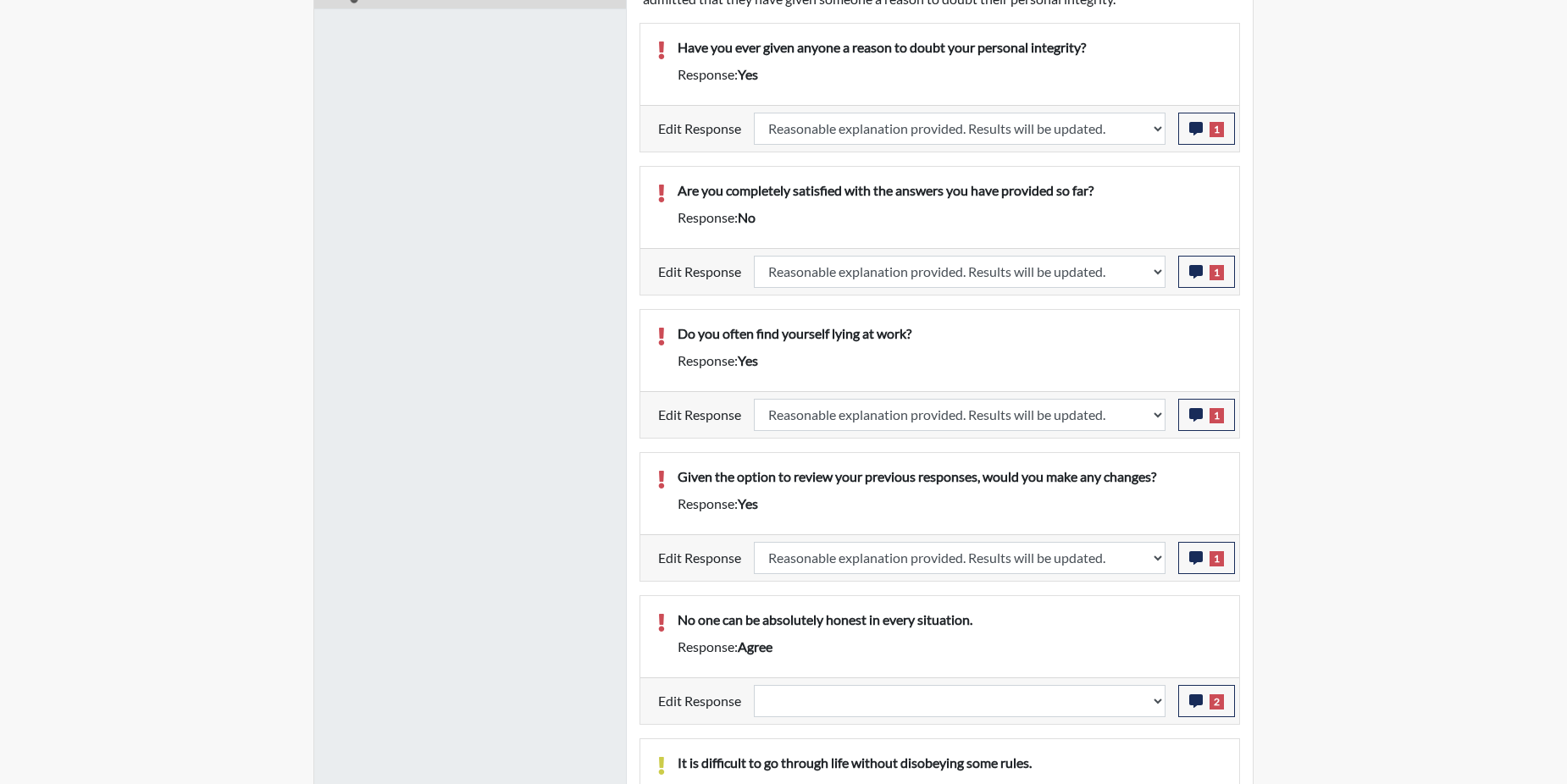
select select
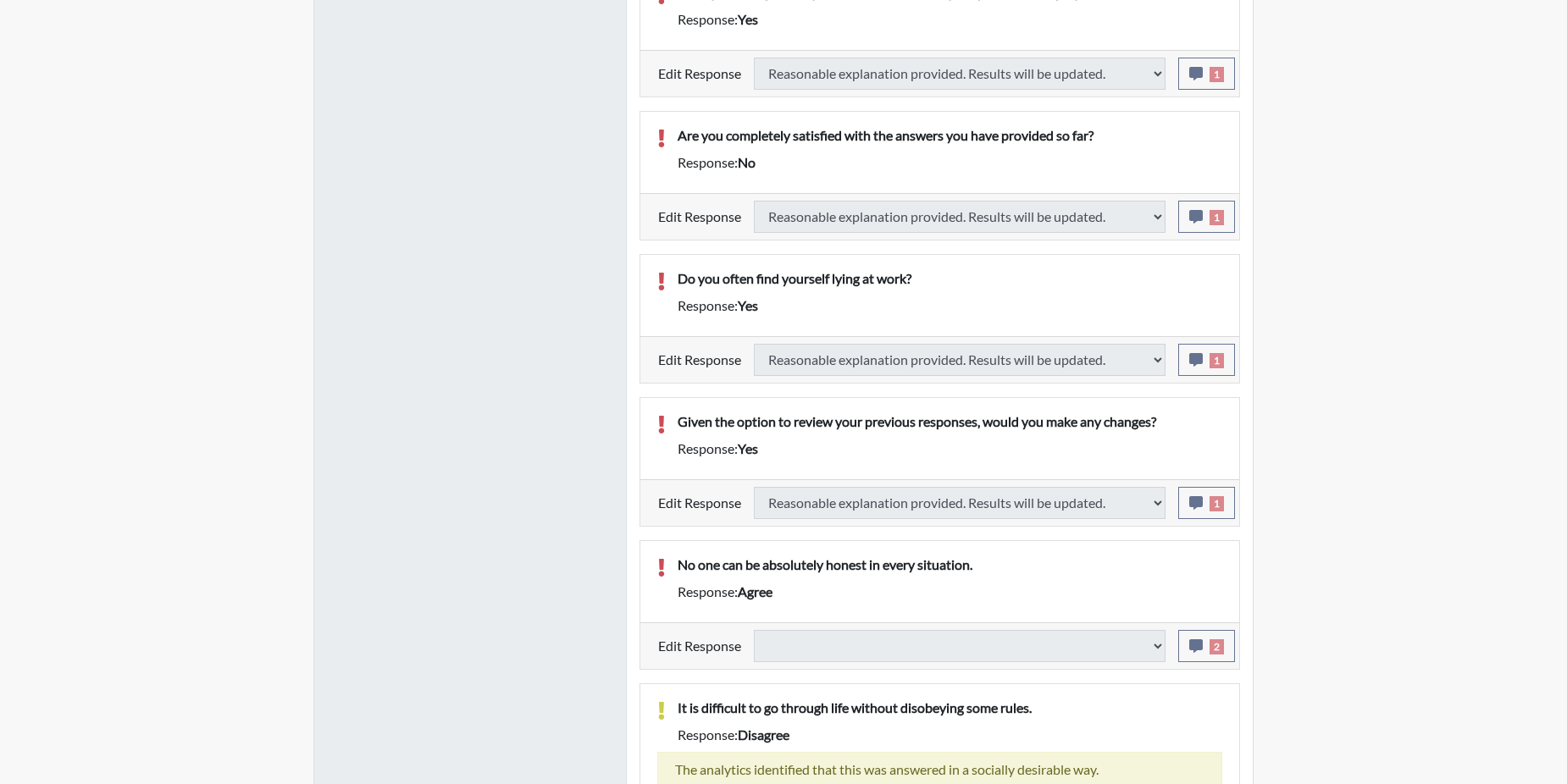
scroll to position [1282, 0]
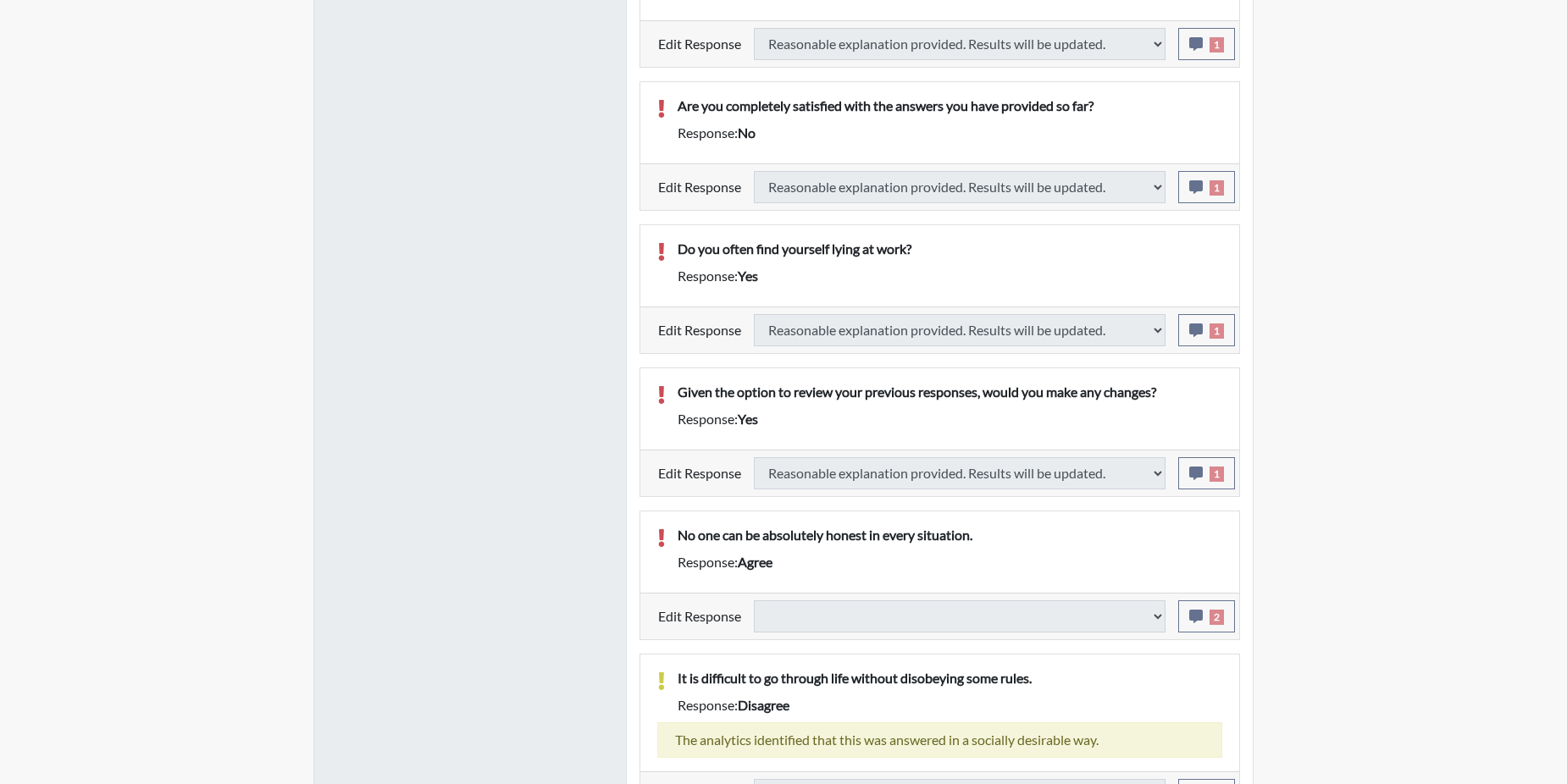
select select
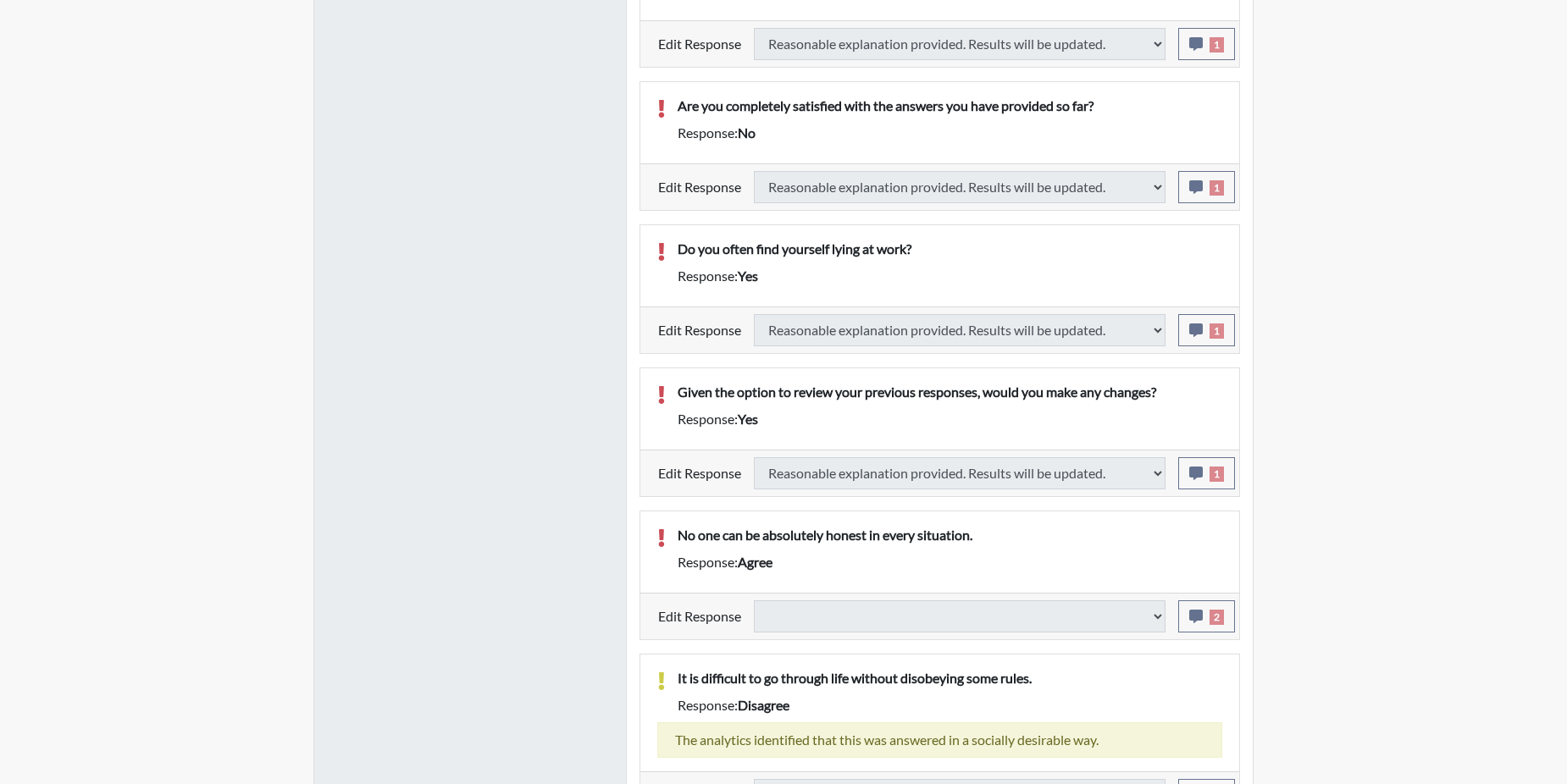
select select
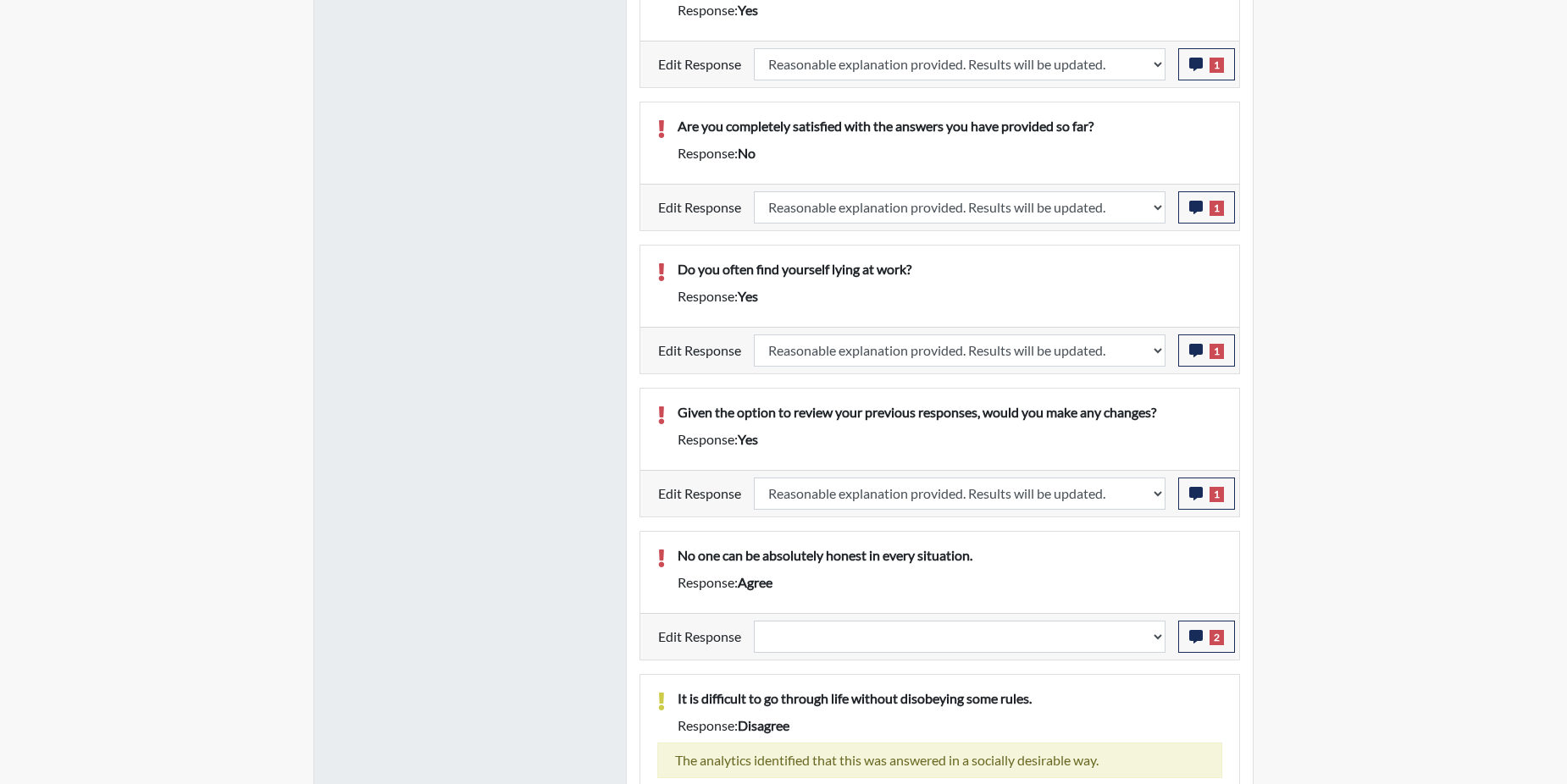
scroll to position [281, 703]
click at [1202, 636] on icon "button" at bounding box center [1196, 637] width 14 height 14
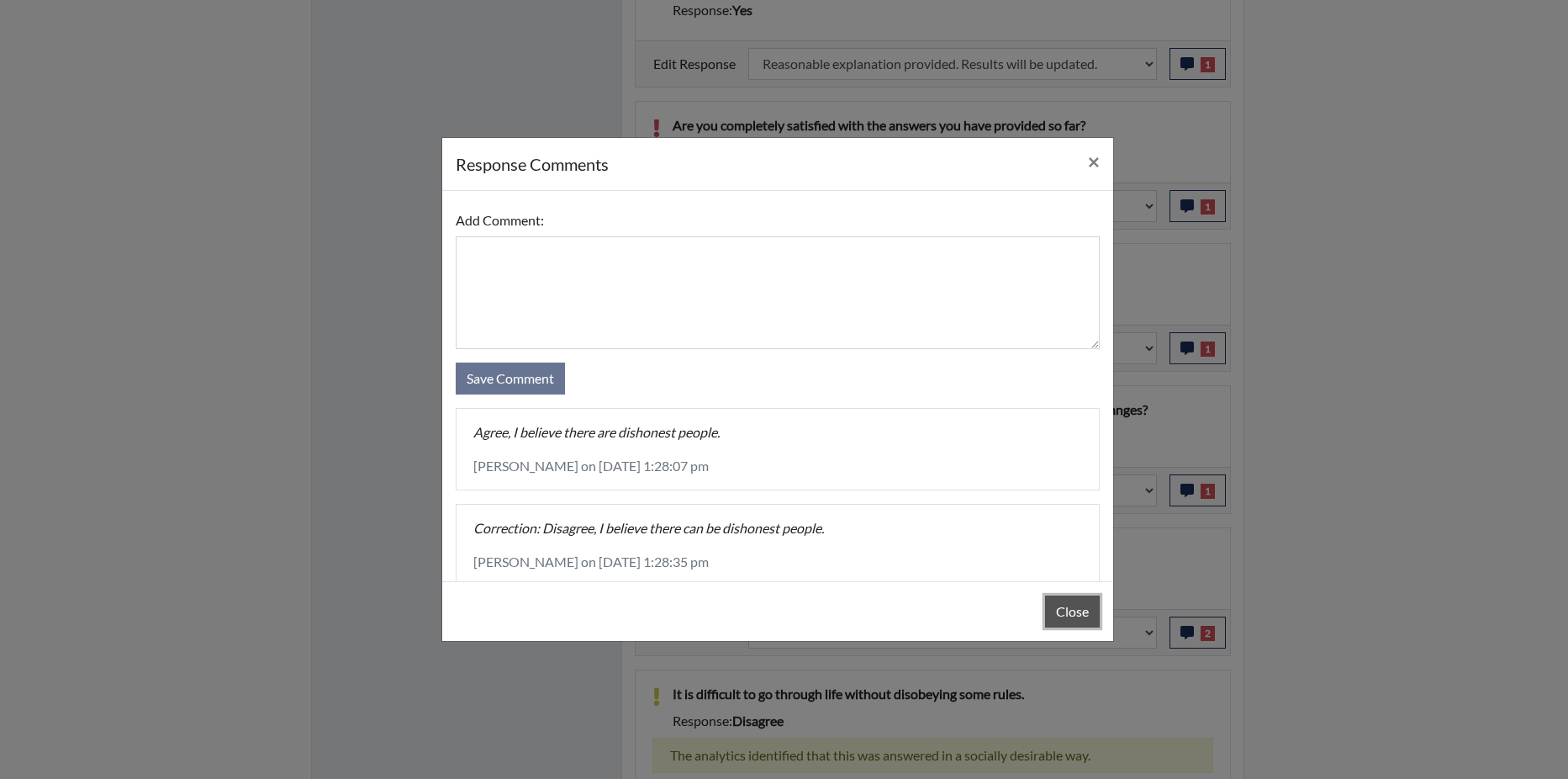
click at [1080, 607] on button "Close" at bounding box center [1072, 611] width 54 height 32
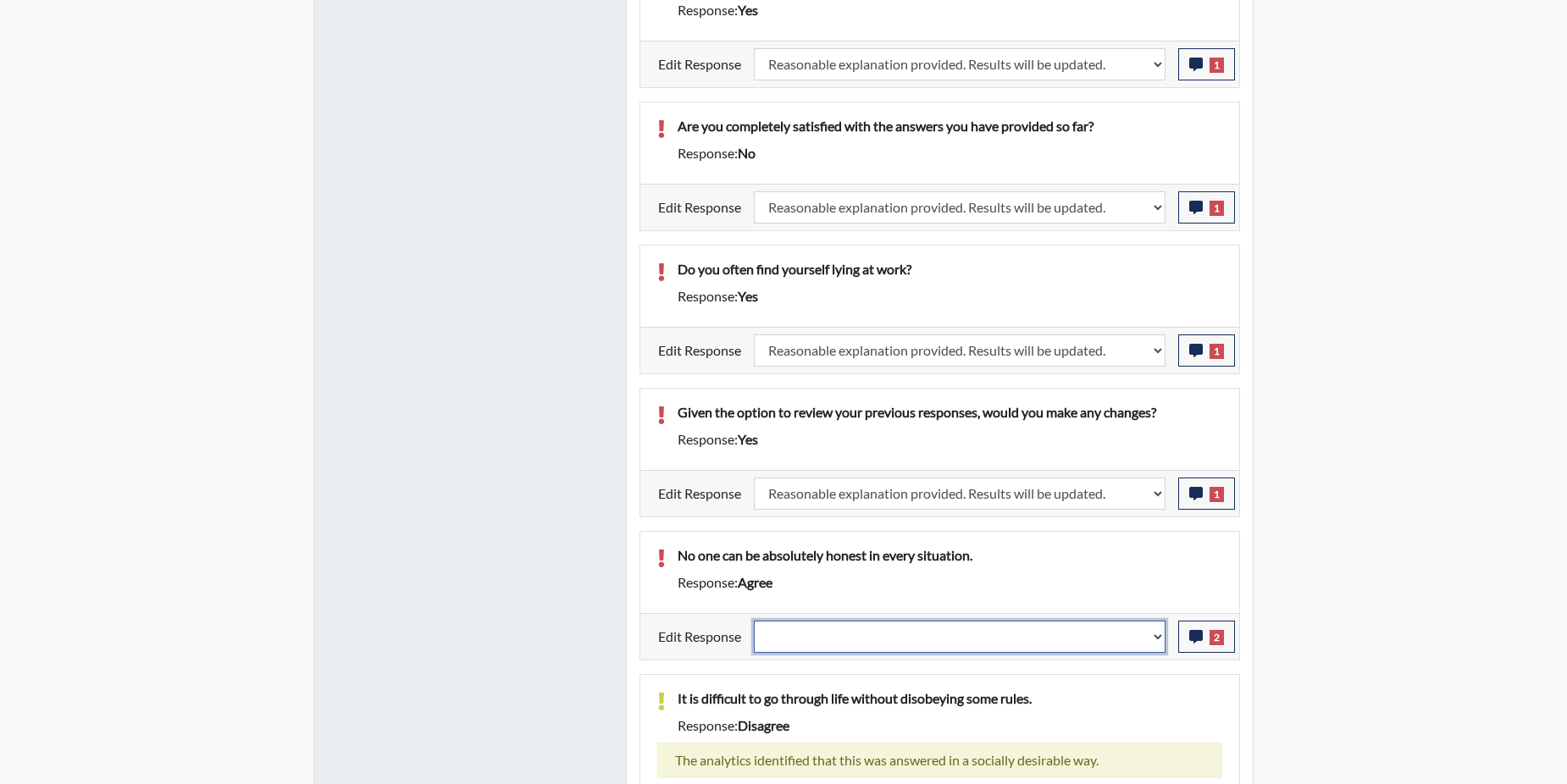
click at [1154, 633] on select "Question is not relevant. Results will be updated. Reasonable explanation provi…" at bounding box center [958, 636] width 411 height 32
click at [1154, 634] on select "Question is not relevant. Results will be updated. Reasonable explanation provi…" at bounding box center [958, 636] width 411 height 32
select select "reasonable-explanation-provided"
click at [754, 620] on select "Question is not relevant. Results will be updated. Reasonable explanation provi…" at bounding box center [958, 636] width 411 height 32
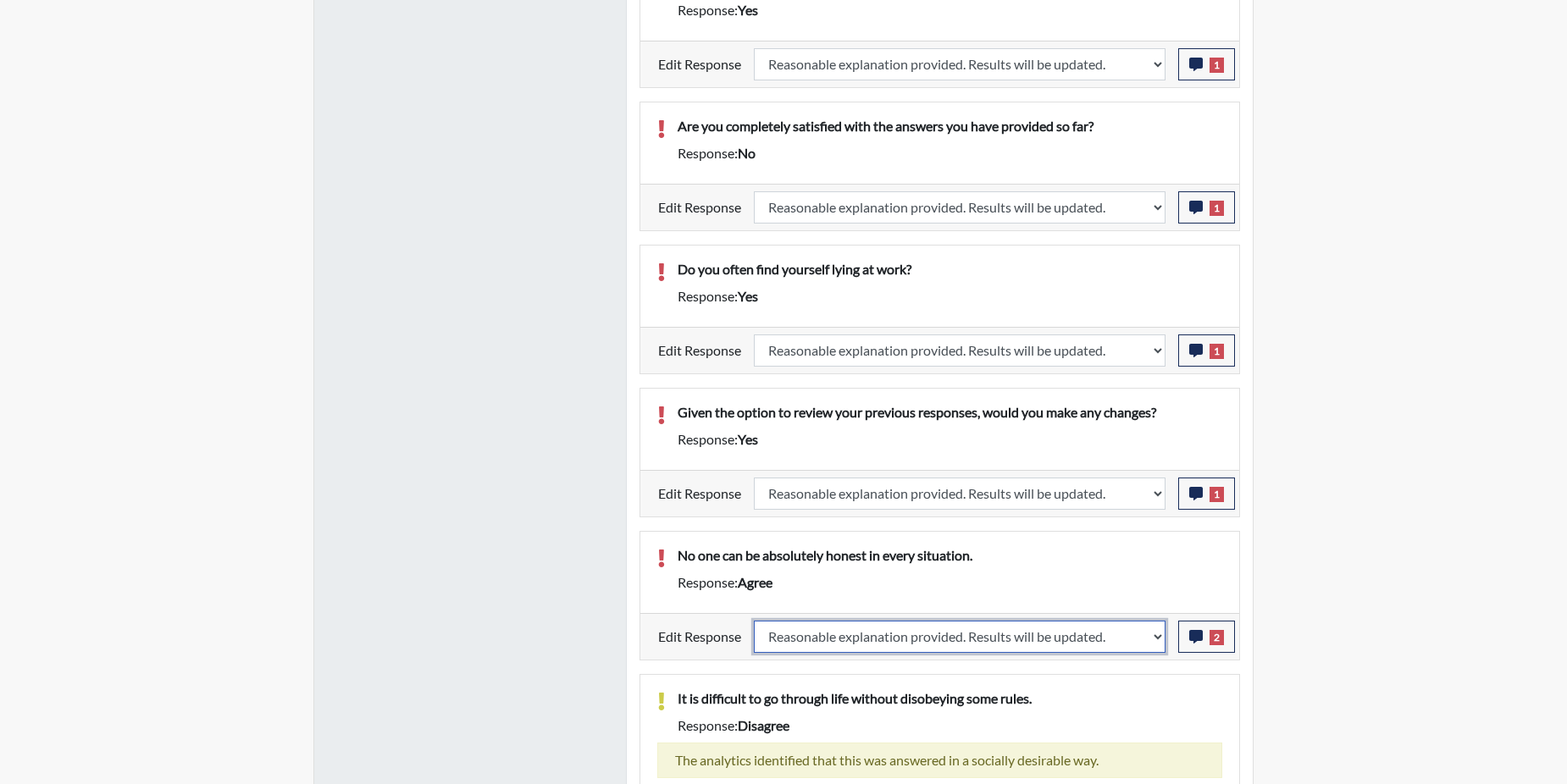
select select
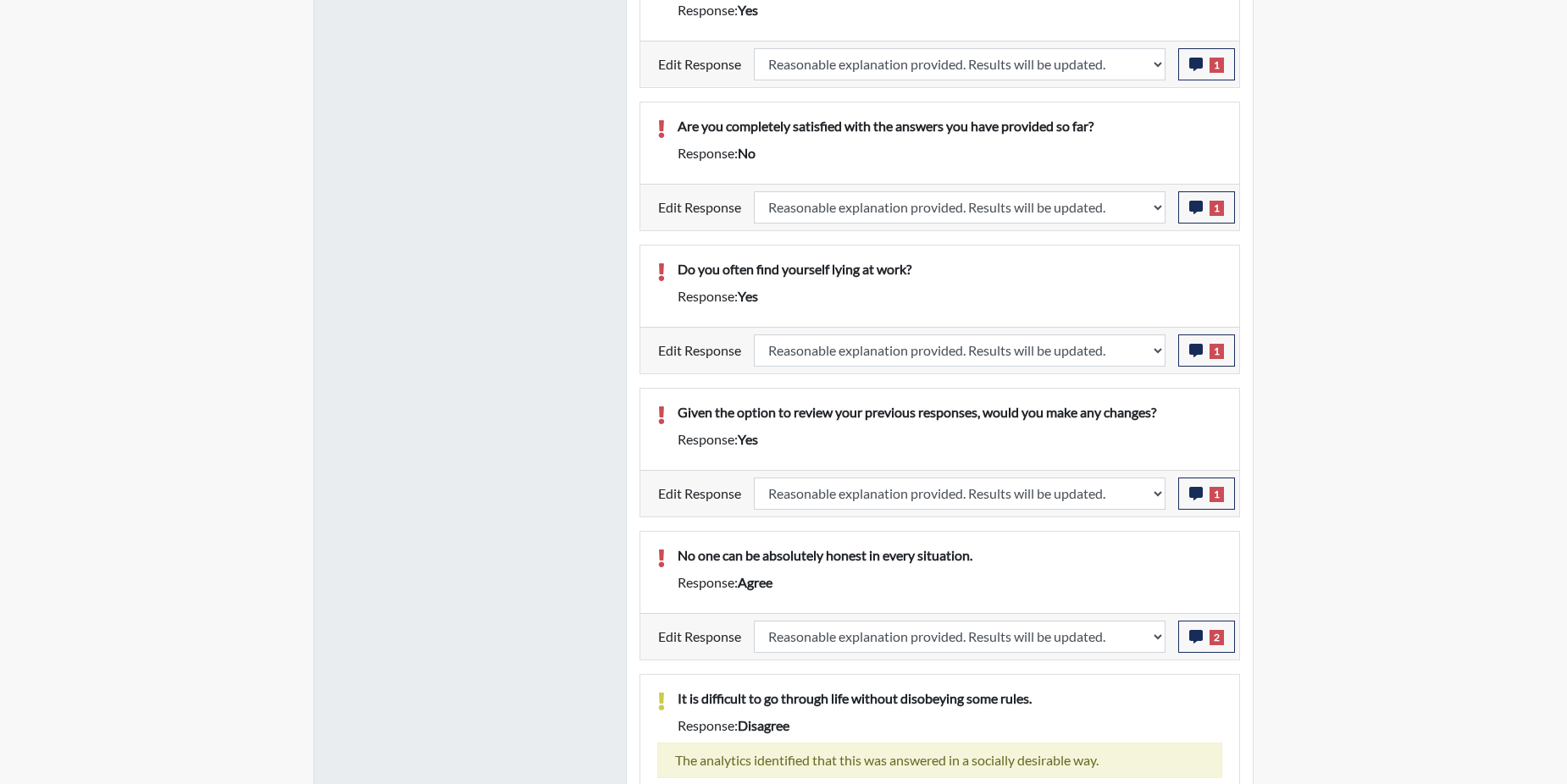
select select
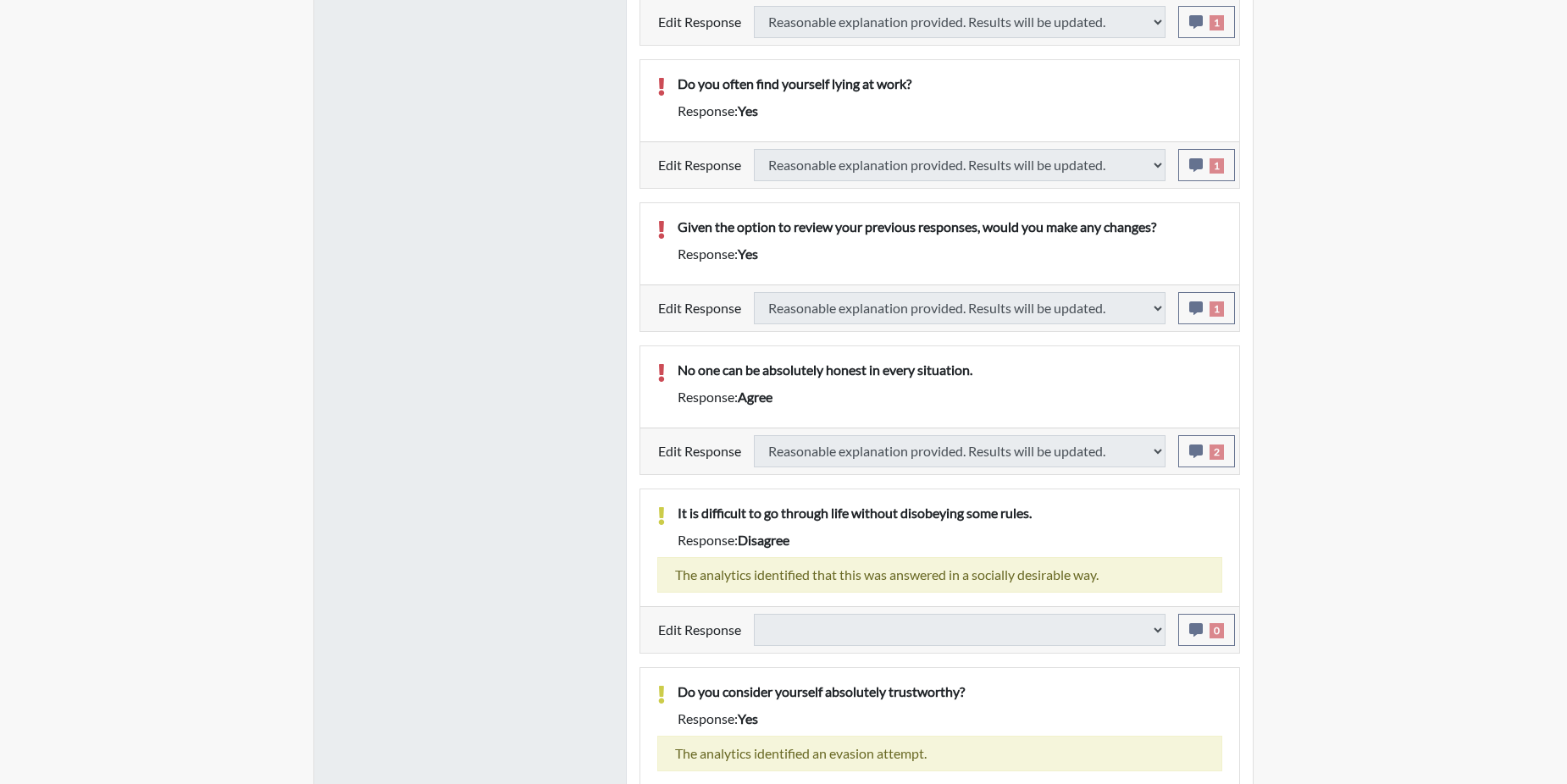
select select
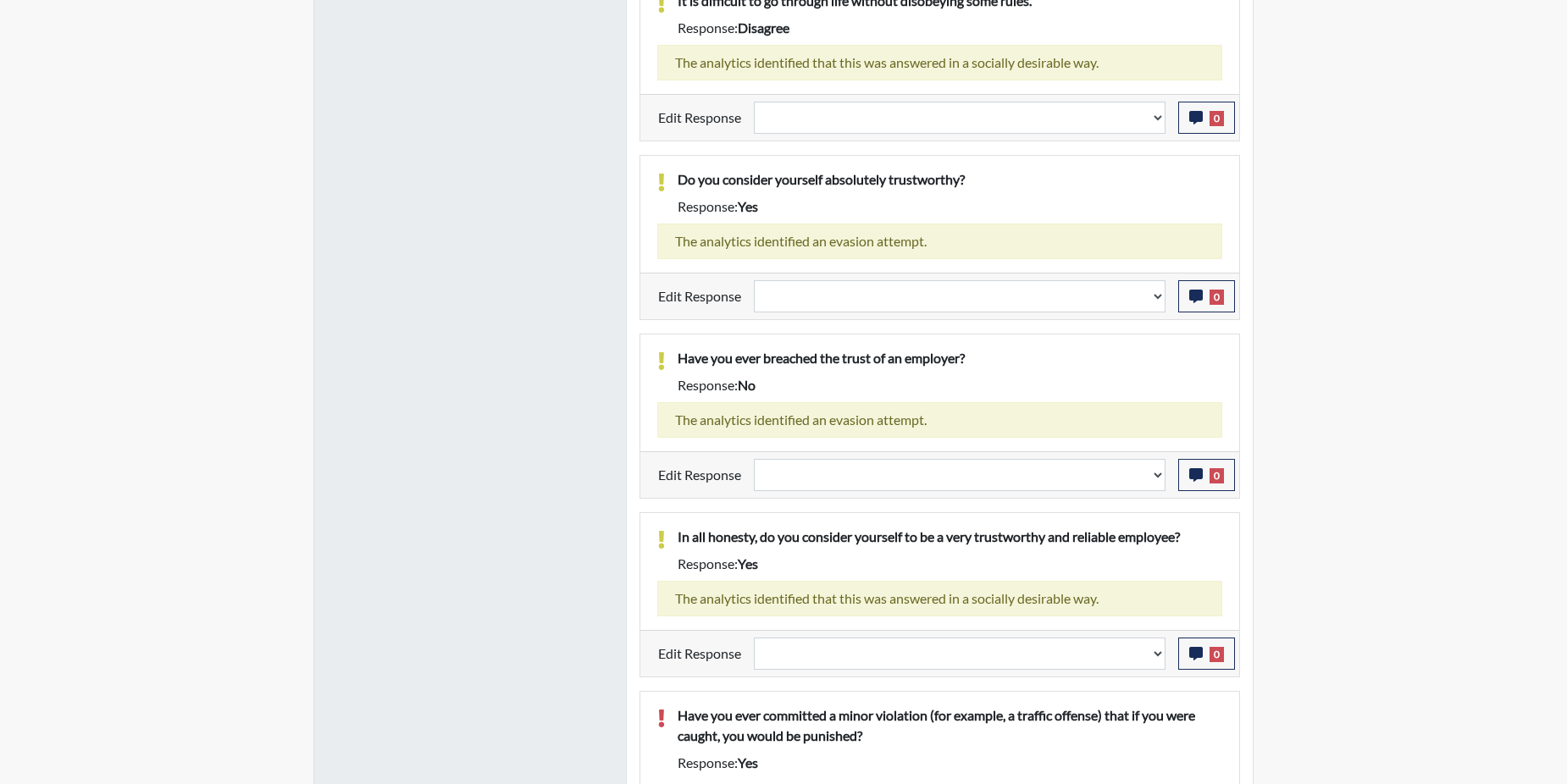
scroll to position [2017, 0]
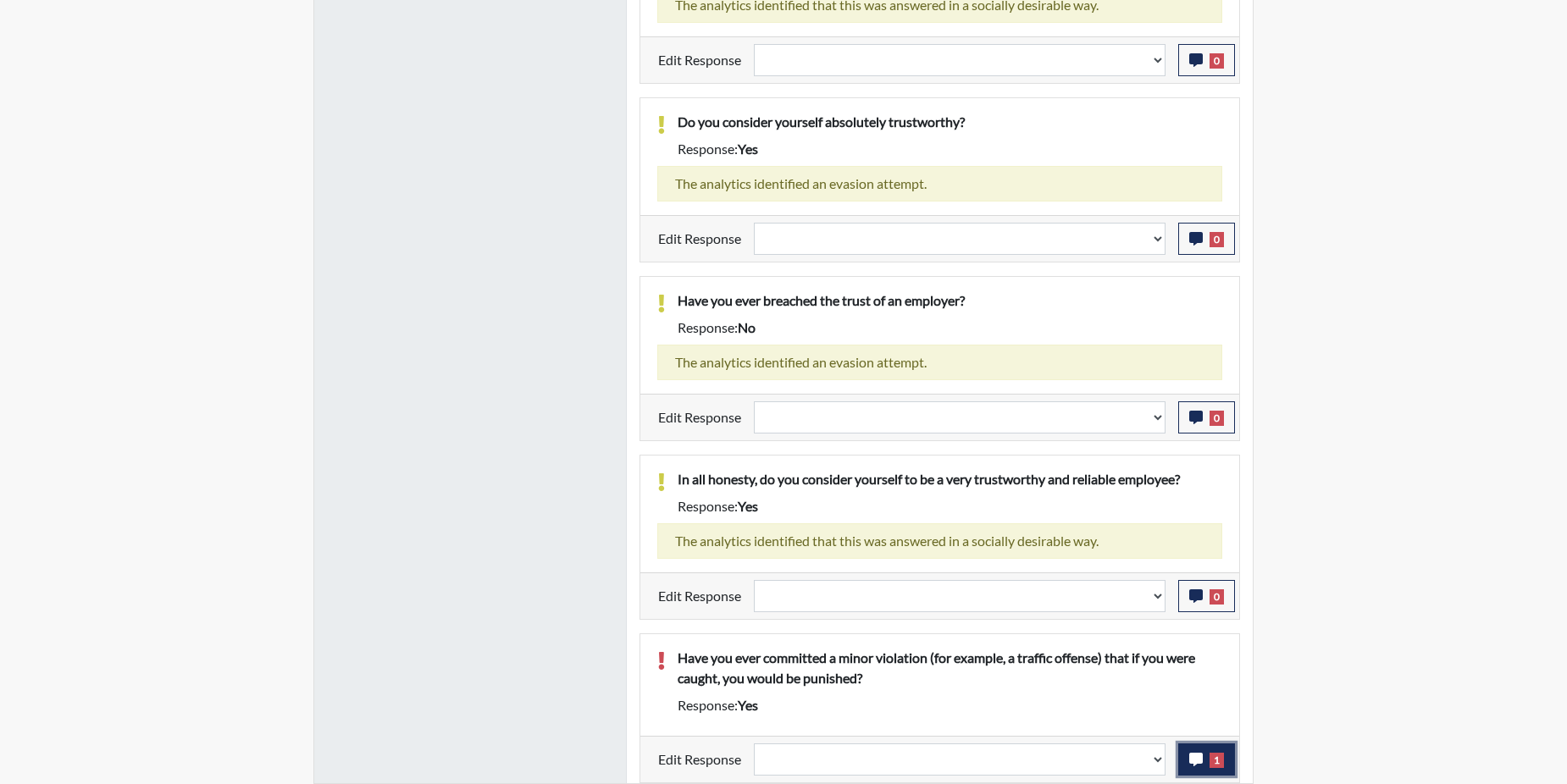
click at [1200, 763] on icon "button" at bounding box center [1196, 760] width 14 height 14
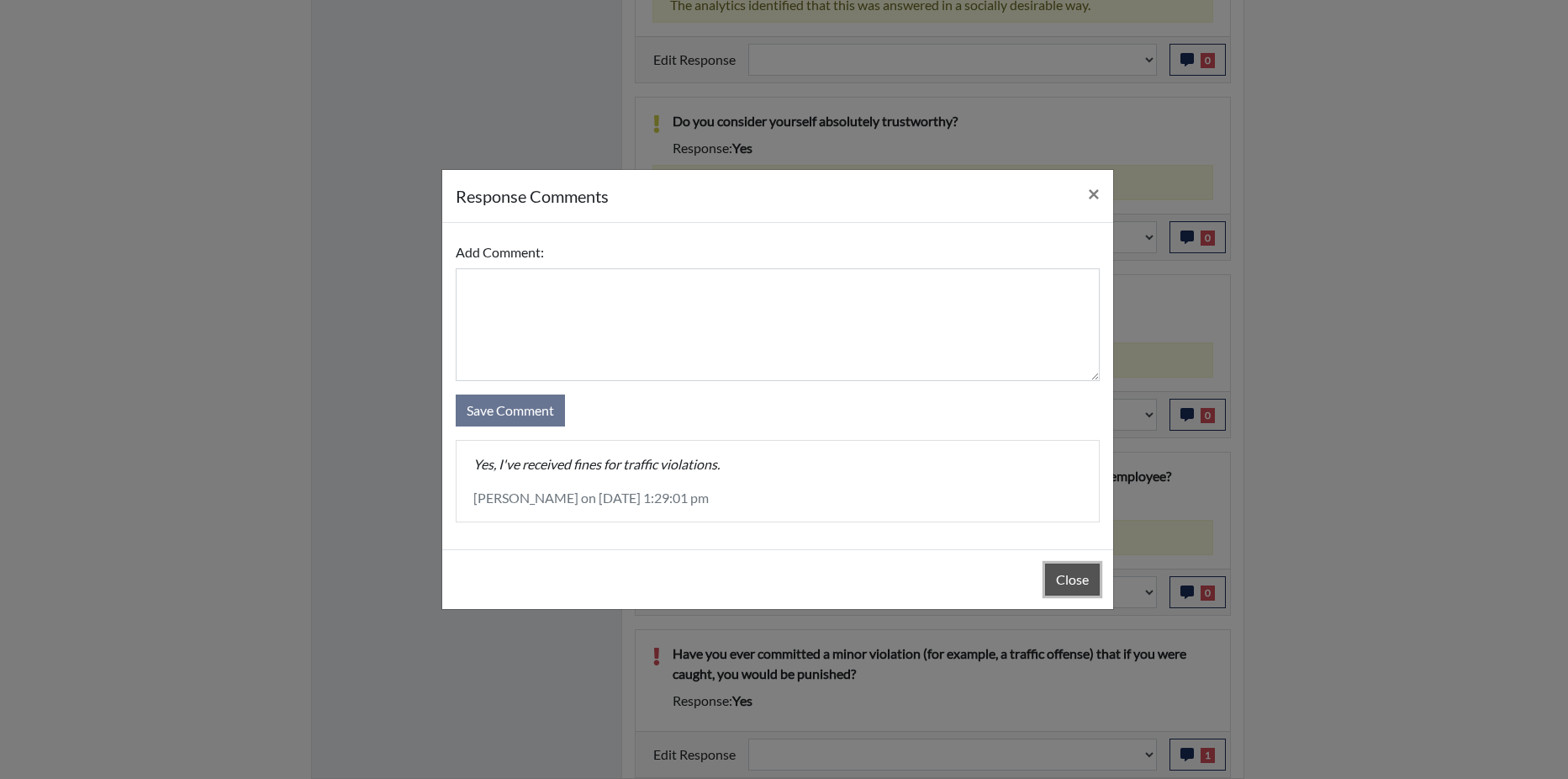
click at [1077, 575] on button "Close" at bounding box center [1072, 579] width 54 height 32
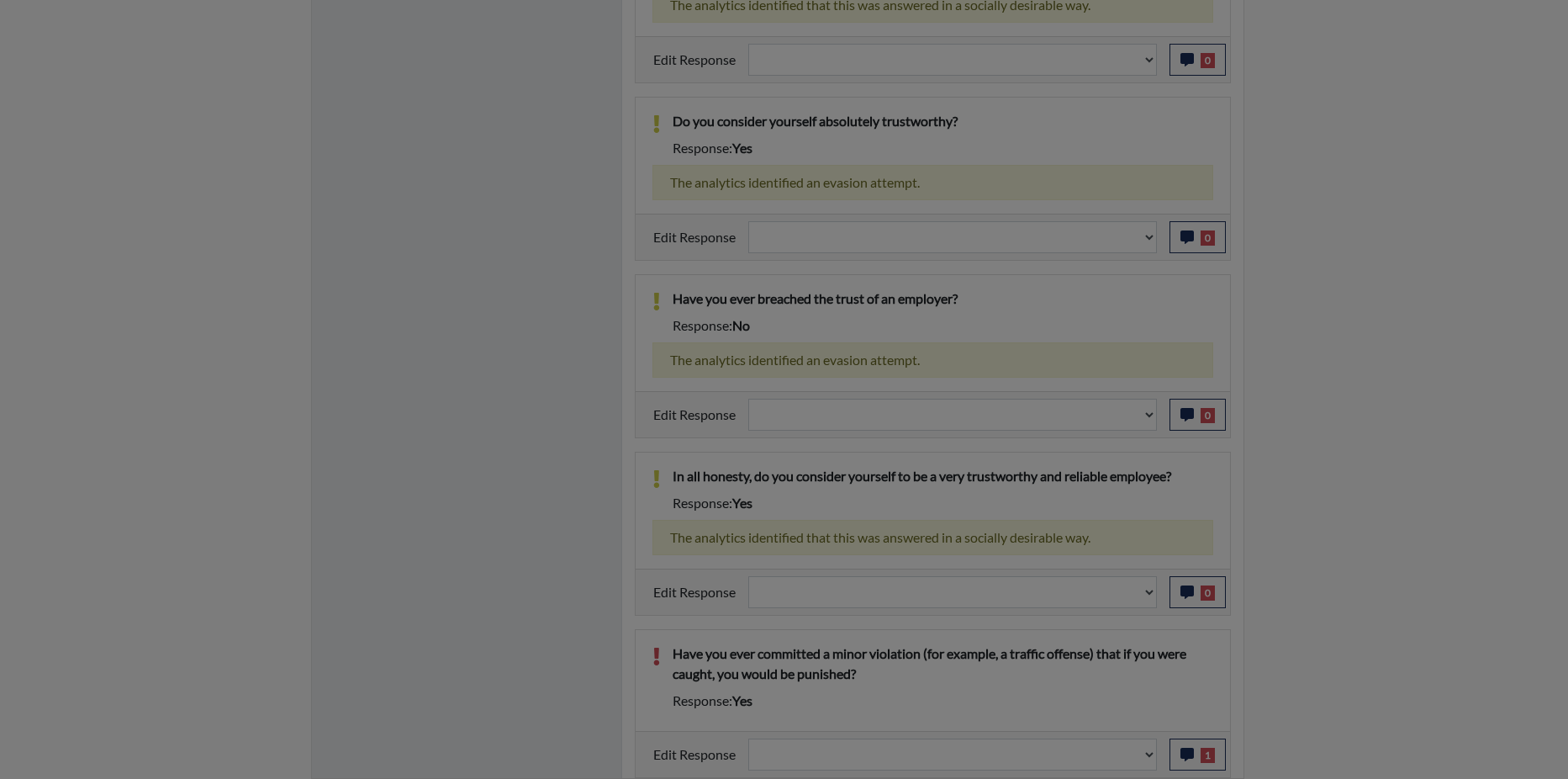
drag, startPoint x: 1077, startPoint y: 575, endPoint x: 1126, endPoint y: 710, distance: 143.6
click at [1076, 553] on button "Close" at bounding box center [1072, 536] width 54 height 32
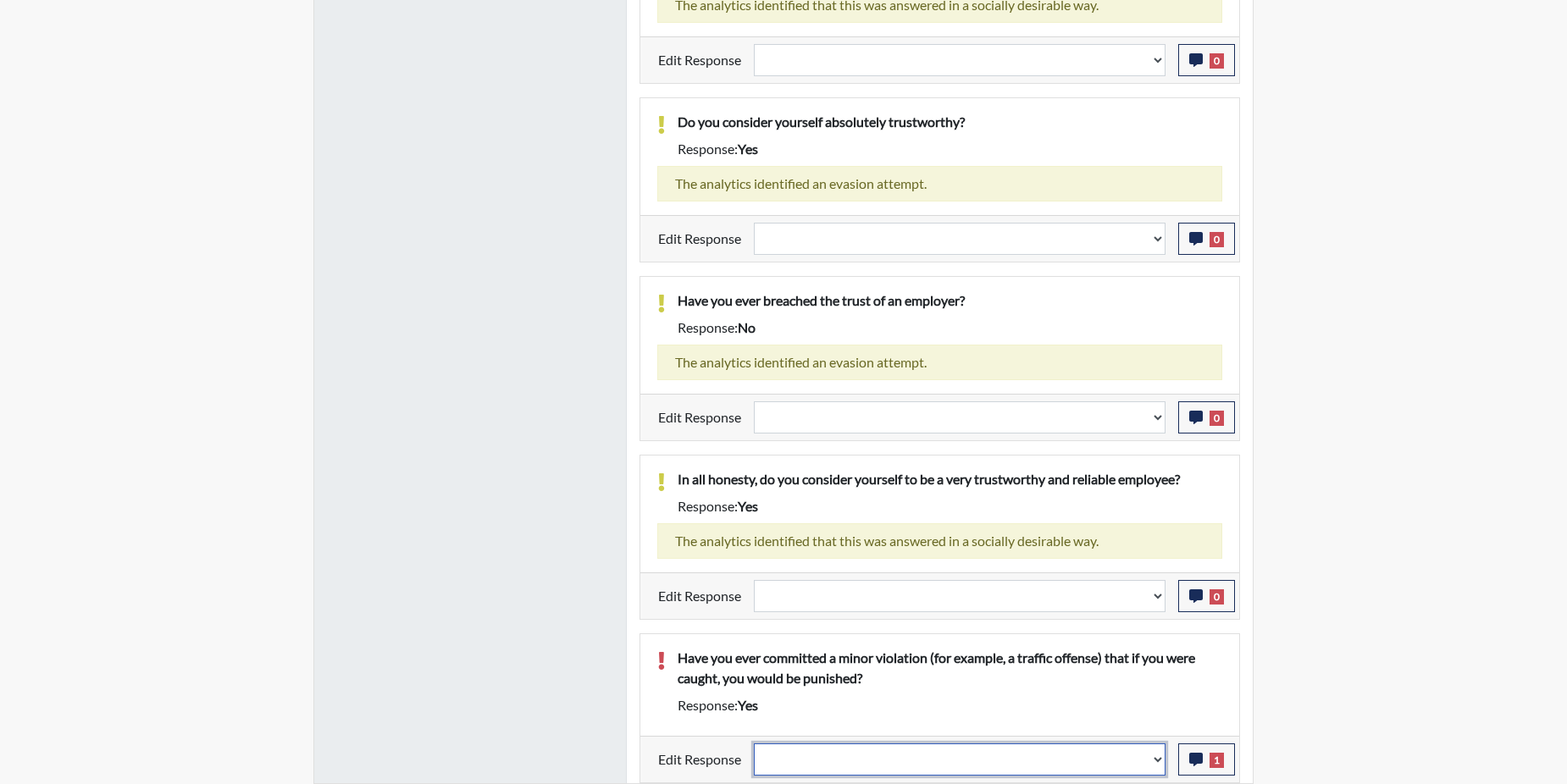
click at [1160, 759] on select "Question is not relevant. Results will be updated. Reasonable explanation provi…" at bounding box center [958, 759] width 411 height 32
select select "reasonable-explanation-provided"
click at [754, 743] on select "Question is not relevant. Results will be updated. Reasonable explanation provi…" at bounding box center [958, 759] width 411 height 32
select select
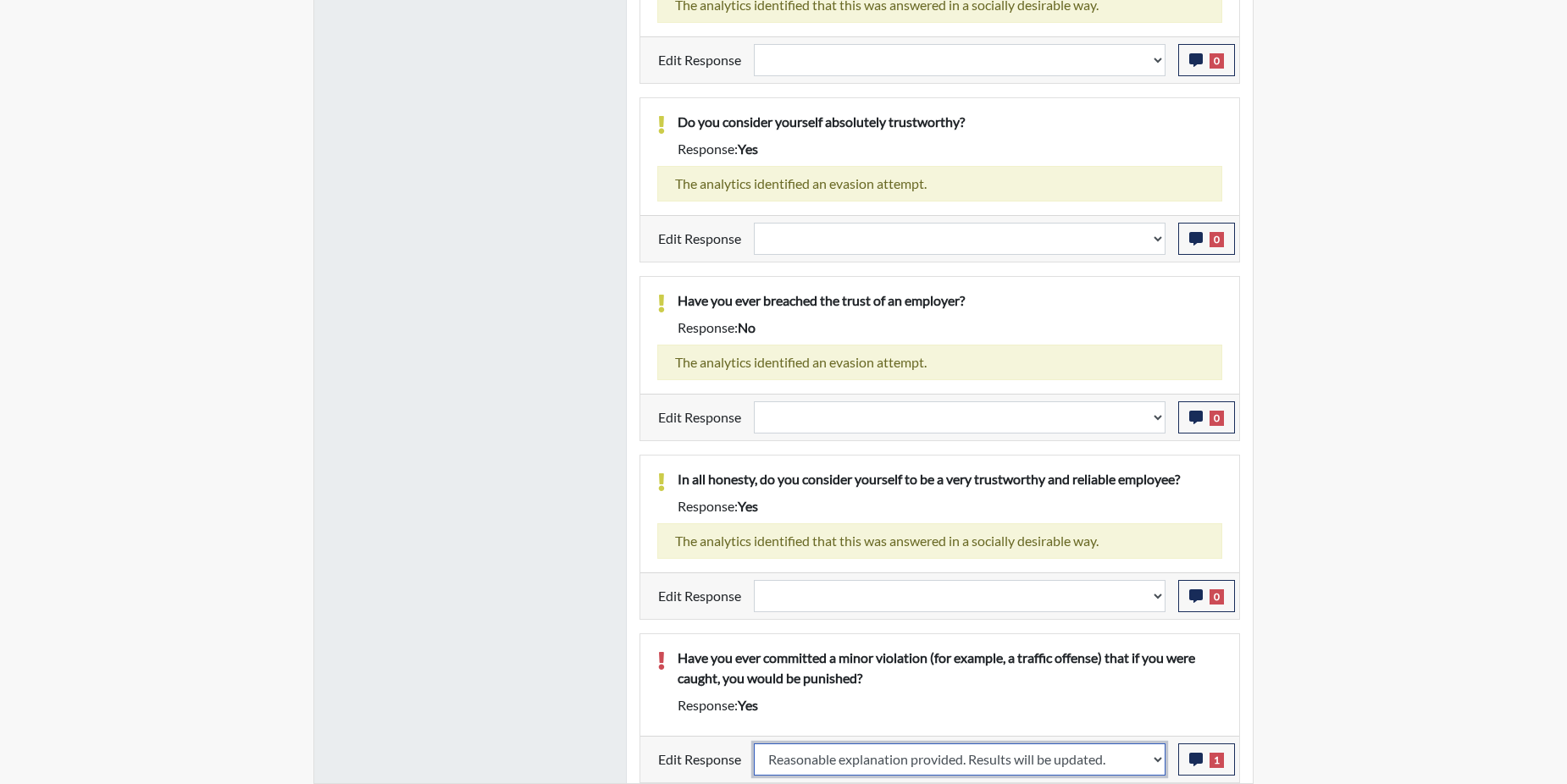
select select
click at [1114, 684] on p "Have you ever committed a minor violation (for example, a traffic offense) that…" at bounding box center [949, 668] width 544 height 41
select select
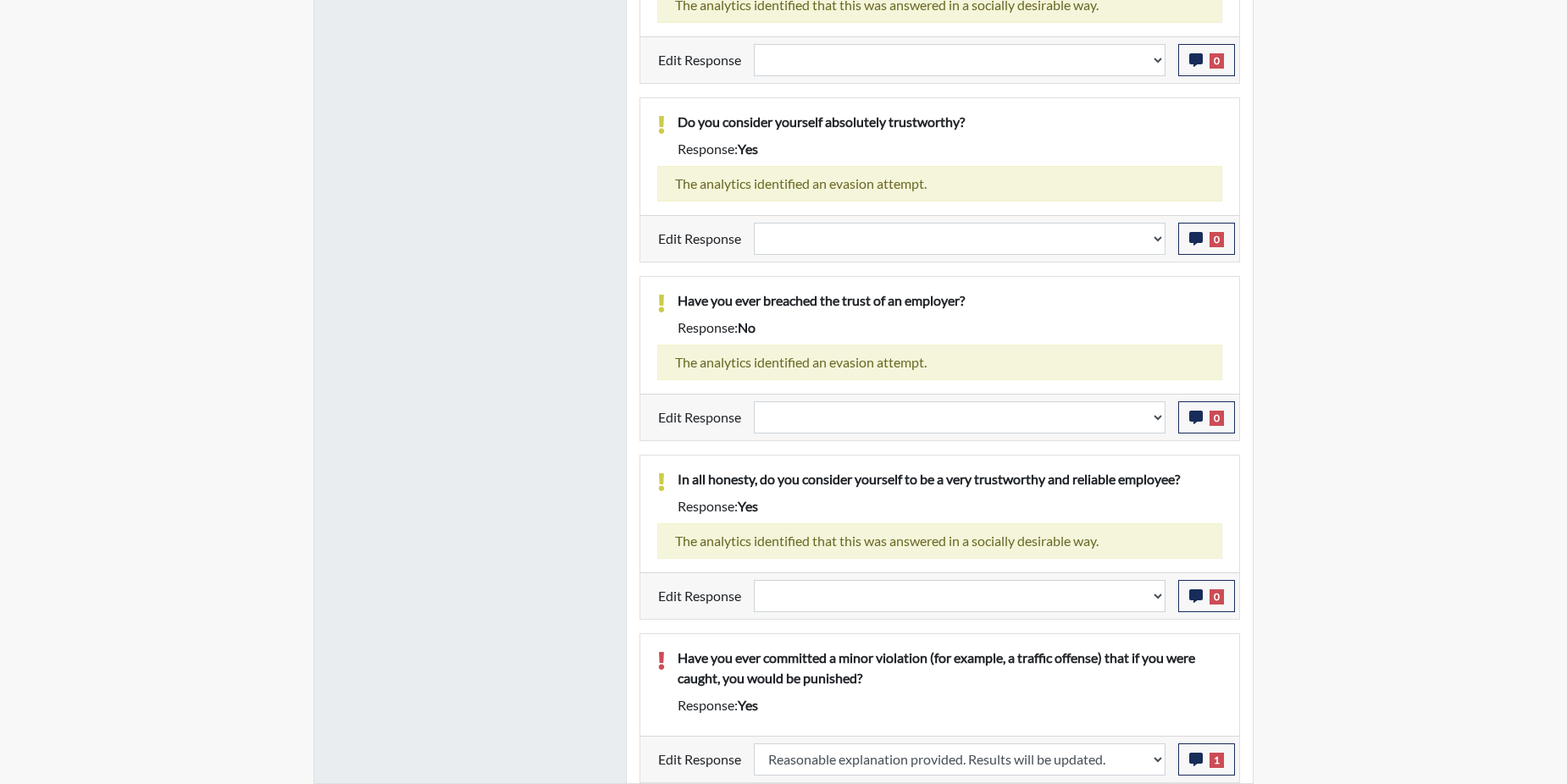
select select
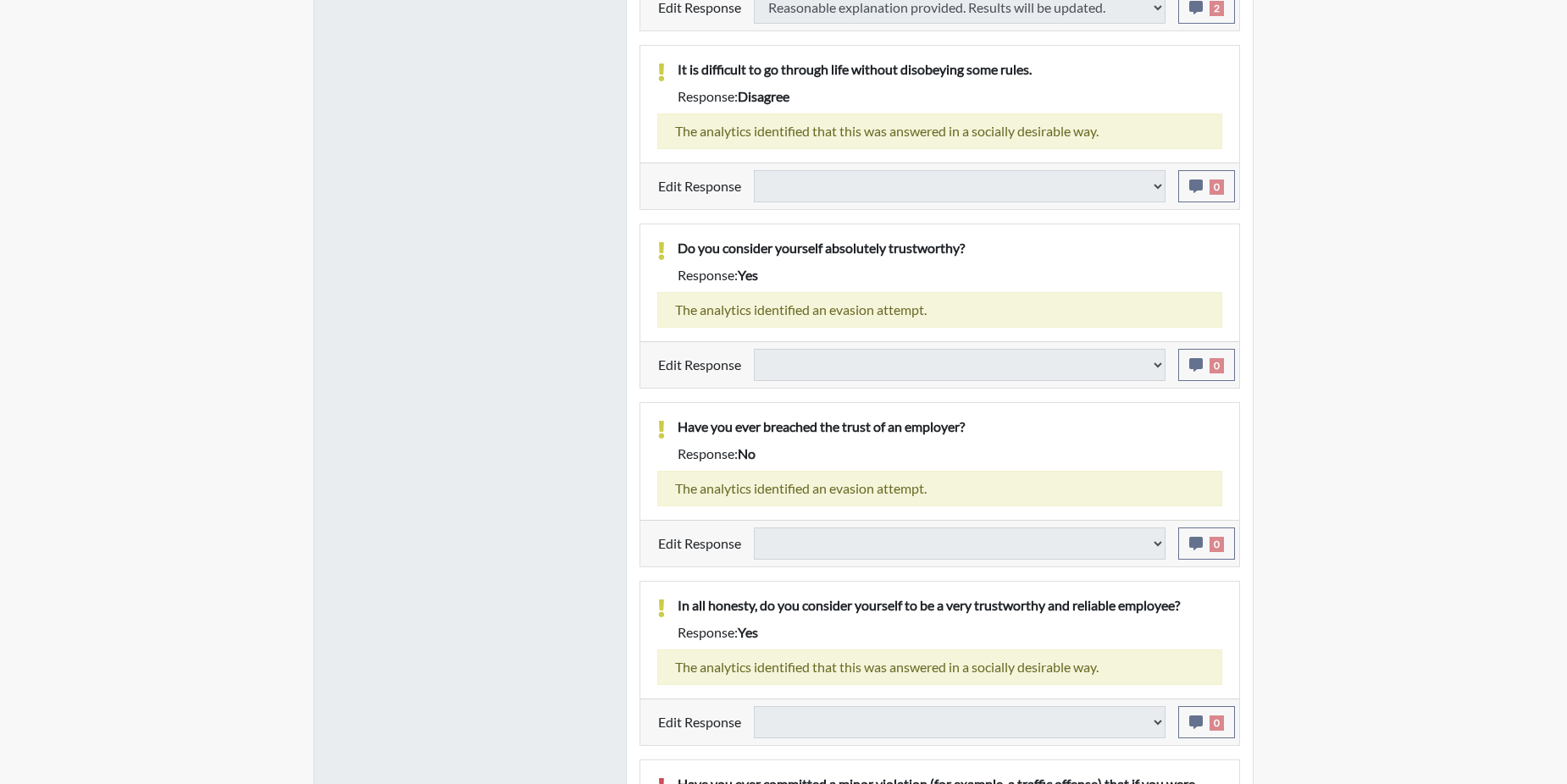
select select
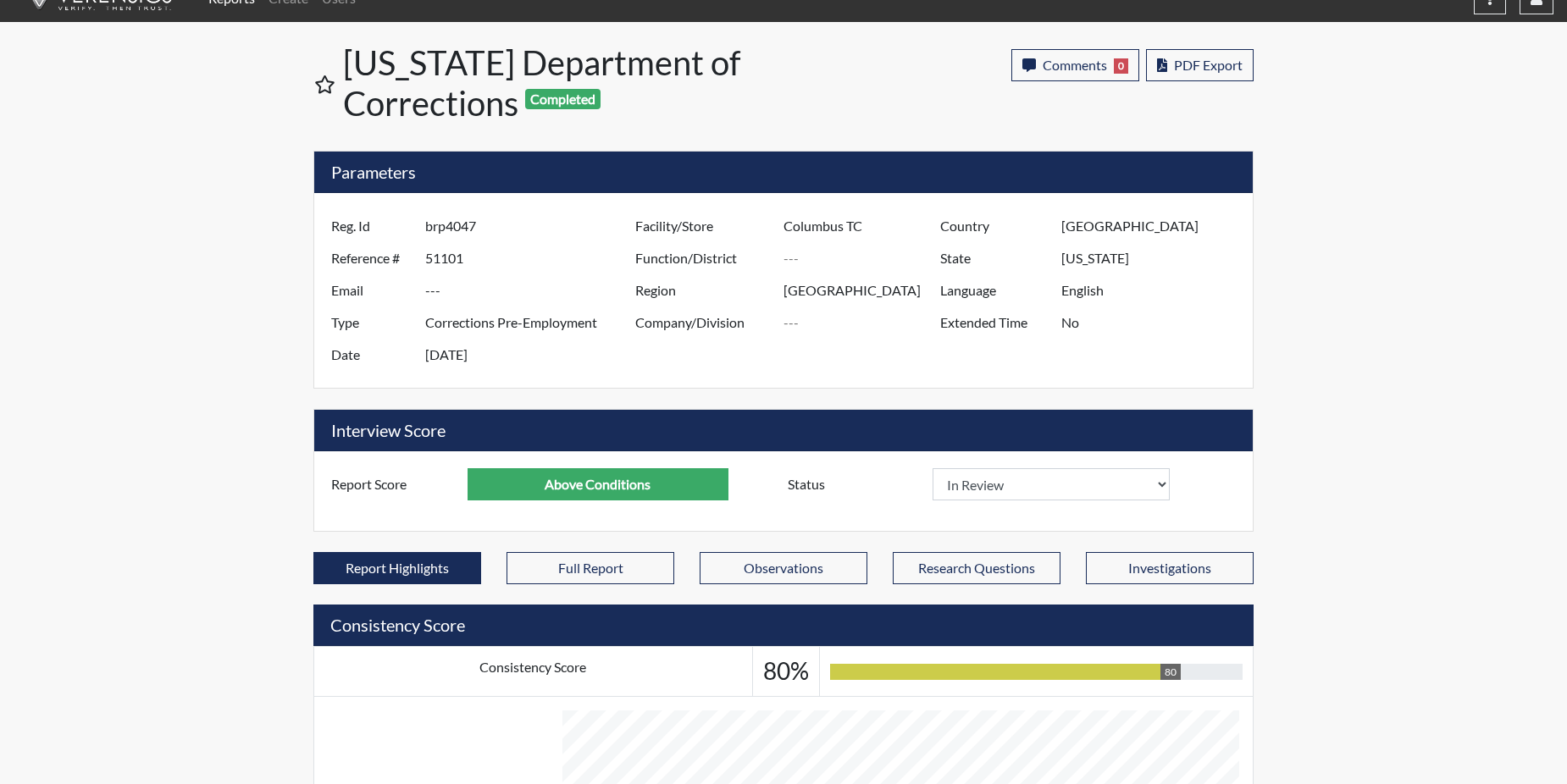
scroll to position [0, 0]
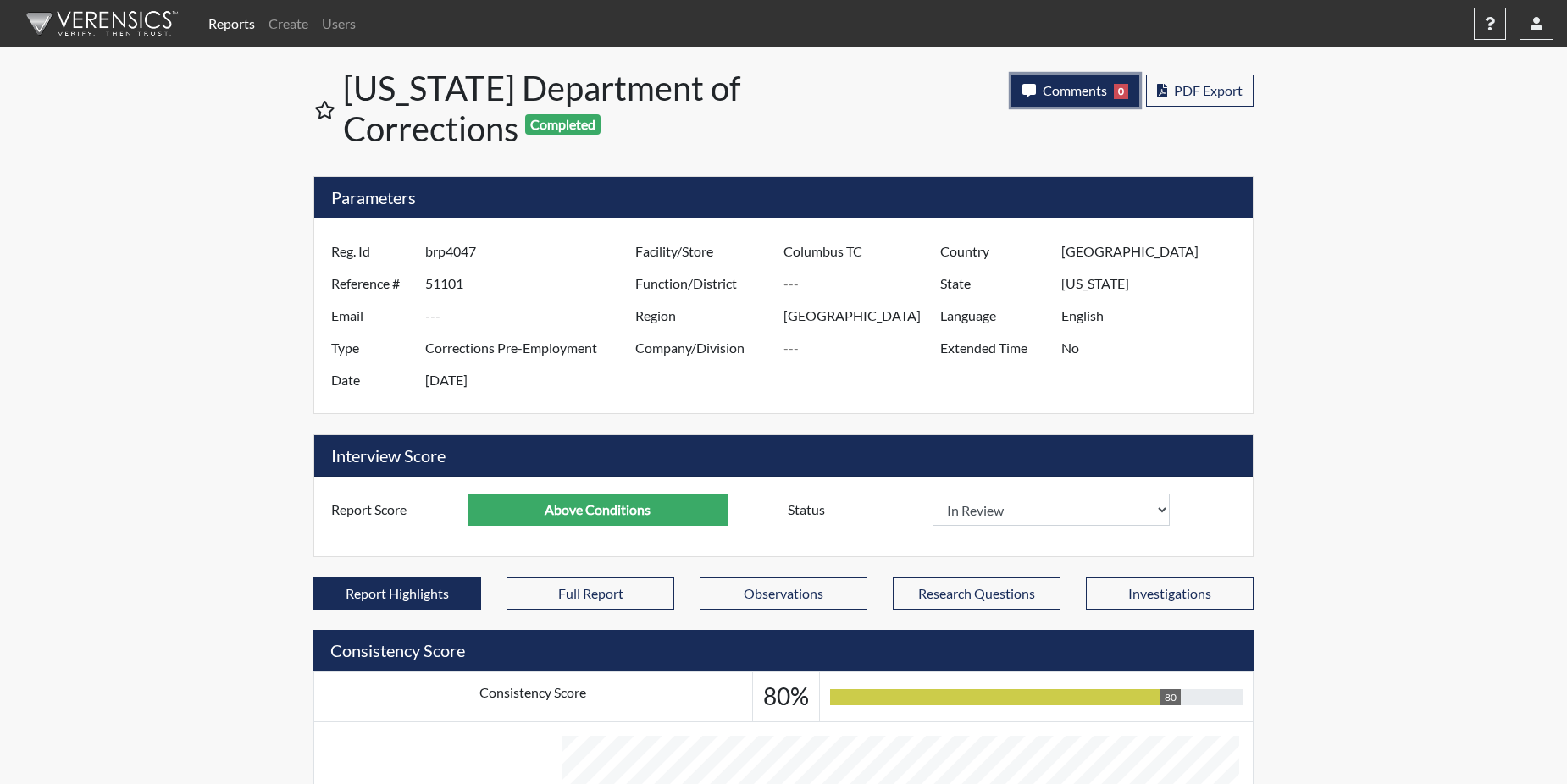
click at [1063, 87] on span "Comments" at bounding box center [1075, 90] width 64 height 16
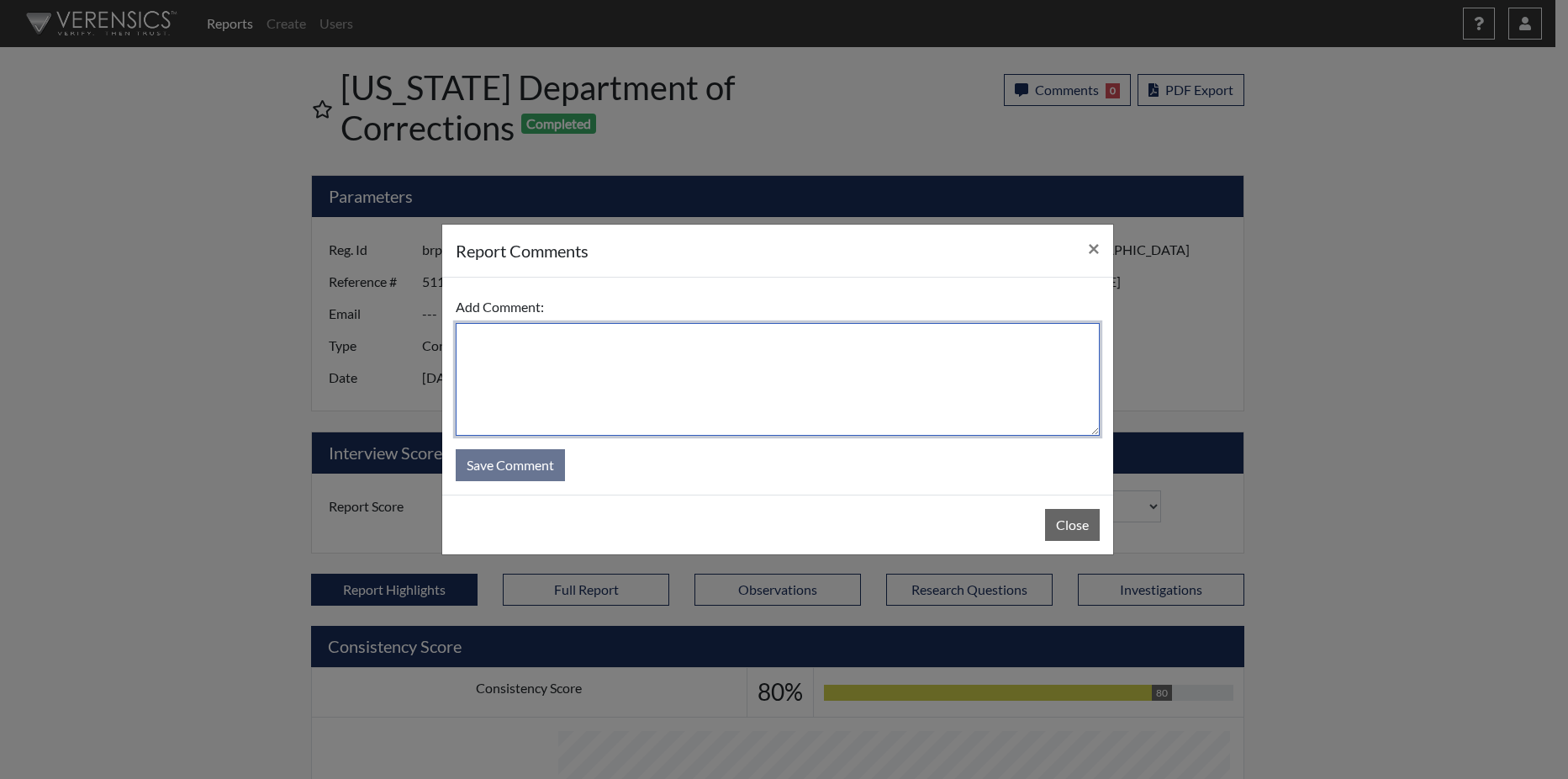
click at [789, 350] on textarea at bounding box center [778, 379] width 644 height 113
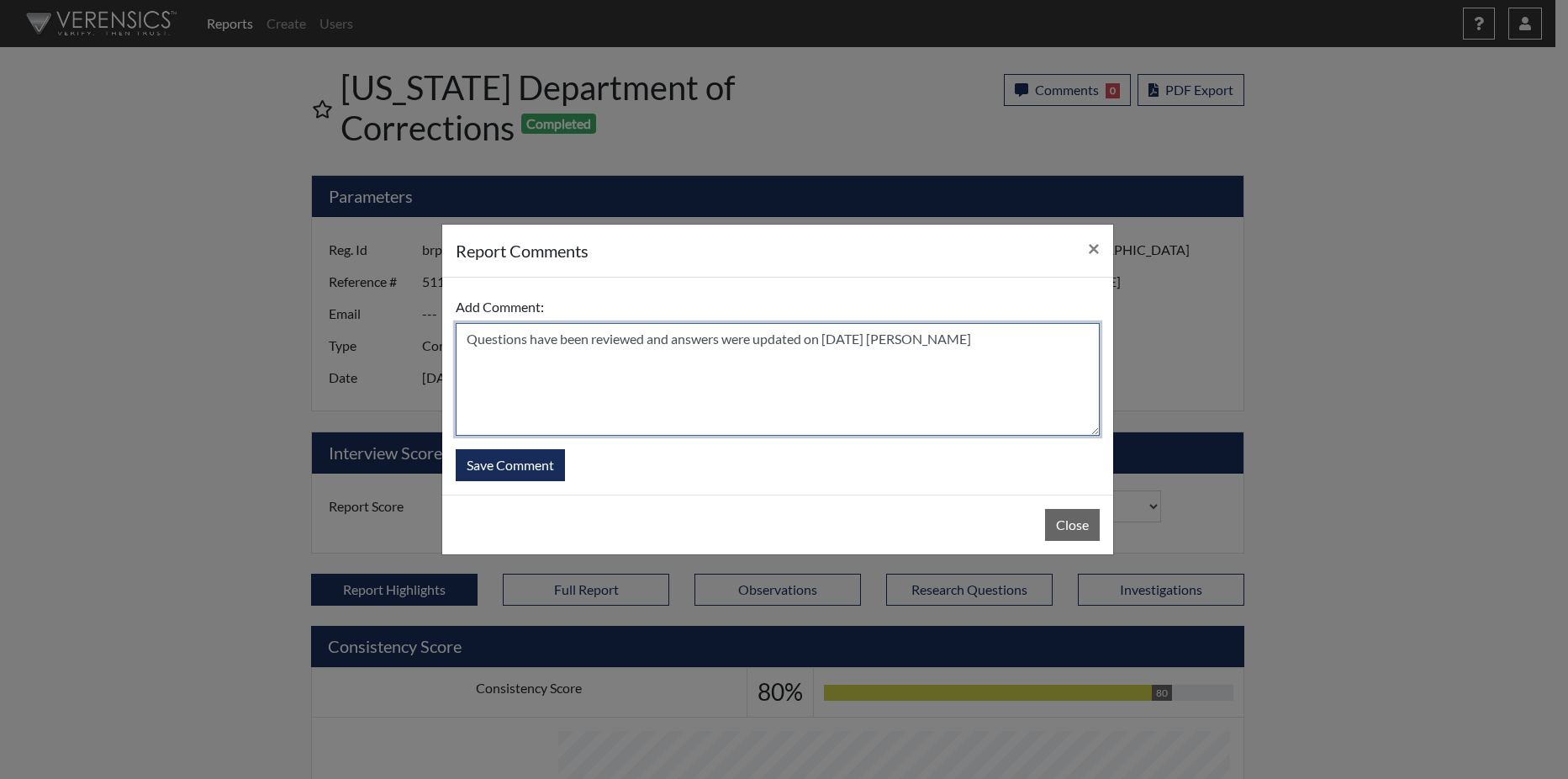
click at [642, 338] on textarea "Questions have been reviewed and answers were updated on [DATE] [PERSON_NAME]" at bounding box center [778, 379] width 644 height 113
click at [640, 340] on textarea "Questions have been reviewed and answers were updated on [DATE] [PERSON_NAME]" at bounding box center [778, 379] width 644 height 113
type textarea "Questions have been reviewed, and answers were updated on [DATE] [PERSON_NAME]"
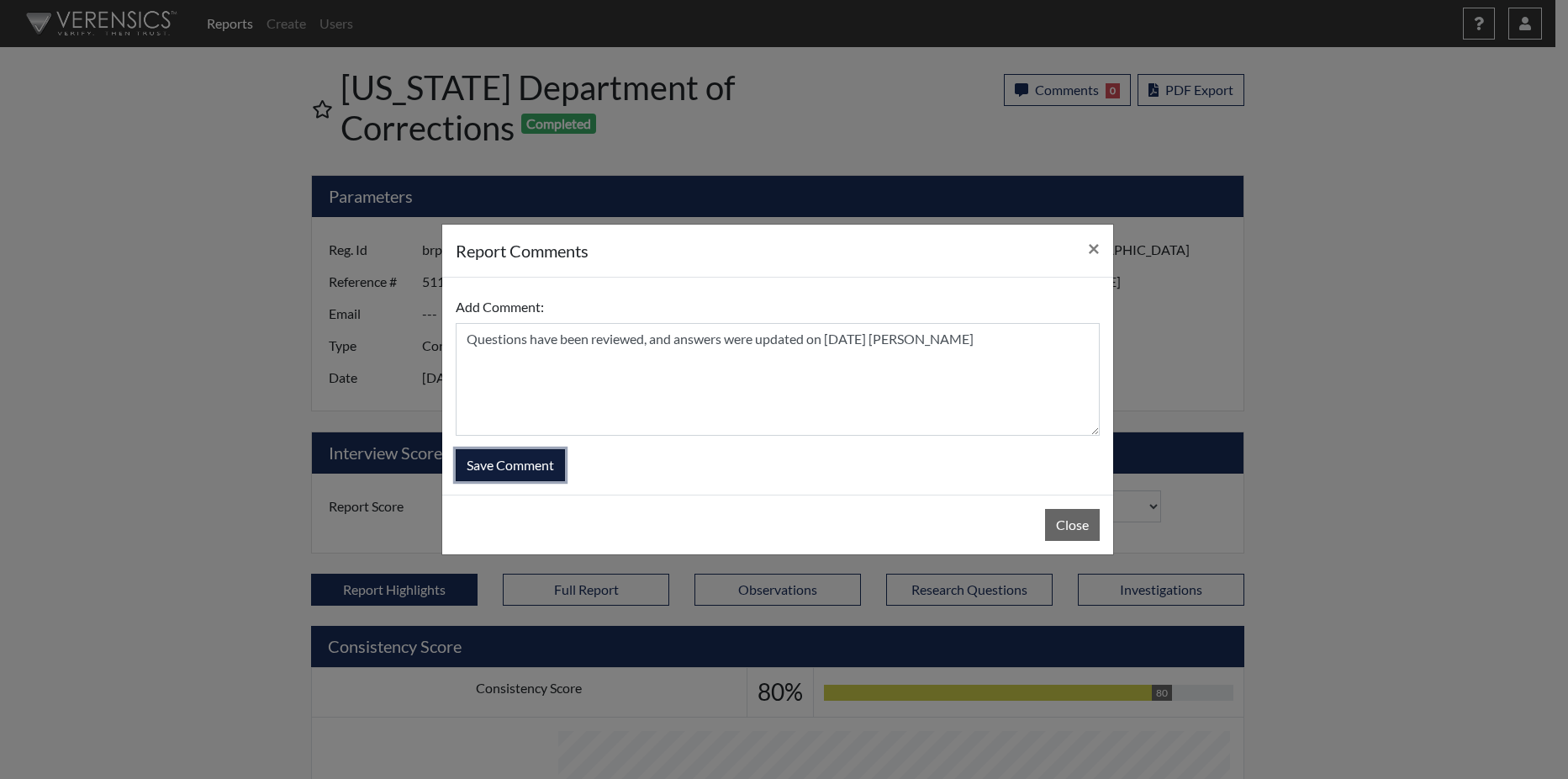
click at [526, 471] on button "Save Comment" at bounding box center [510, 465] width 110 height 32
select select
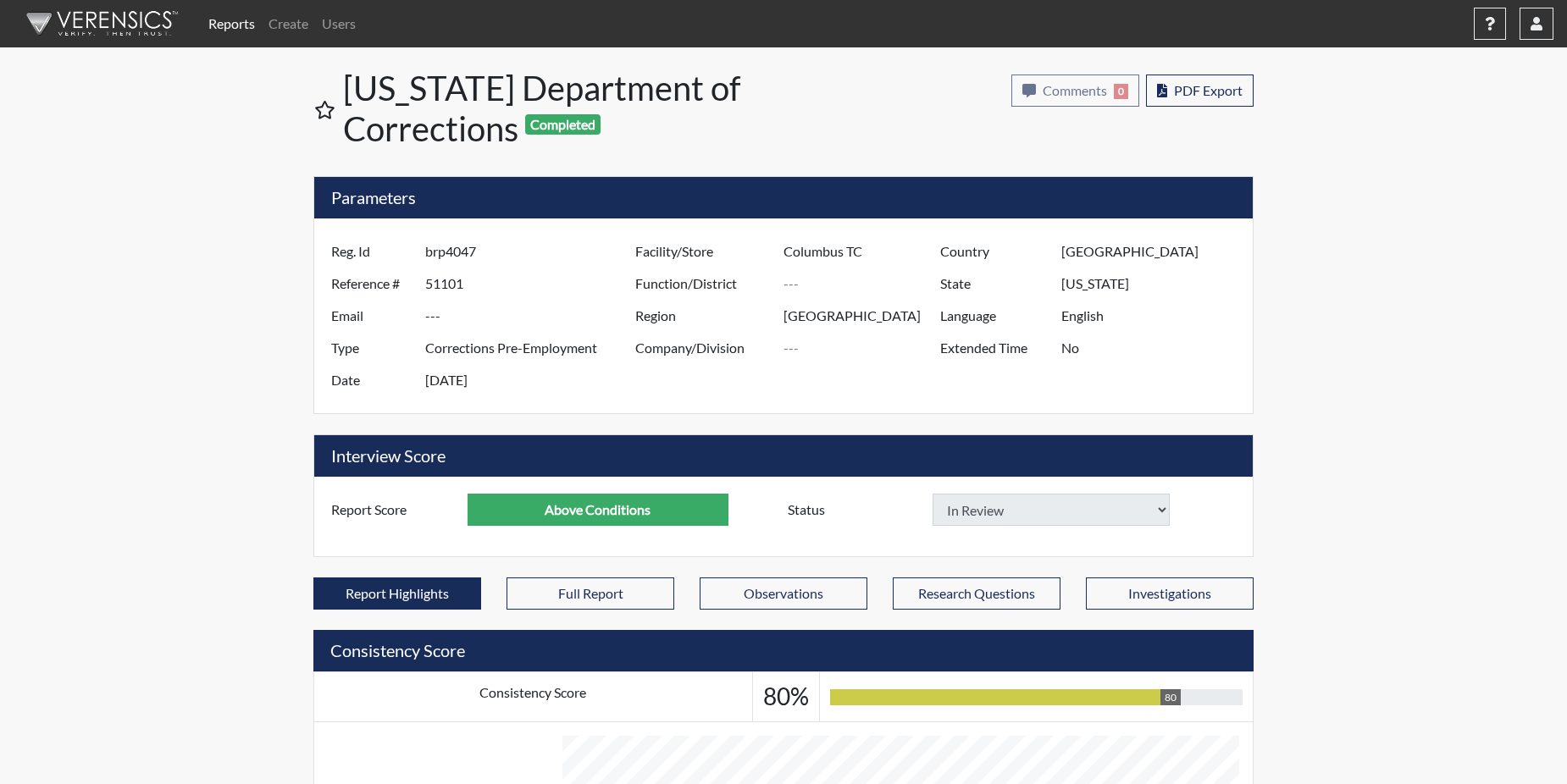
select select
click at [233, 21] on link "Reports" at bounding box center [232, 23] width 61 height 34
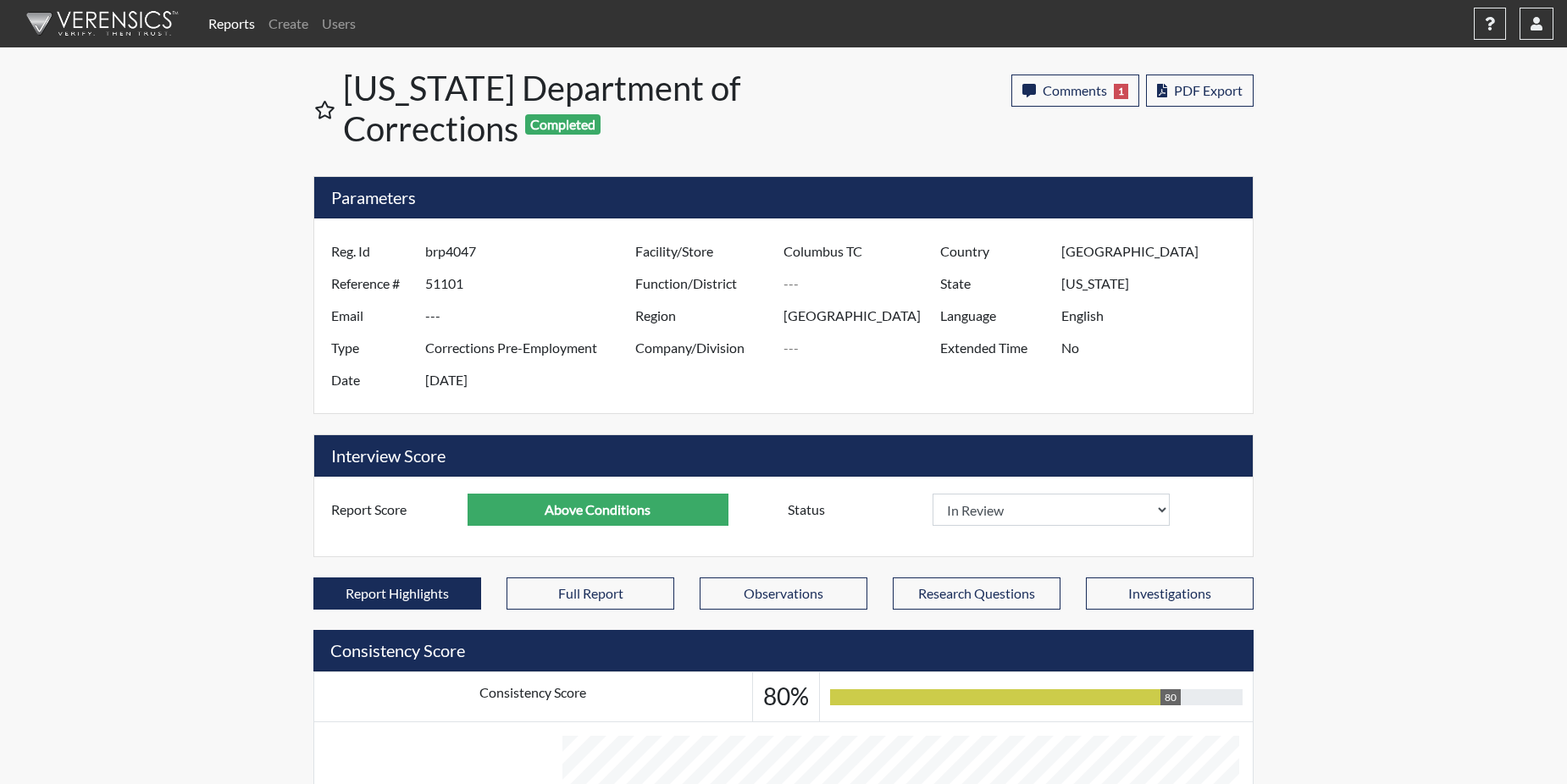
click at [232, 21] on link "Reports" at bounding box center [232, 23] width 61 height 34
